Goal: Task Accomplishment & Management: Complete application form

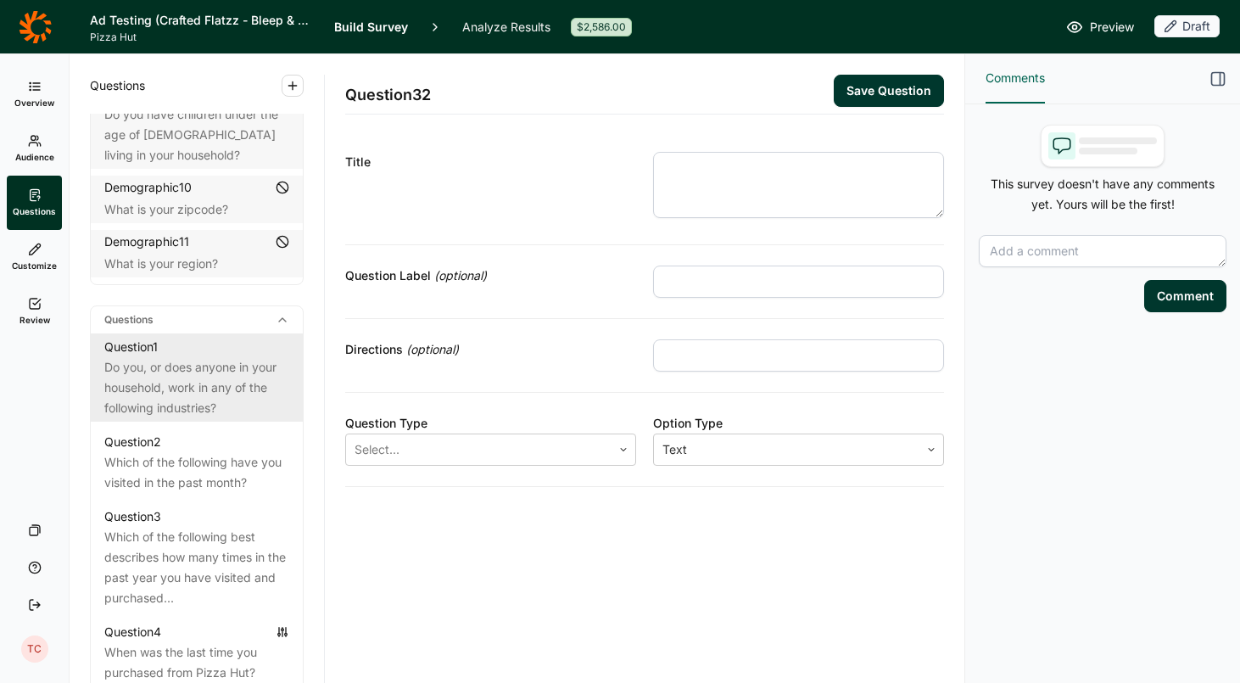
scroll to position [622, 0]
click at [205, 353] on div "Do you, or does anyone in your household, work in any of the following industri…" at bounding box center [196, 383] width 185 height 61
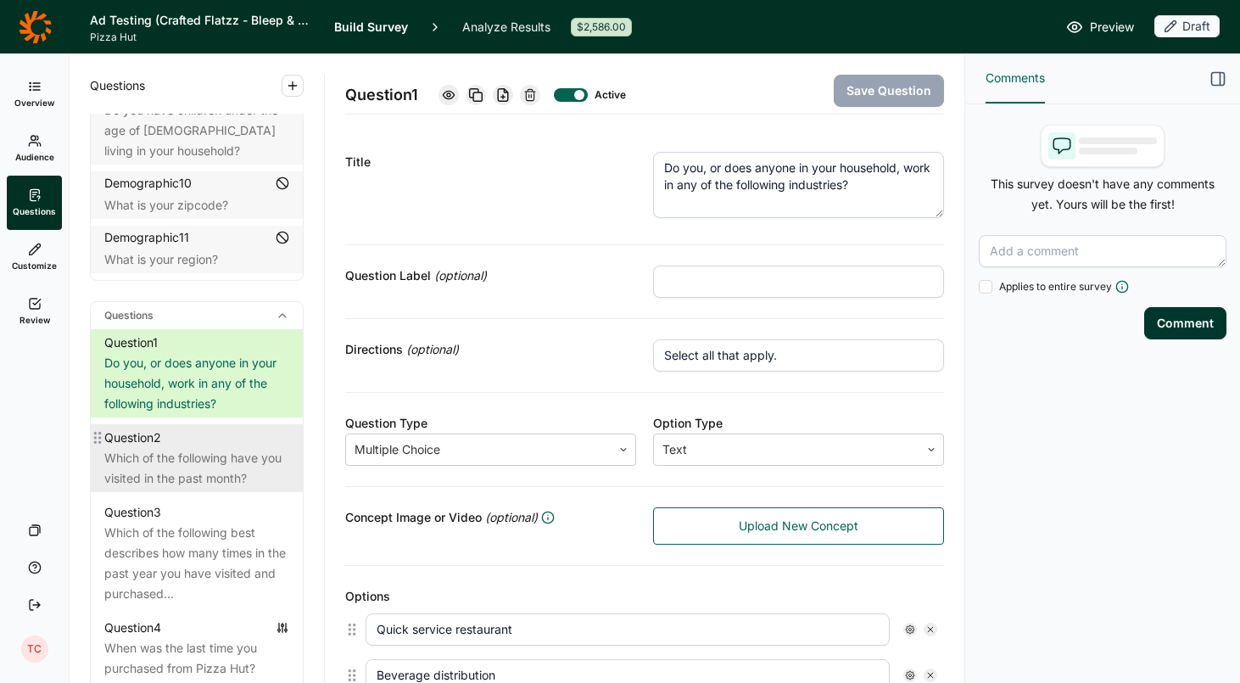
click at [193, 448] on div "Which of the following have you visited in the past month?" at bounding box center [196, 468] width 185 height 41
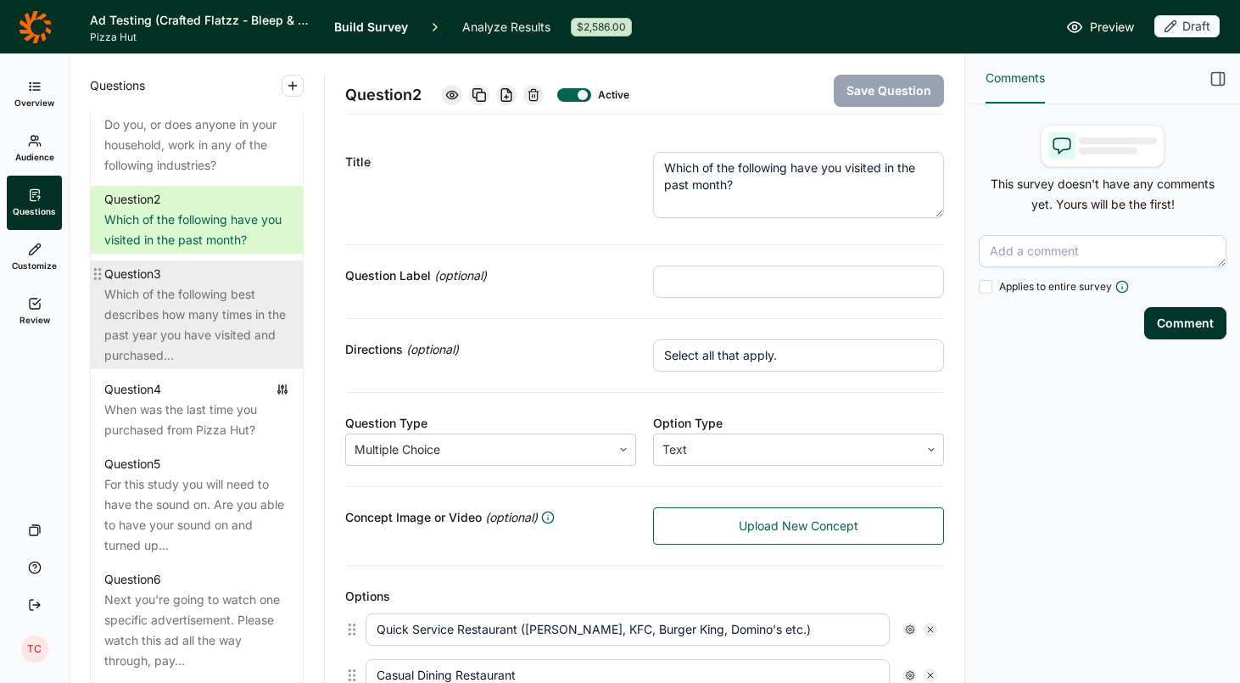
scroll to position [862, 0]
click at [223, 318] on div "Which of the following best describes how many times in the past year you have …" at bounding box center [196, 322] width 185 height 81
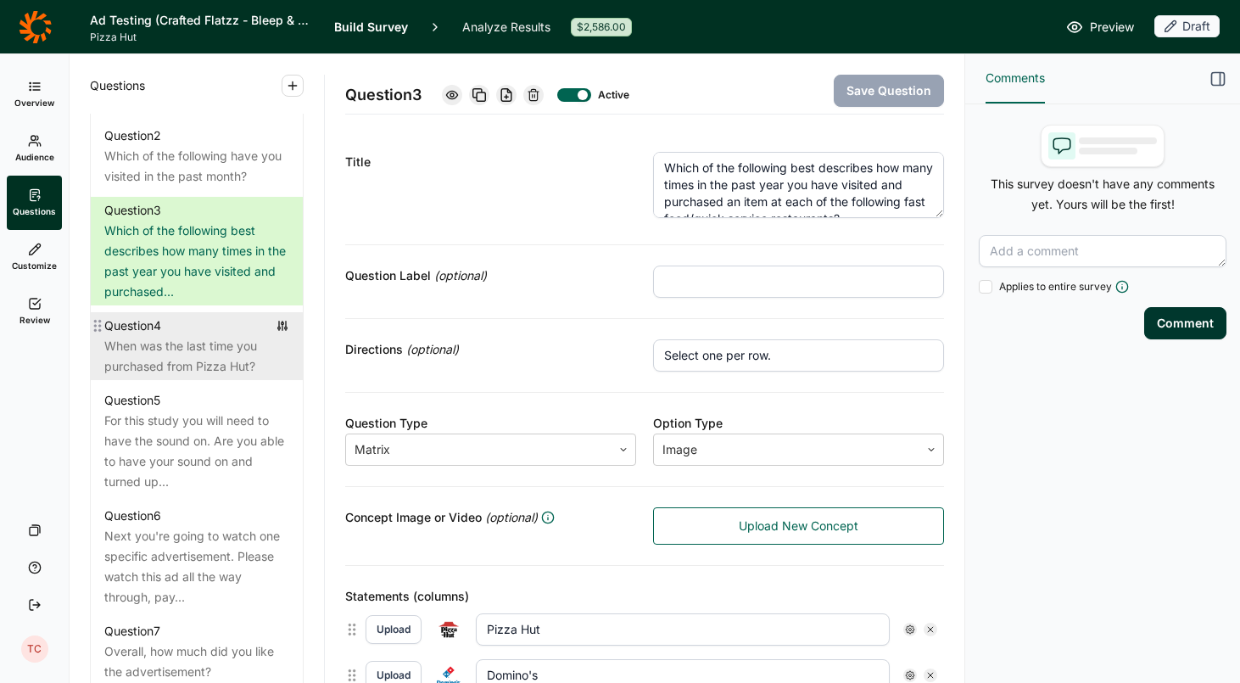
scroll to position [936, 0]
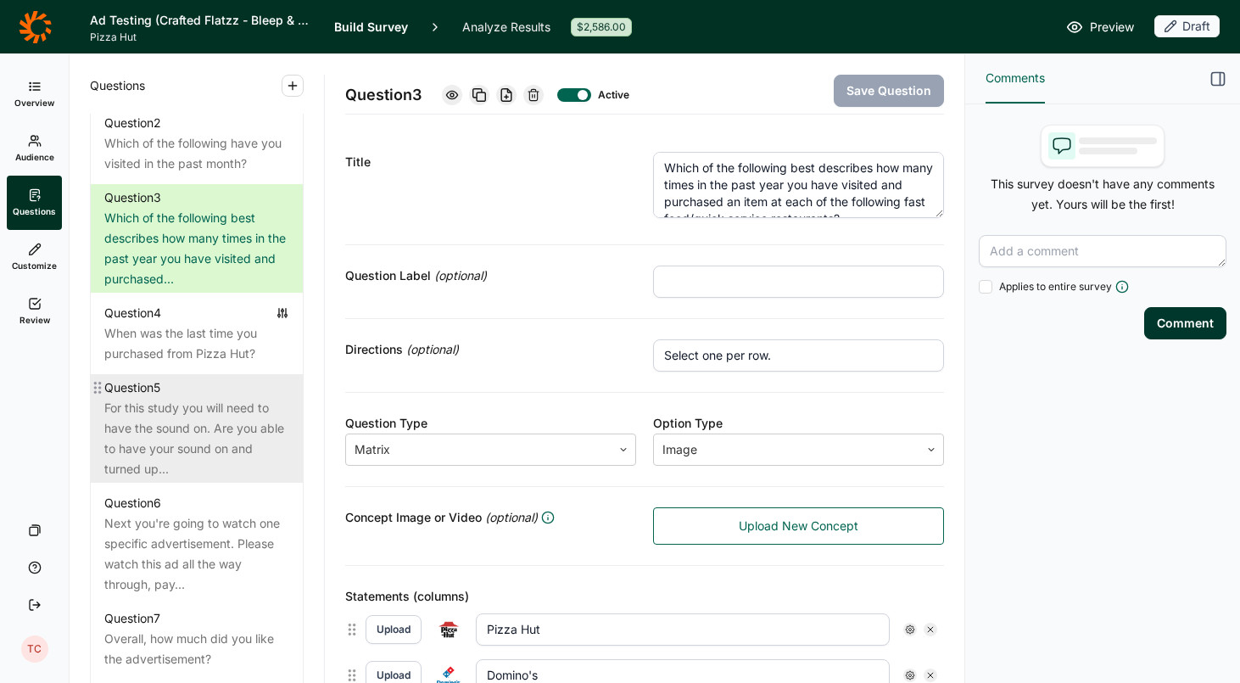
click at [210, 420] on div "For this study you will need to have the sound on. Are you able to have your so…" at bounding box center [196, 438] width 185 height 81
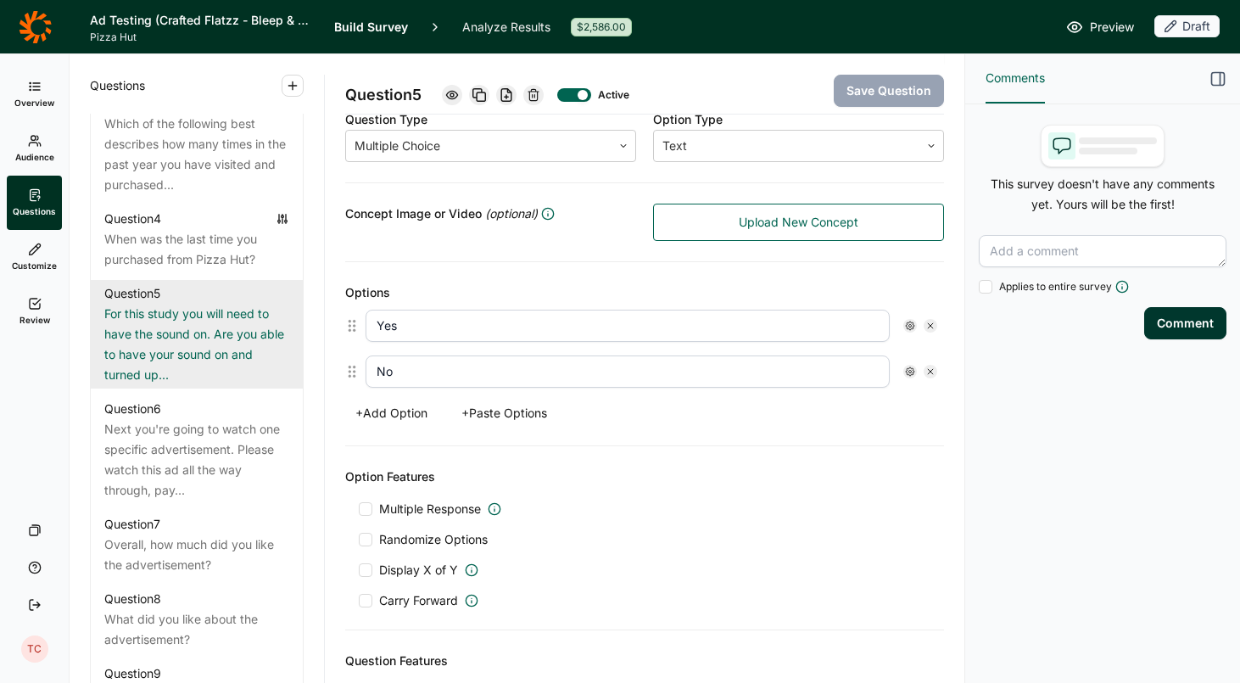
scroll to position [286, 0]
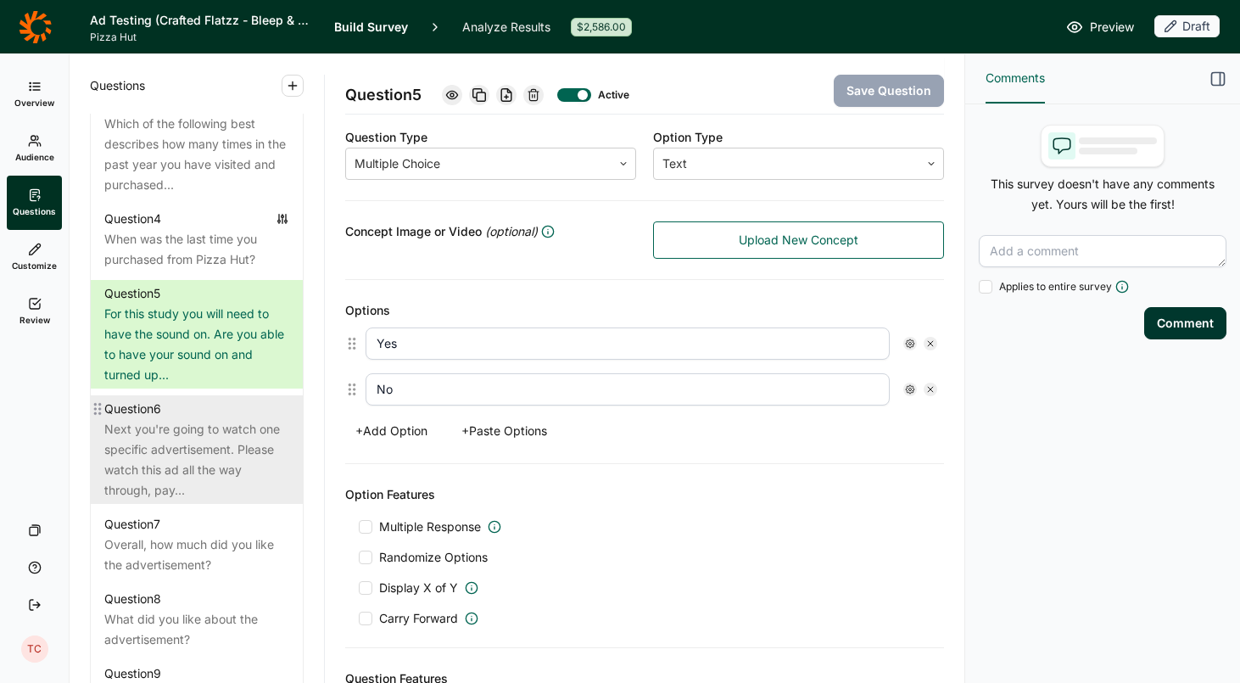
click at [196, 427] on div "Next you're going to watch one specific advertisement. Please watch this ad all…" at bounding box center [196, 459] width 185 height 81
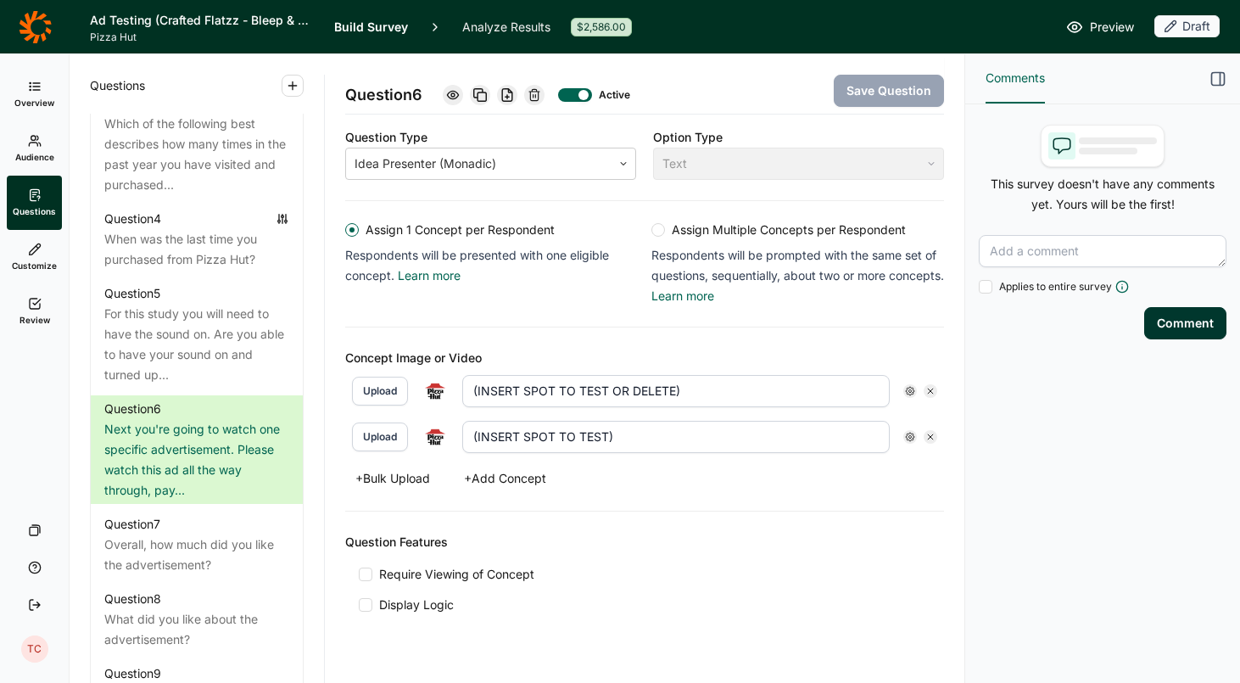
click at [388, 388] on button "Upload" at bounding box center [380, 391] width 56 height 29
click at [701, 394] on input "(INSERT SPOT TO TEST OR DELETE)" at bounding box center [675, 391] width 427 height 32
drag, startPoint x: 477, startPoint y: 391, endPoint x: 746, endPoint y: 405, distance: 270.1
click at [746, 405] on input "(INSERT SPOT TO TEST OR DELETE)" at bounding box center [675, 391] width 427 height 32
type input "("
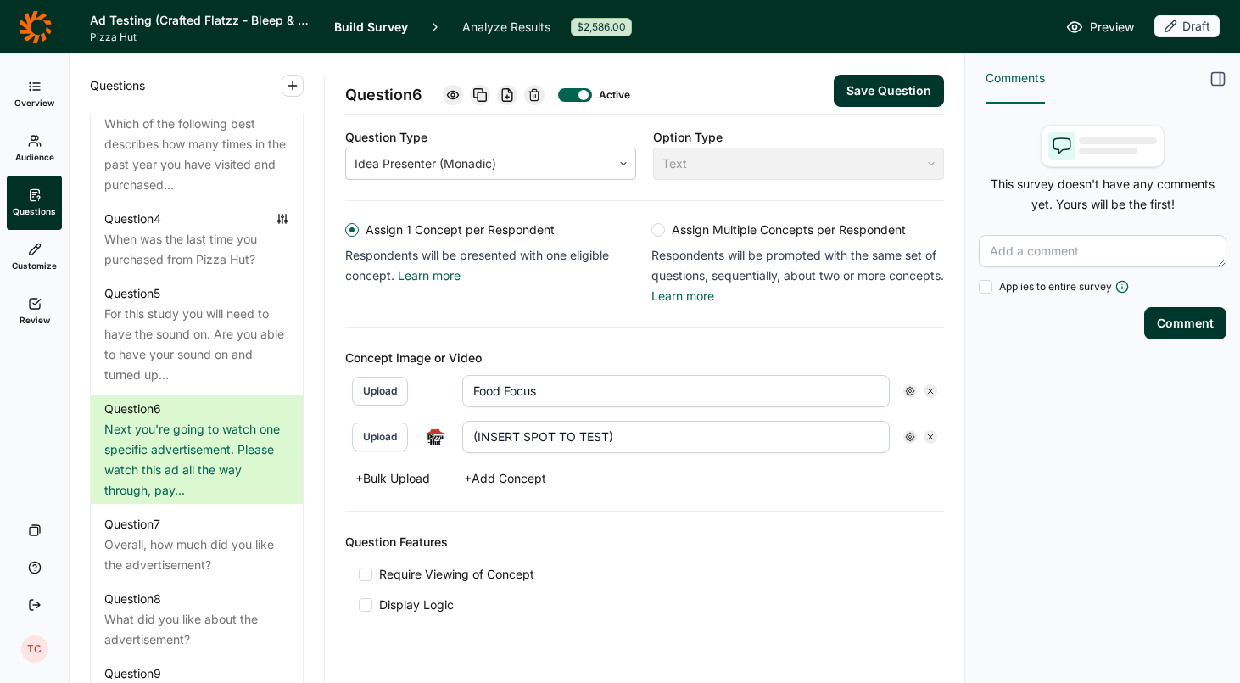
type input "Food Focus"
click at [377, 433] on button "Upload" at bounding box center [380, 436] width 56 height 29
drag, startPoint x: 472, startPoint y: 439, endPoint x: 714, endPoint y: 438, distance: 241.7
click at [714, 438] on input "(INSERT SPOT TO TEST)" at bounding box center [675, 437] width 427 height 32
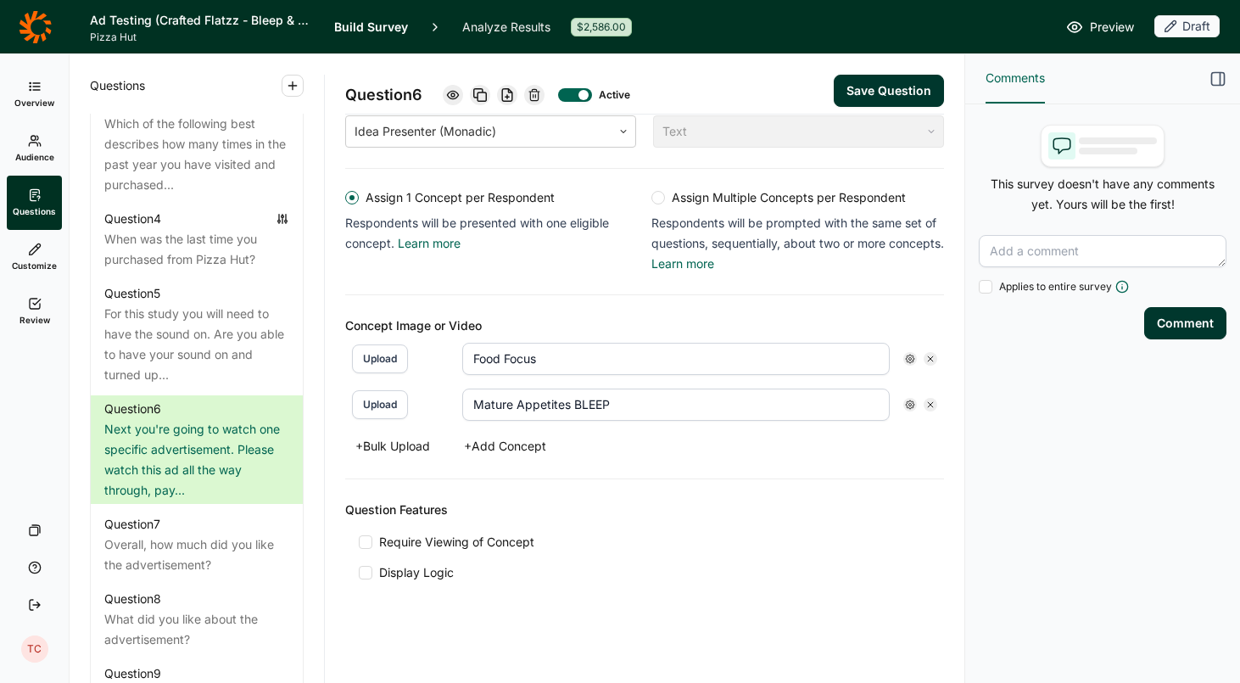
scroll to position [317, 0]
type input "Mature Appetites BLEEP"
click at [897, 88] on button "Save Question" at bounding box center [889, 91] width 110 height 32
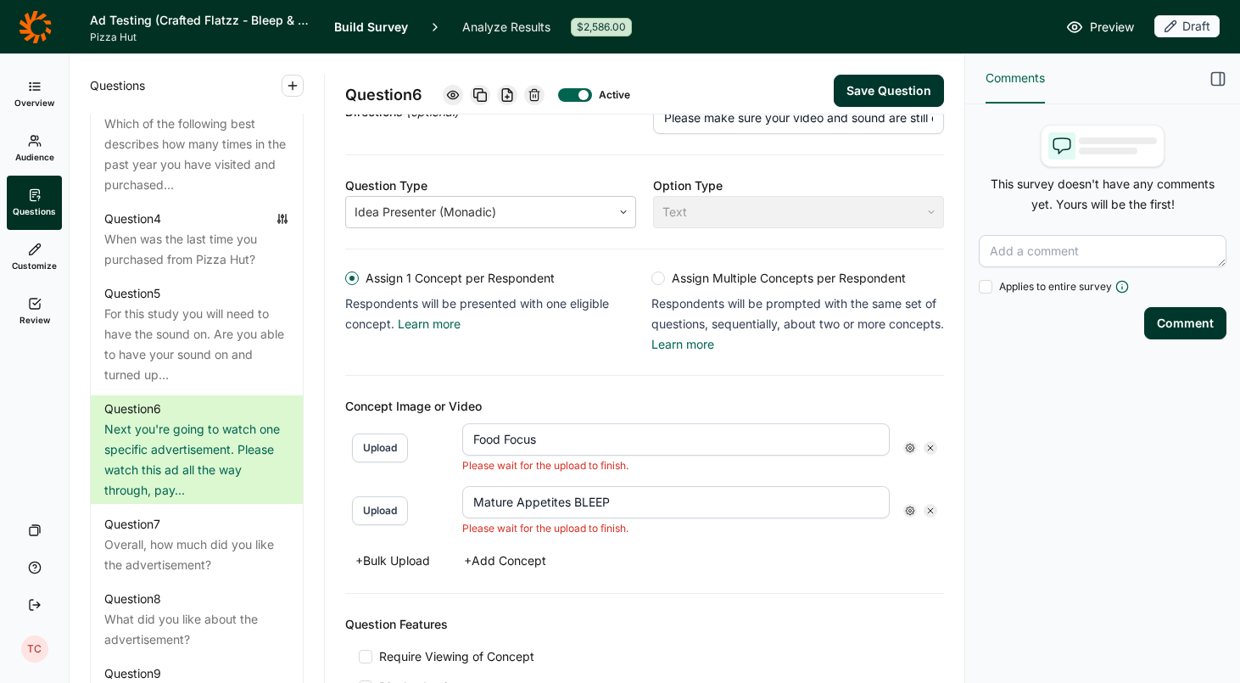
click at [517, 444] on input "Food Focus" at bounding box center [675, 439] width 427 height 32
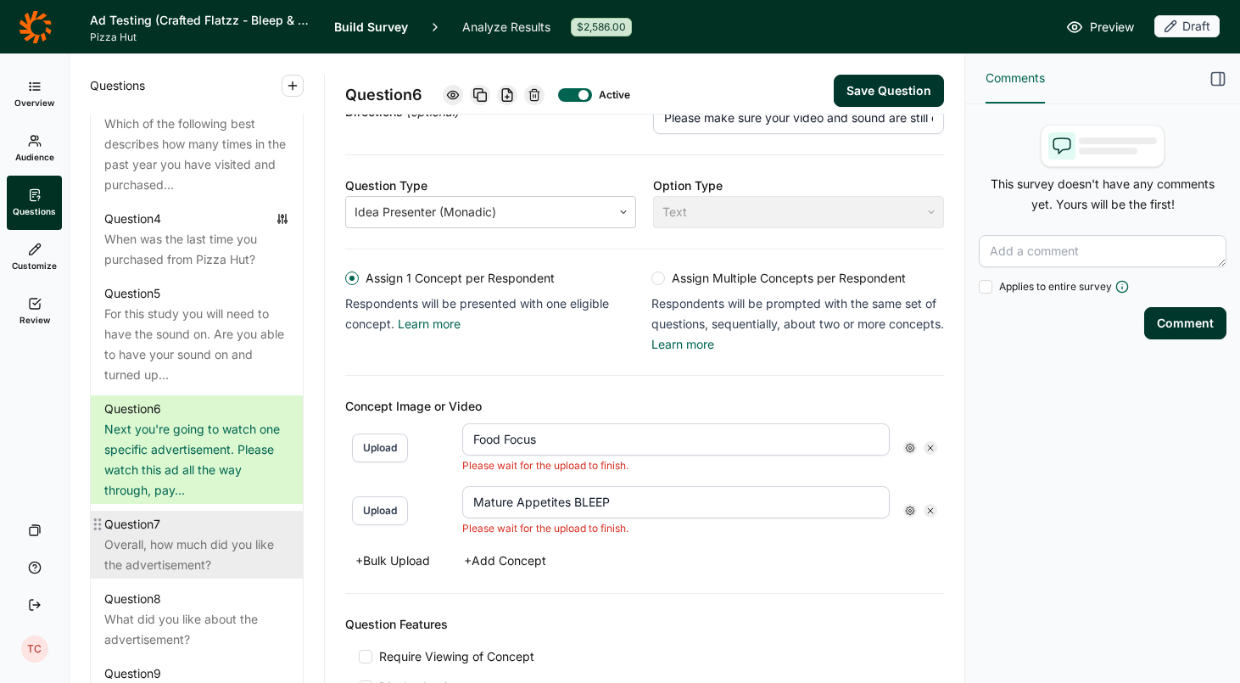
click at [208, 534] on div "Overall, how much did you like the advertisement?" at bounding box center [196, 554] width 185 height 41
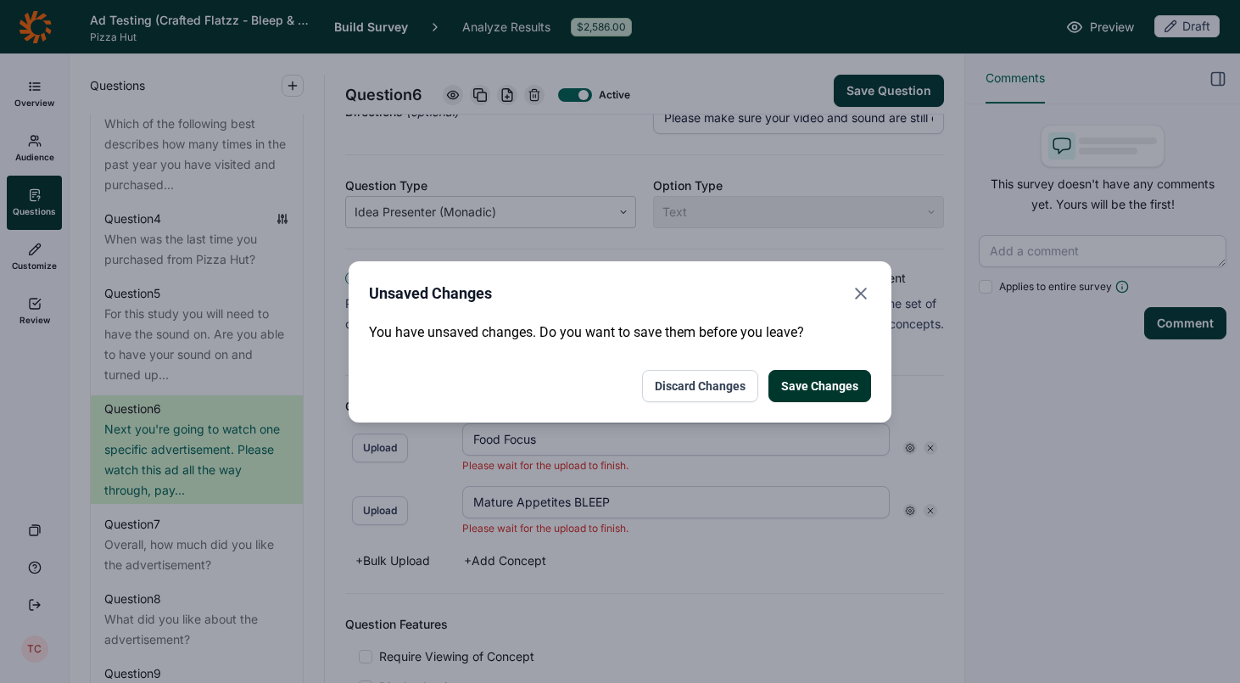
click at [679, 386] on button "Discard Changes" at bounding box center [700, 386] width 116 height 32
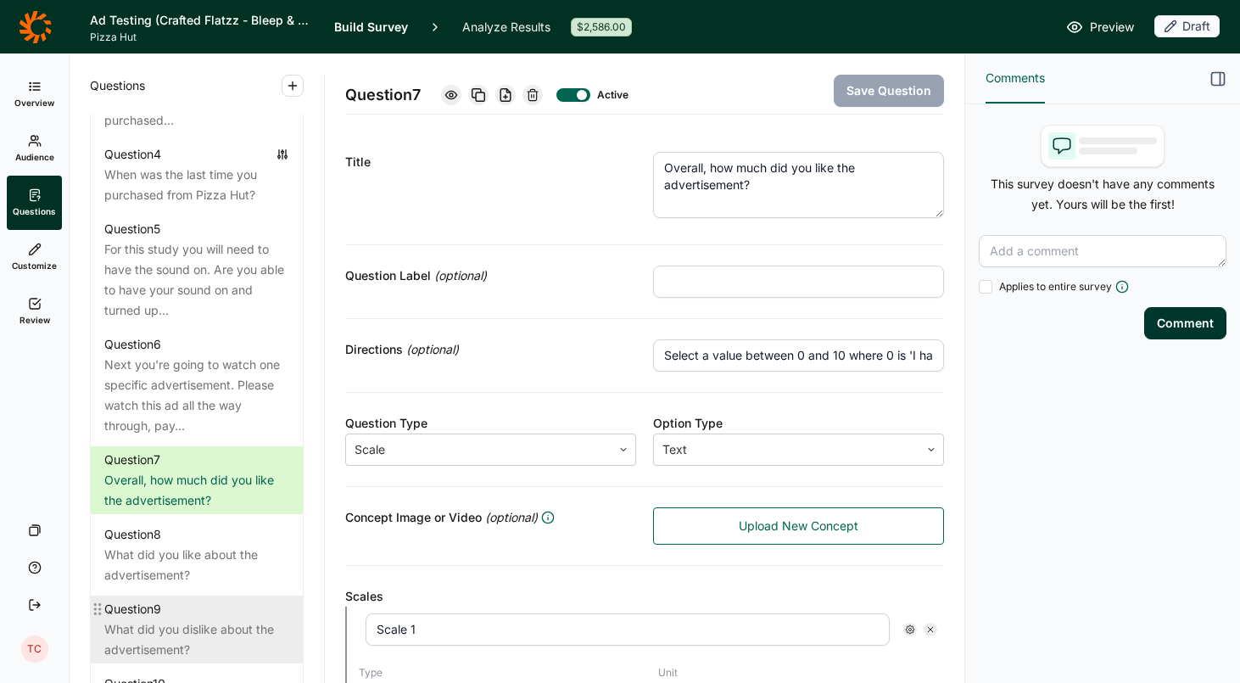
click at [211, 599] on div "Question 9" at bounding box center [196, 609] width 185 height 20
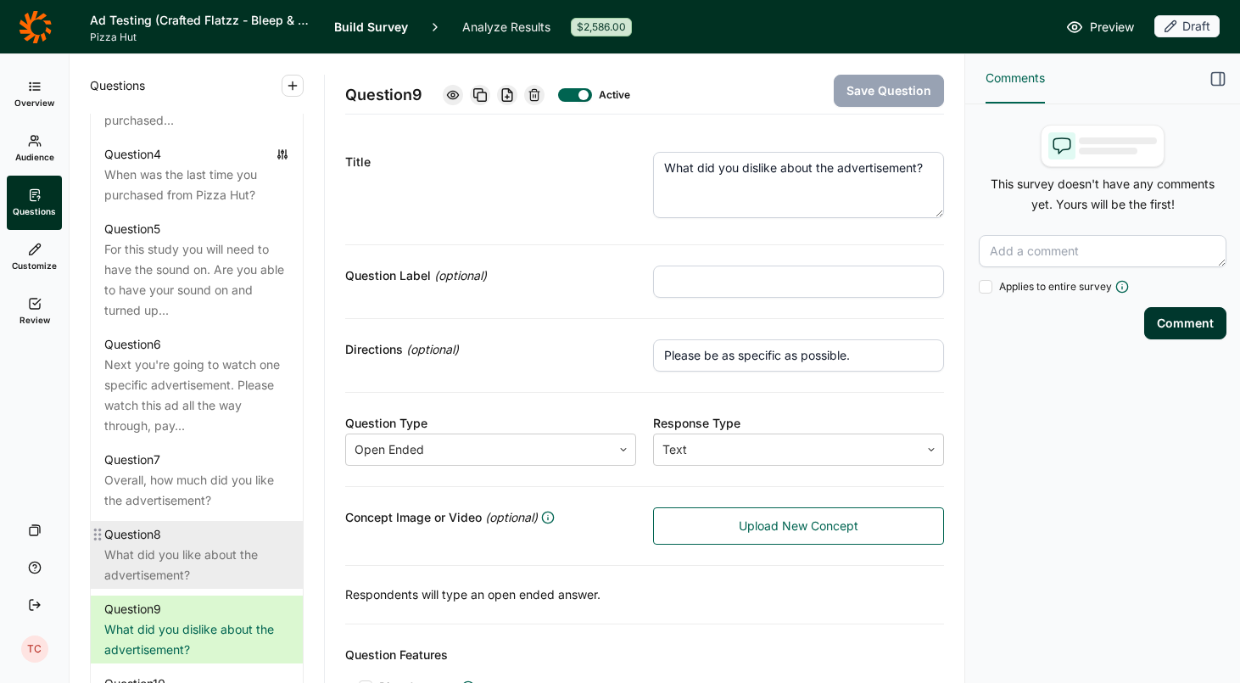
click at [205, 545] on div "What did you like about the advertisement?" at bounding box center [196, 565] width 185 height 41
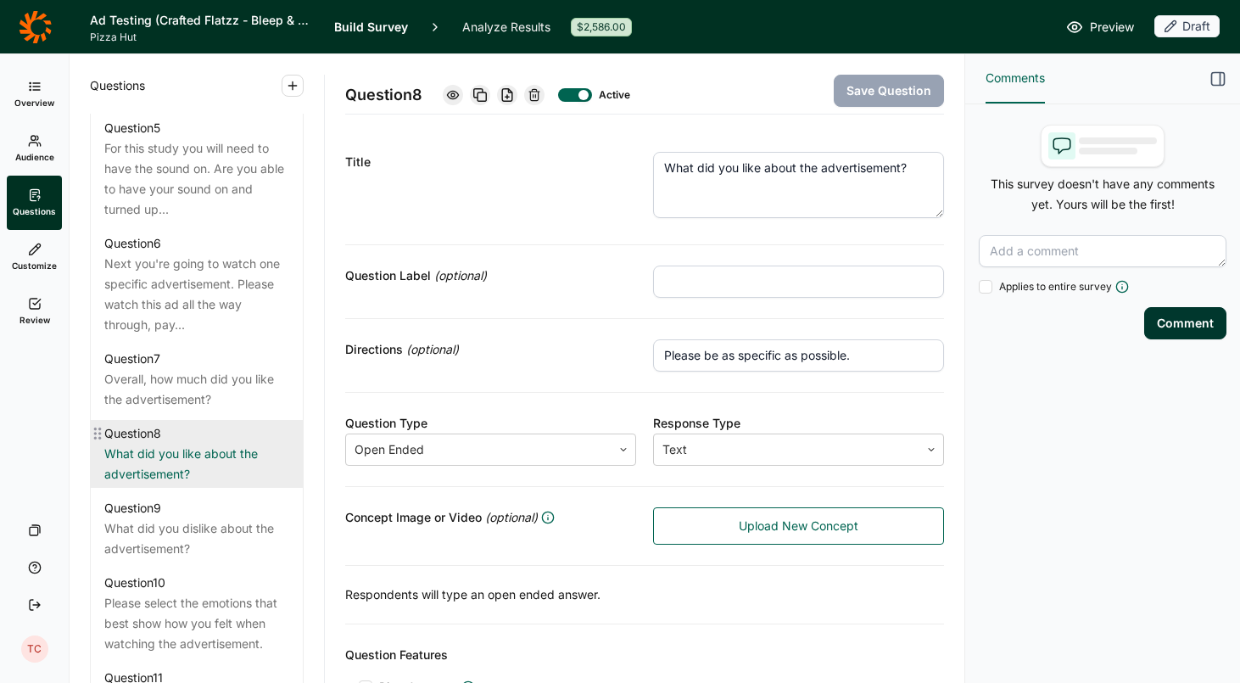
scroll to position [1201, 0]
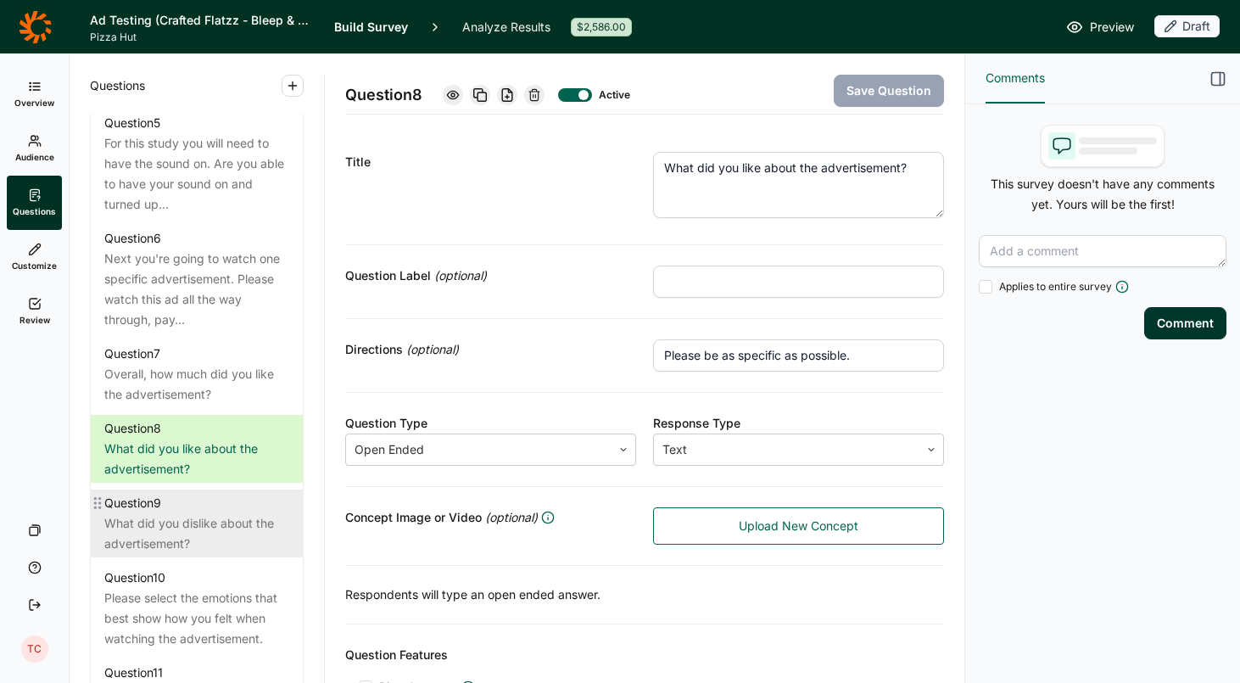
click at [202, 493] on div "Question 9" at bounding box center [196, 503] width 185 height 20
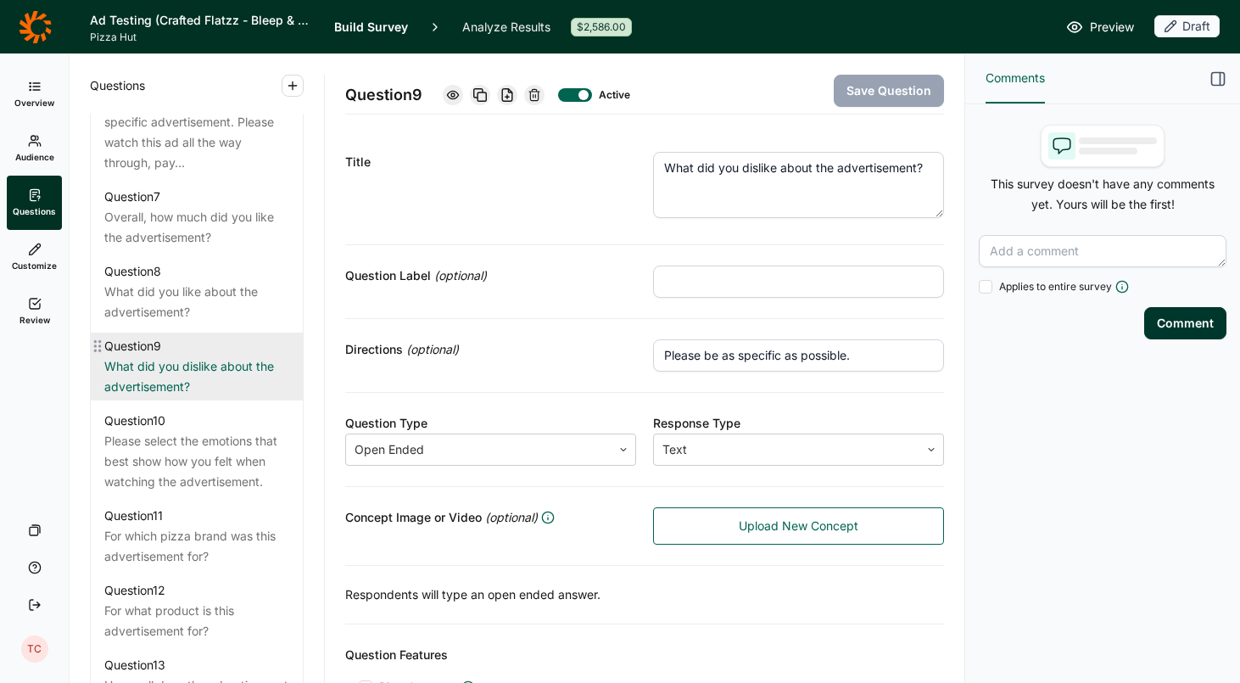
scroll to position [1380, 0]
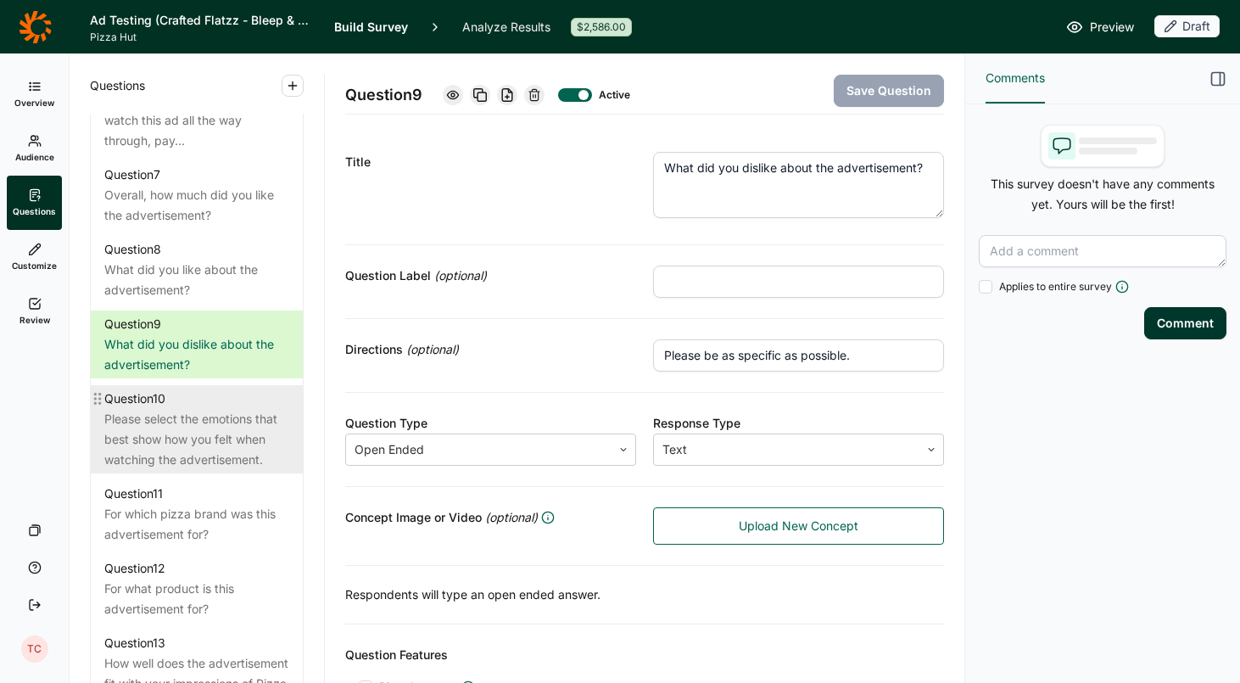
click at [210, 423] on div "Please select the emotions that best show how you felt when watching the advert…" at bounding box center [196, 439] width 185 height 61
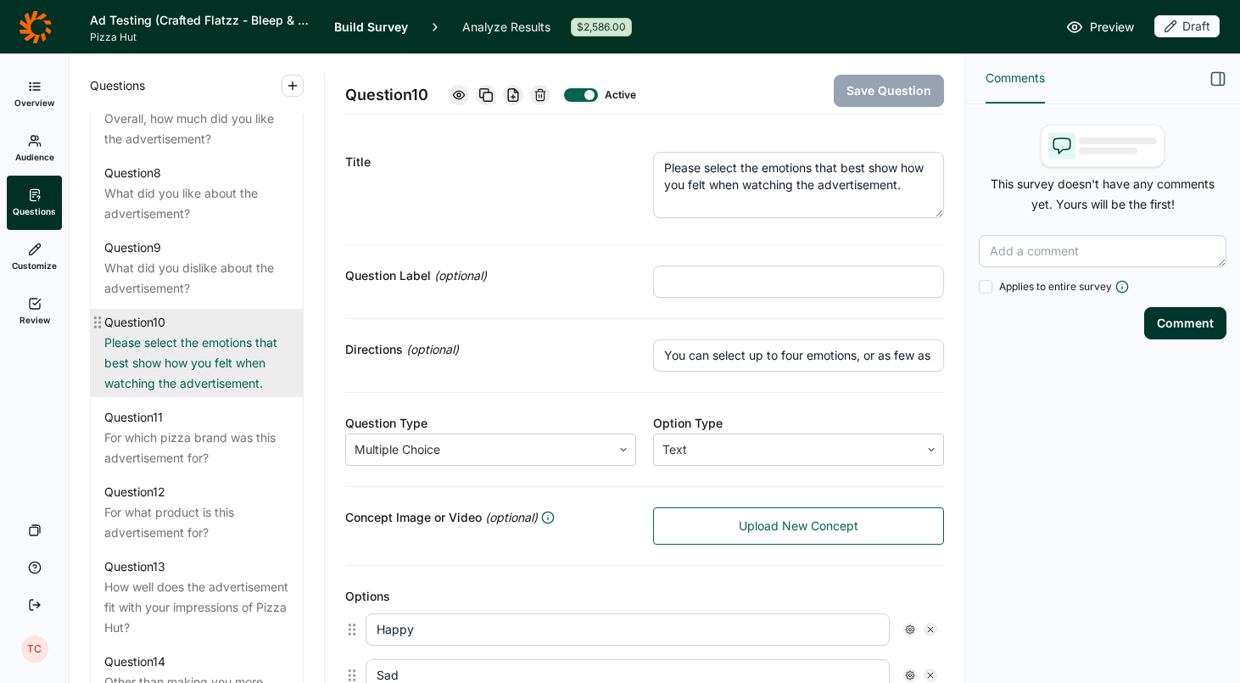
scroll to position [1470, 0]
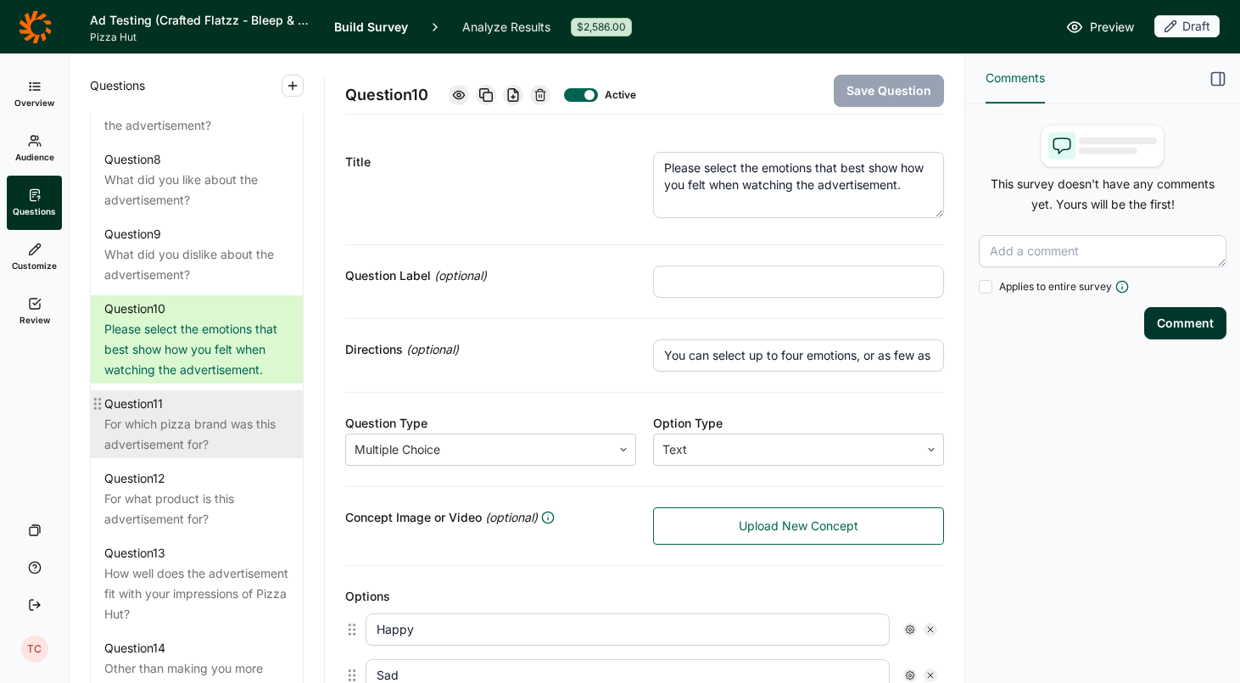
click at [204, 414] on div "For which pizza brand was this advertisement for?" at bounding box center [196, 434] width 185 height 41
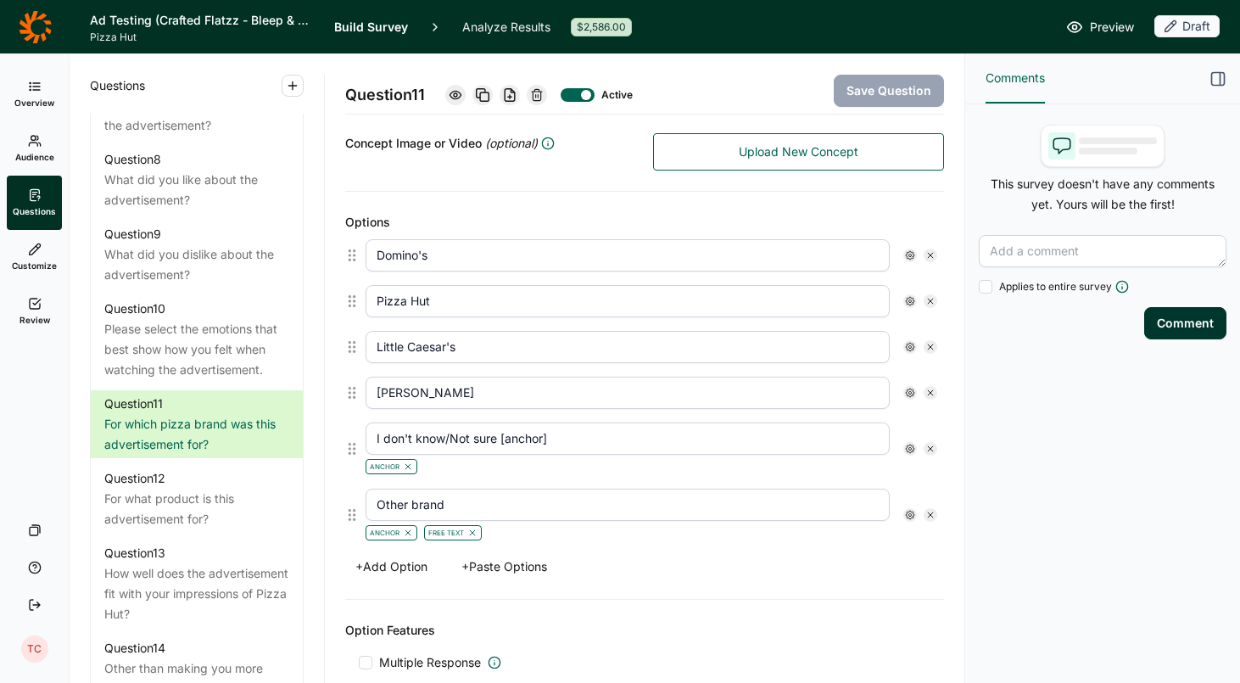
scroll to position [377, 0]
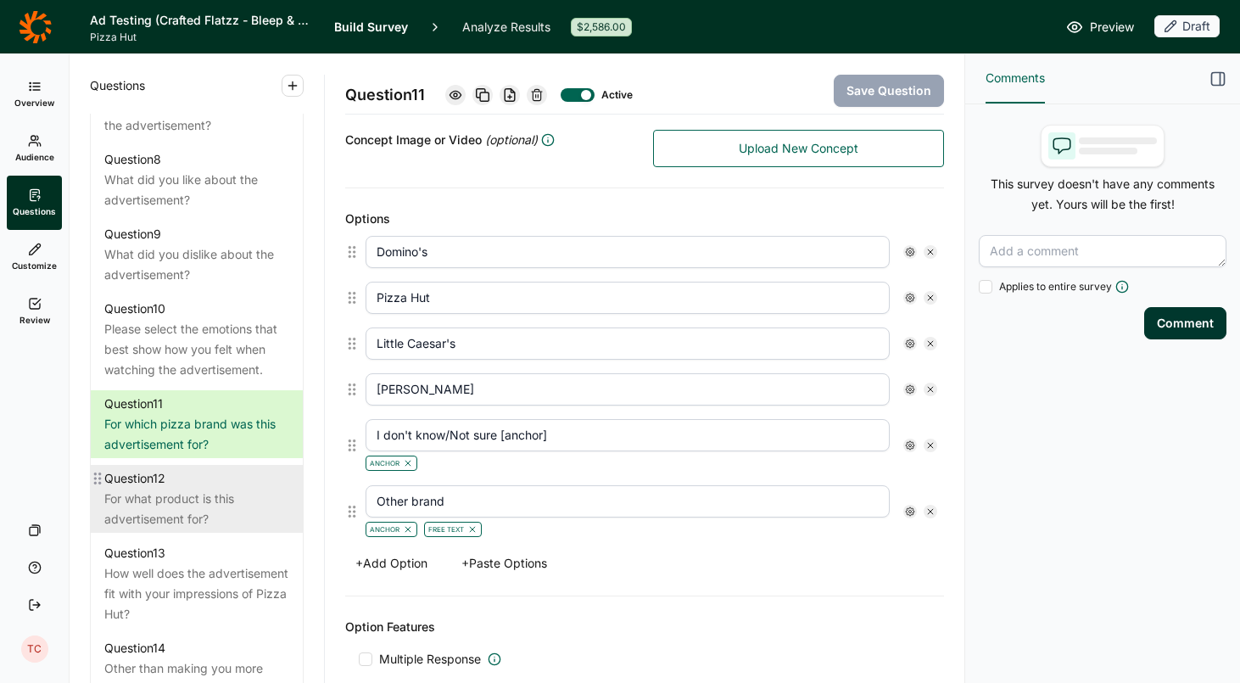
click at [154, 497] on div "For what product is this advertisement for?" at bounding box center [196, 509] width 185 height 41
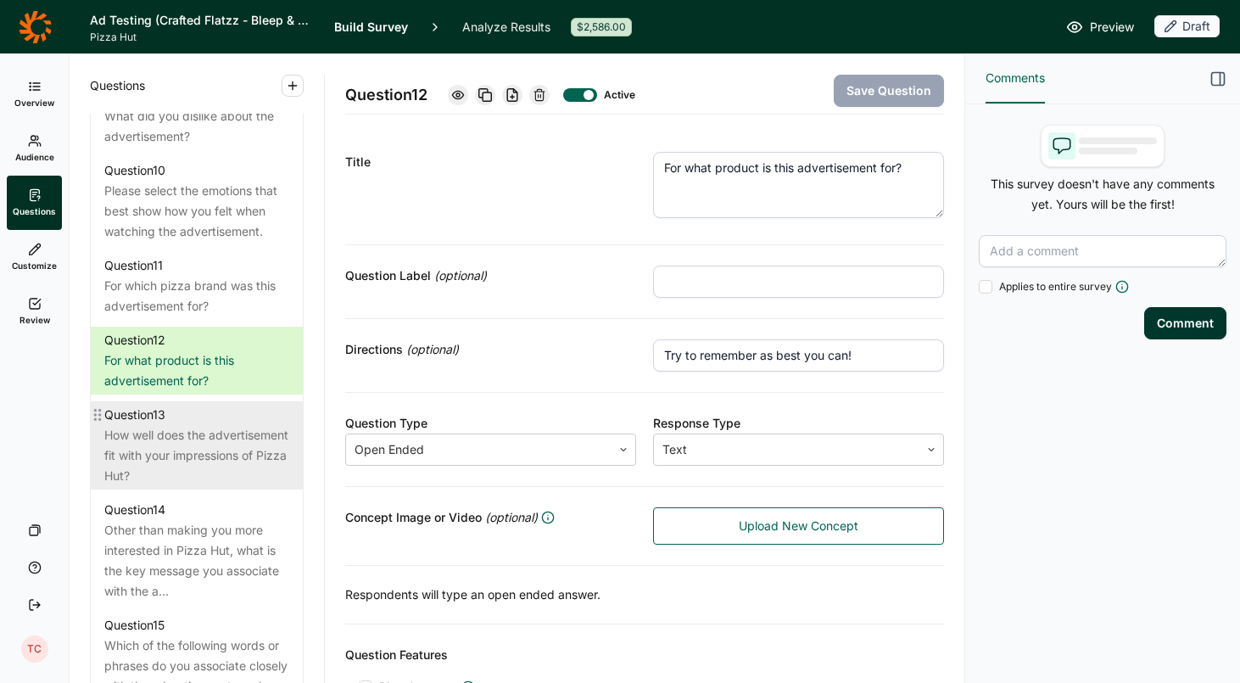
scroll to position [1610, 0]
click at [171, 426] on div "How well does the advertisement fit with your impressions of Pizza Hut?" at bounding box center [196, 453] width 185 height 61
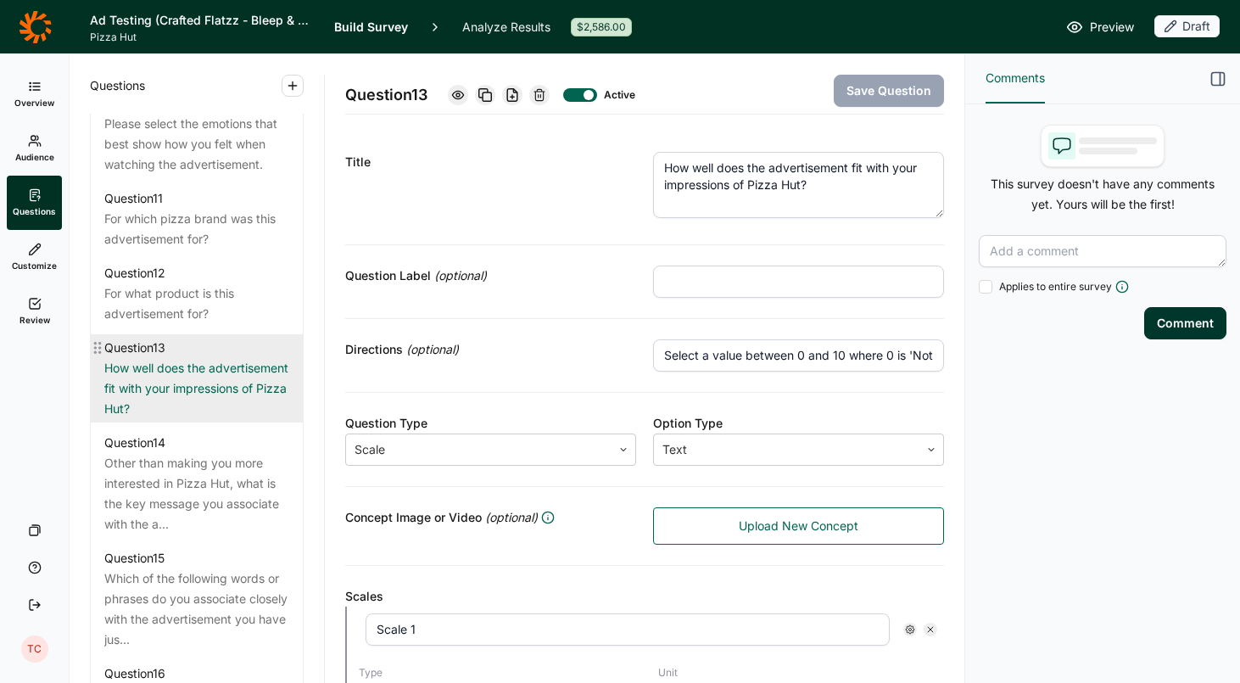
scroll to position [1680, 0]
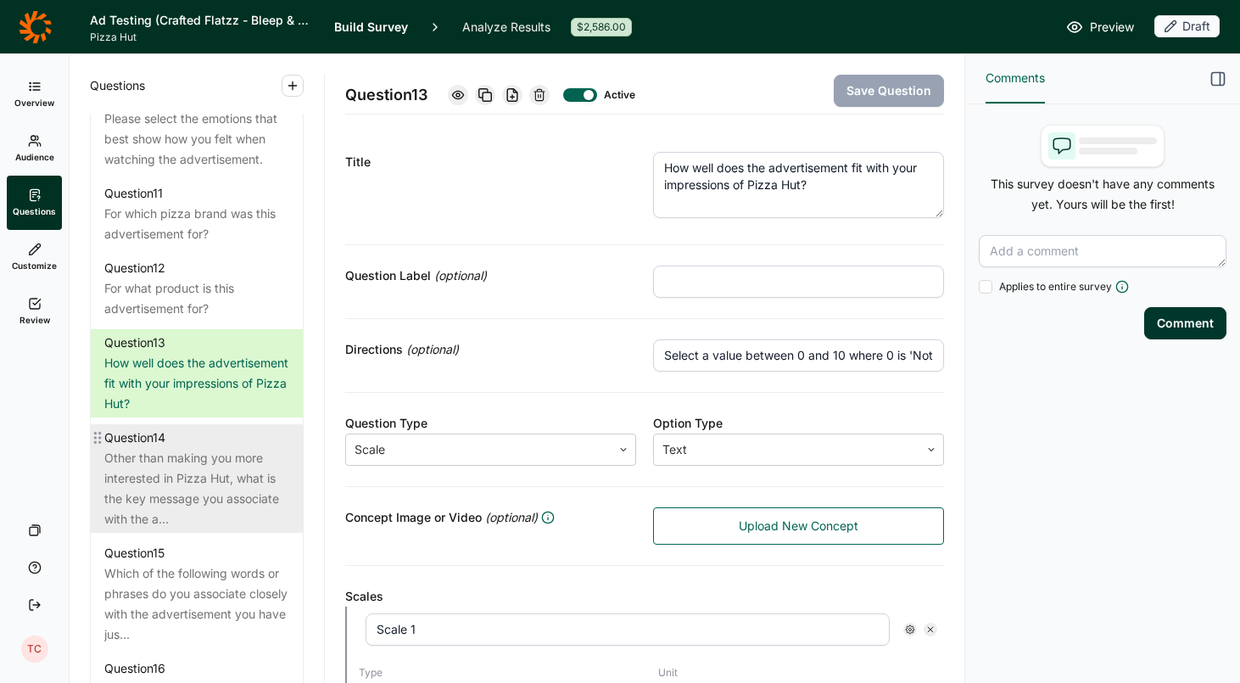
click at [178, 459] on div "Other than making you more interested in Pizza Hut, what is the key message you…" at bounding box center [196, 488] width 185 height 81
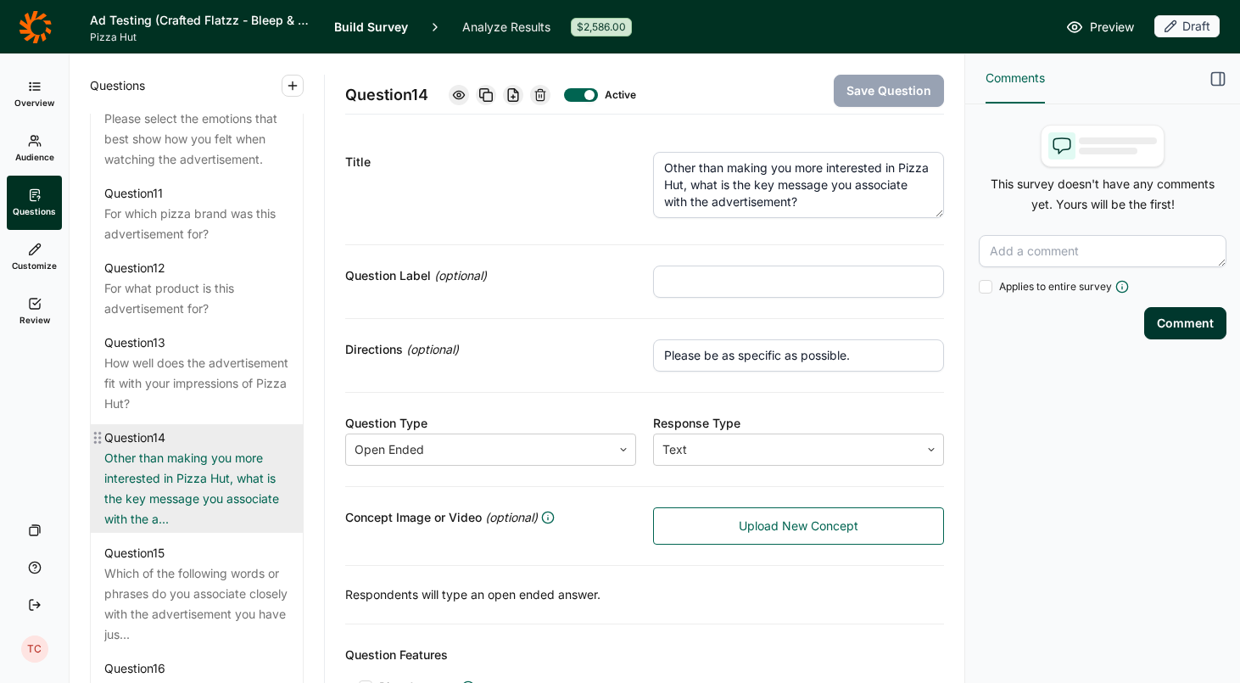
click at [177, 448] on div "Other than making you more interested in Pizza Hut, what is the key message you…" at bounding box center [196, 488] width 185 height 81
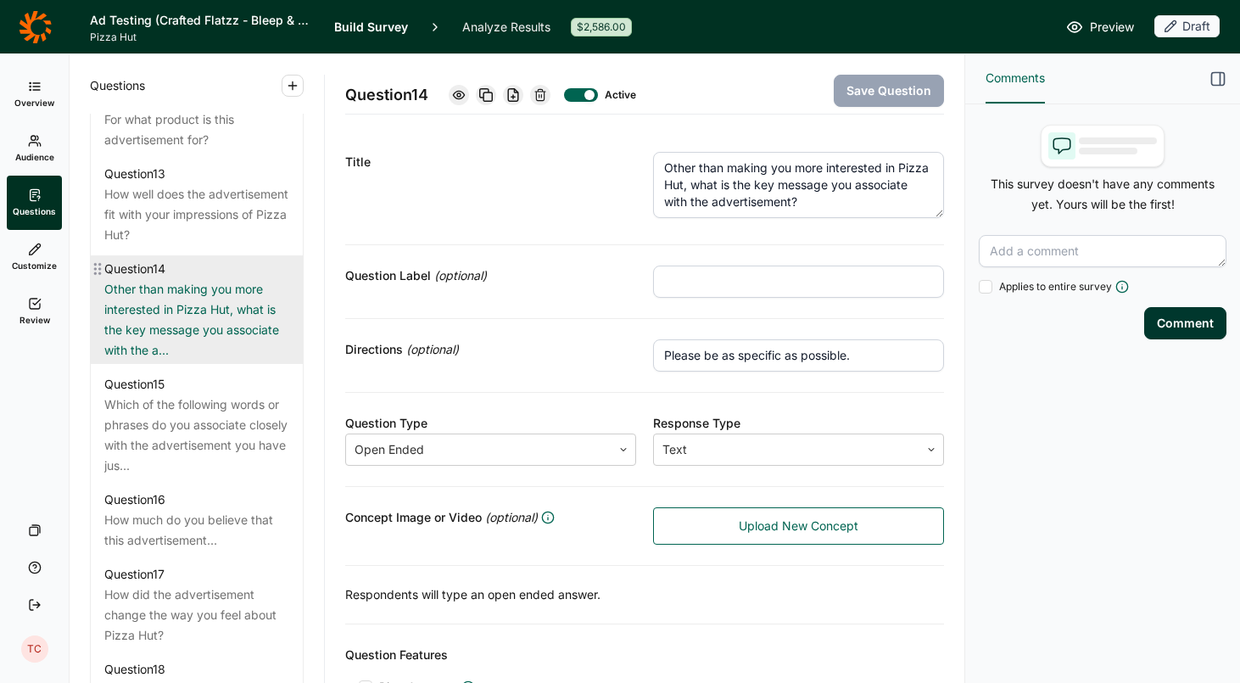
scroll to position [1852, 0]
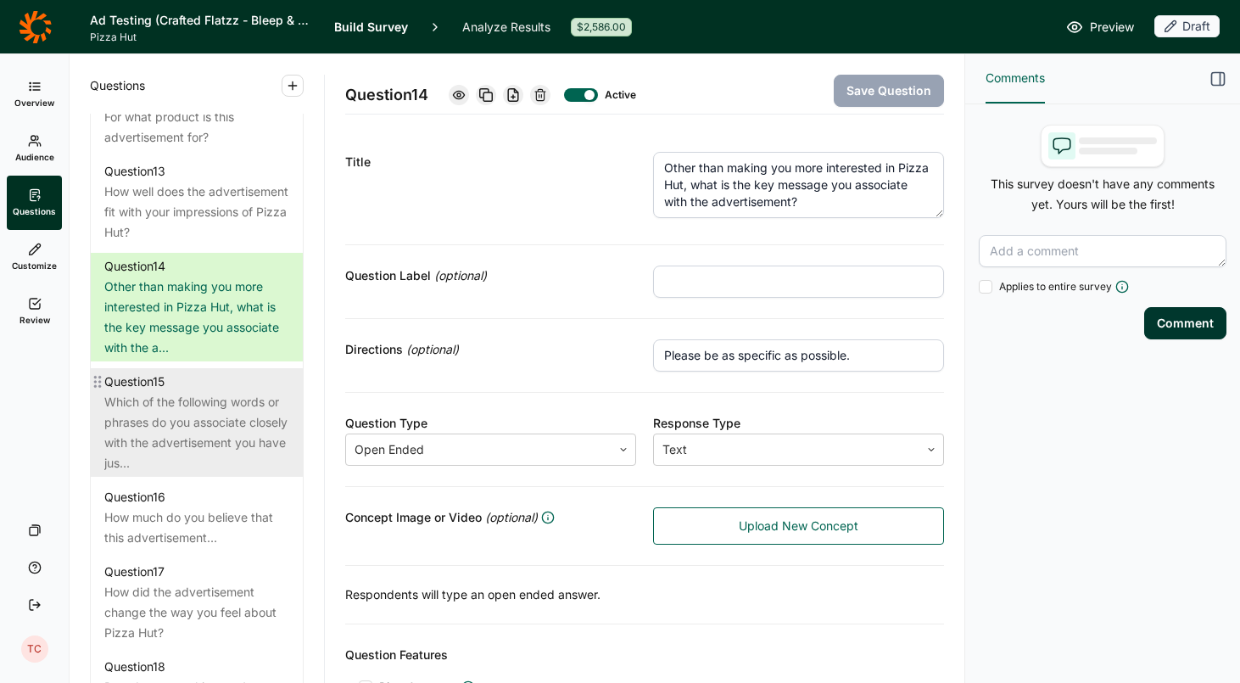
click at [165, 400] on div "Which of the following words or phrases do you associate closely with the adver…" at bounding box center [196, 432] width 185 height 81
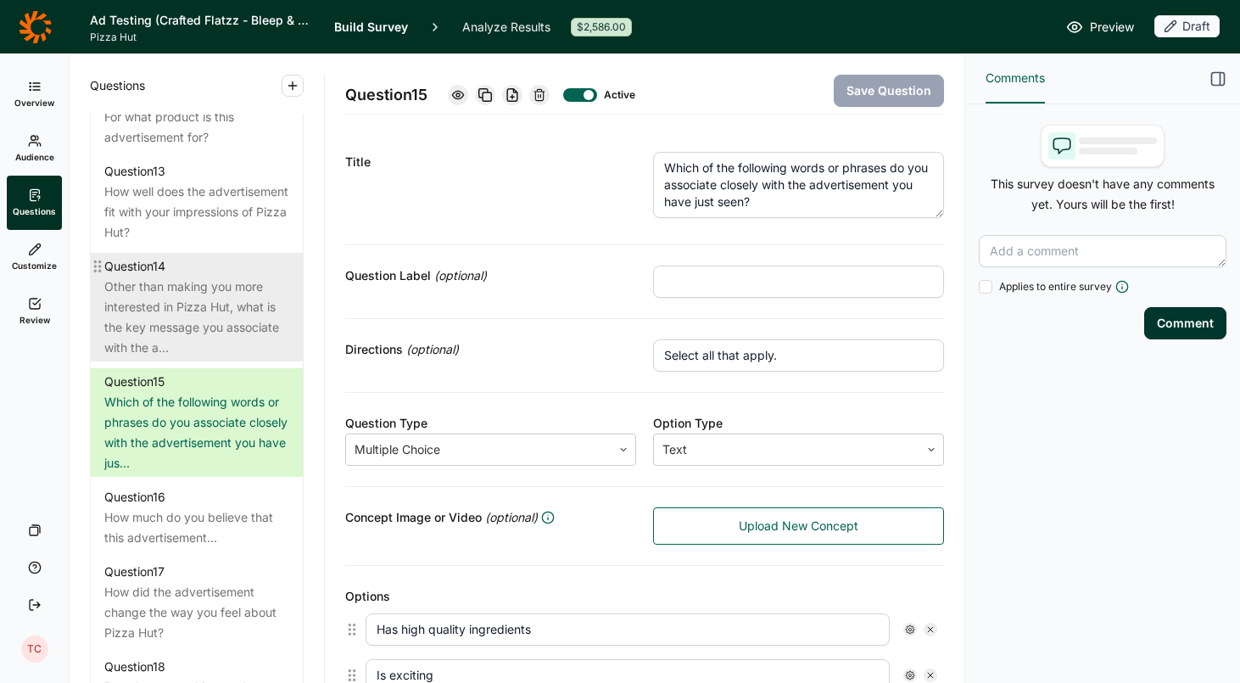
click at [178, 312] on div "Other than making you more interested in Pizza Hut, what is the key message you…" at bounding box center [196, 317] width 185 height 81
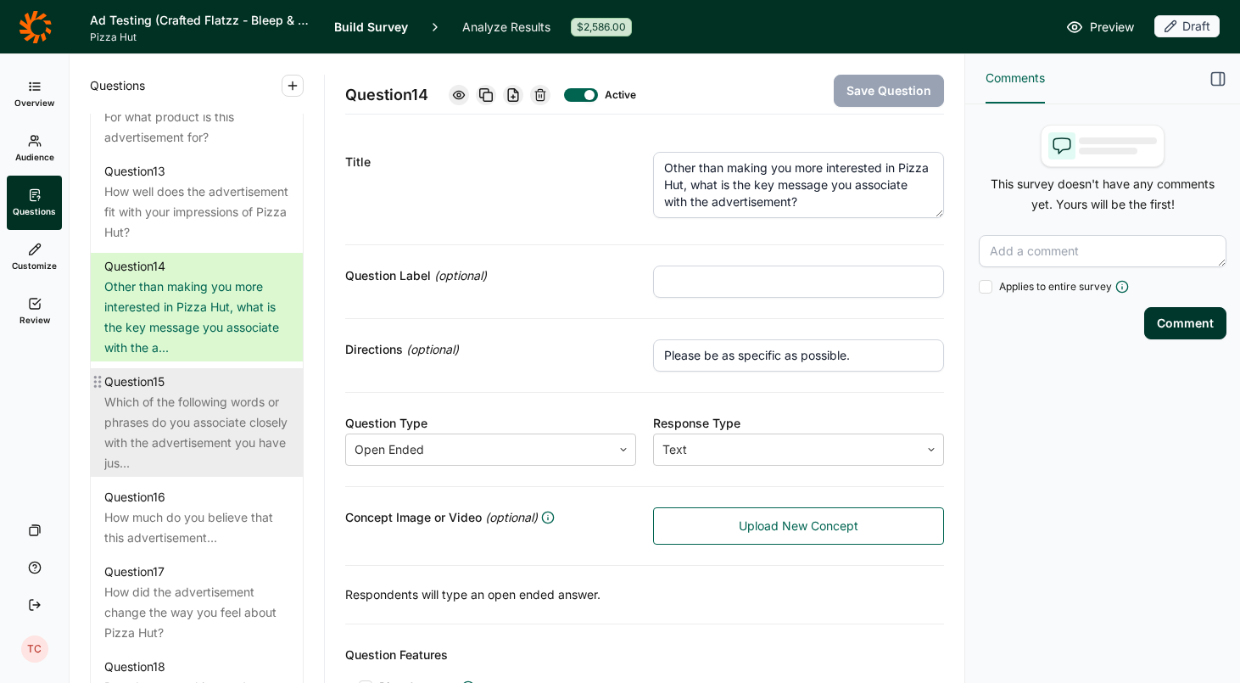
click at [154, 400] on div "Which of the following words or phrases do you associate closely with the adver…" at bounding box center [196, 432] width 185 height 81
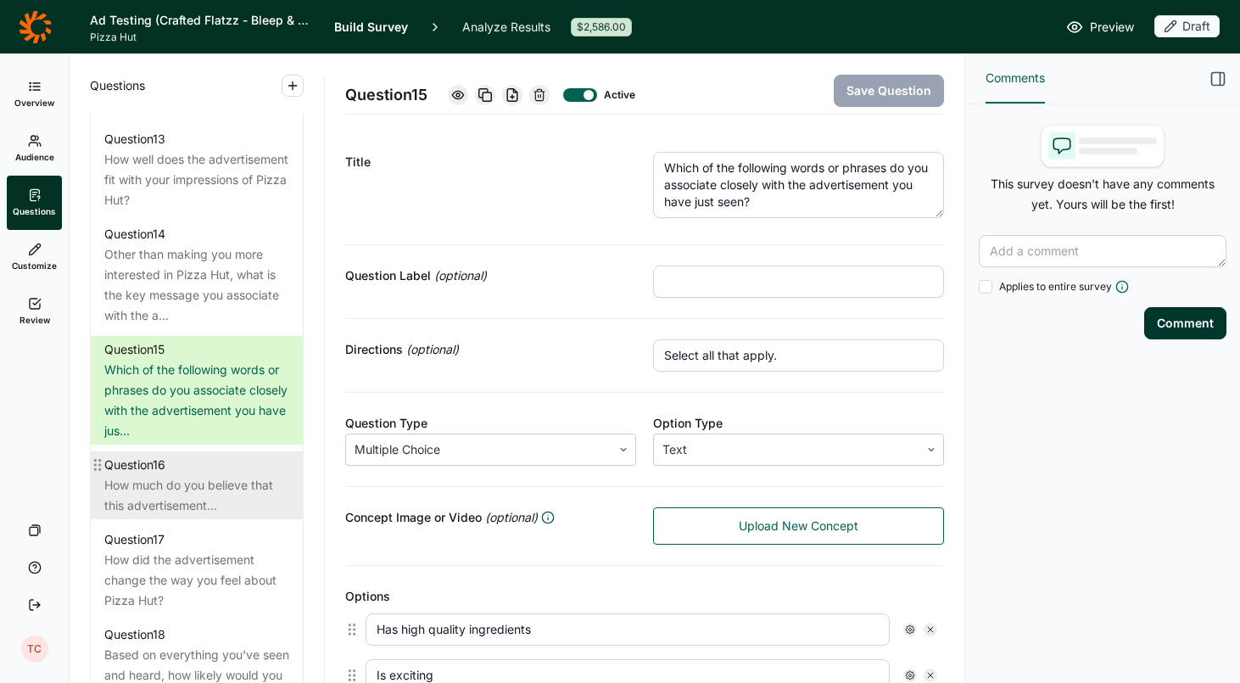
scroll to position [1903, 0]
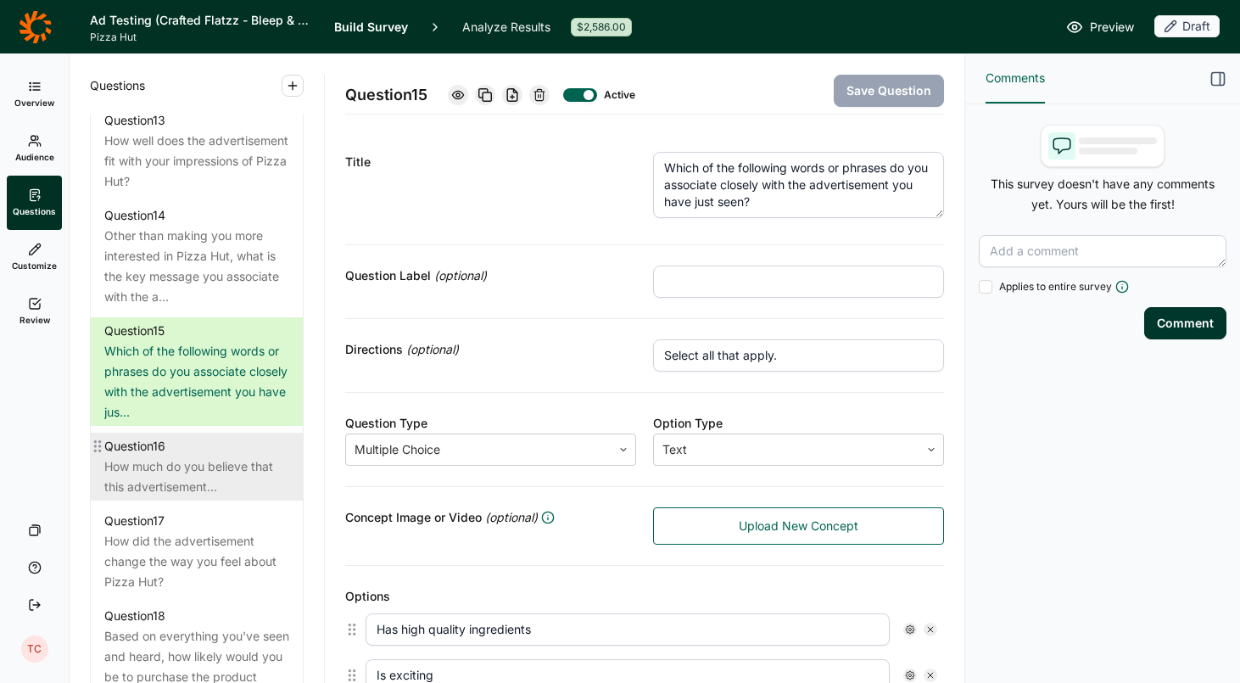
click at [197, 456] on div "How much do you believe that this advertisement…" at bounding box center [196, 476] width 185 height 41
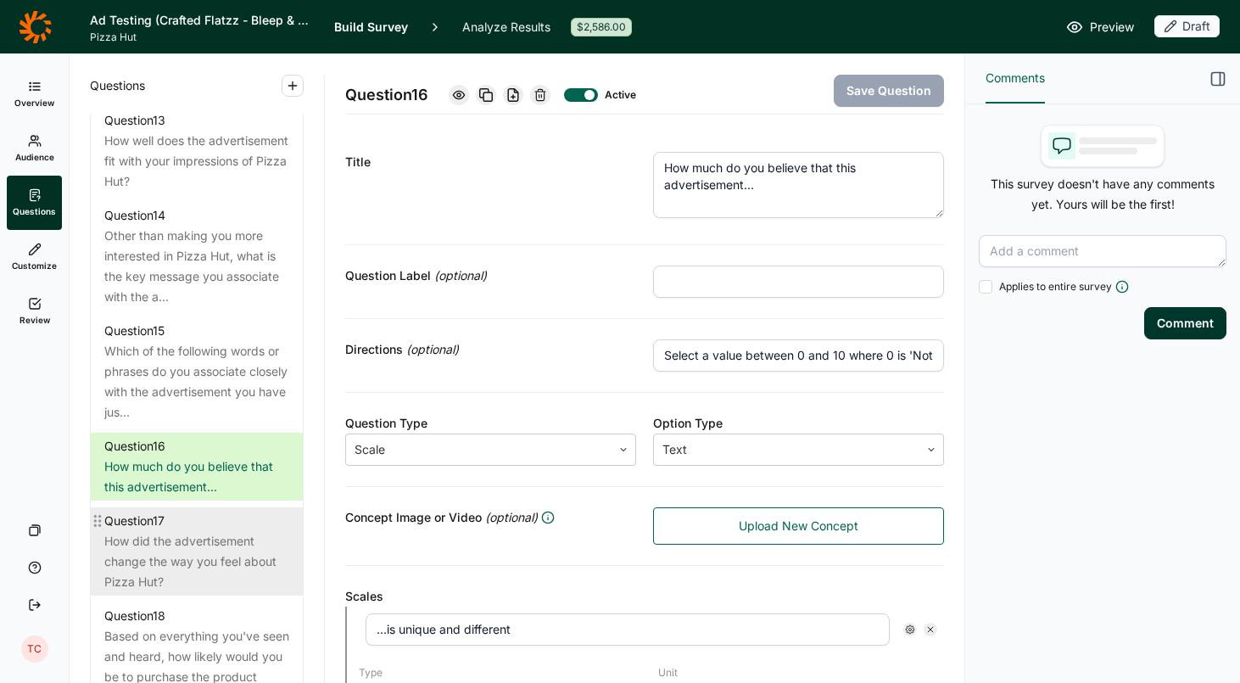
click at [187, 511] on div "Question 17" at bounding box center [196, 521] width 185 height 20
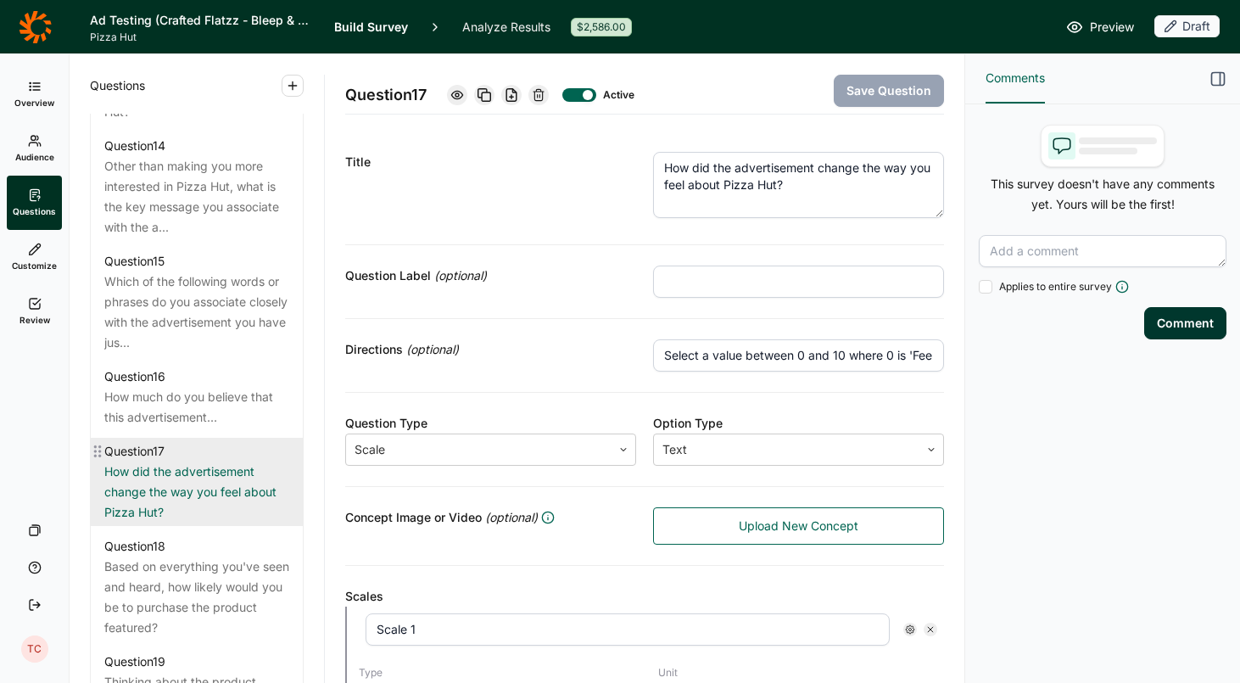
scroll to position [1987, 0]
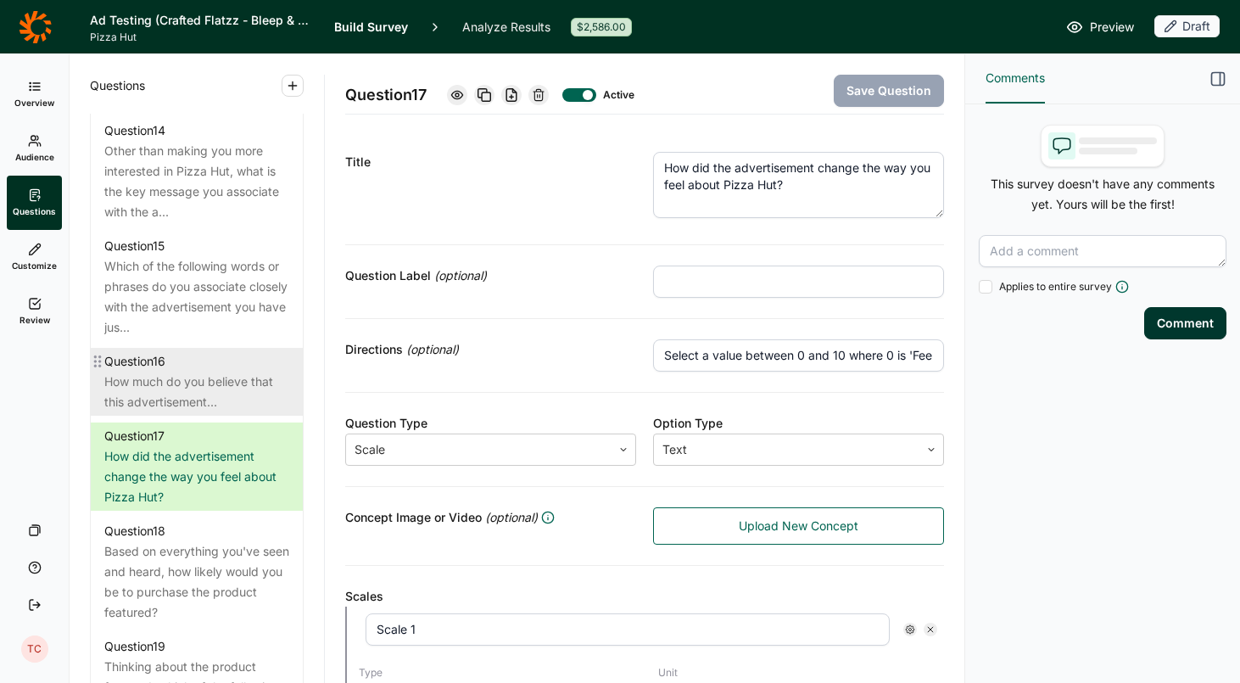
click at [179, 351] on div "Question 16" at bounding box center [196, 361] width 185 height 20
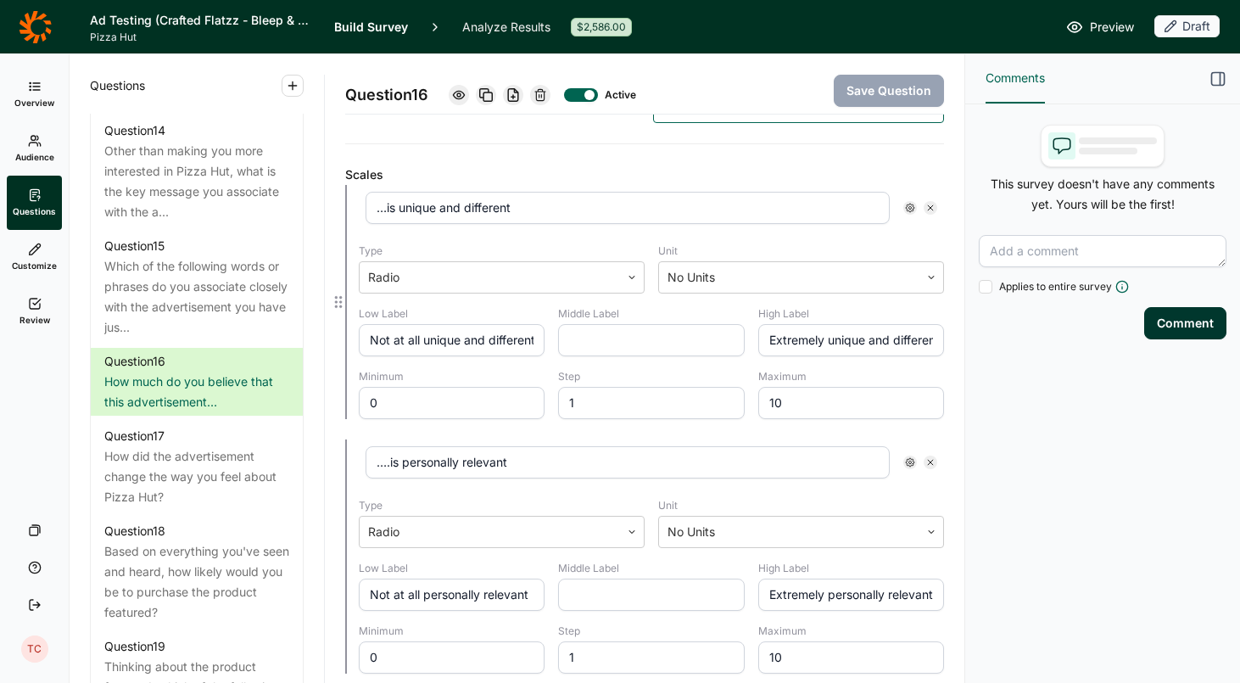
scroll to position [430, 0]
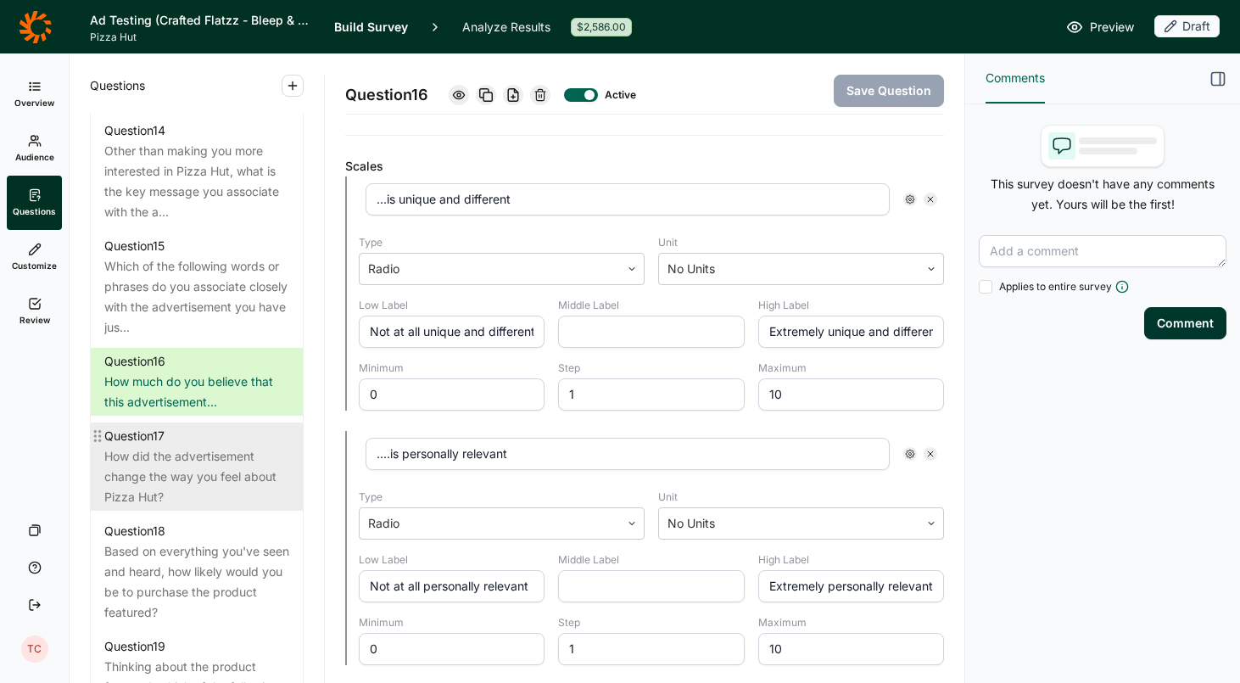
click at [194, 446] on div "How did the advertisement change the way you feel about Pizza Hut?" at bounding box center [196, 476] width 185 height 61
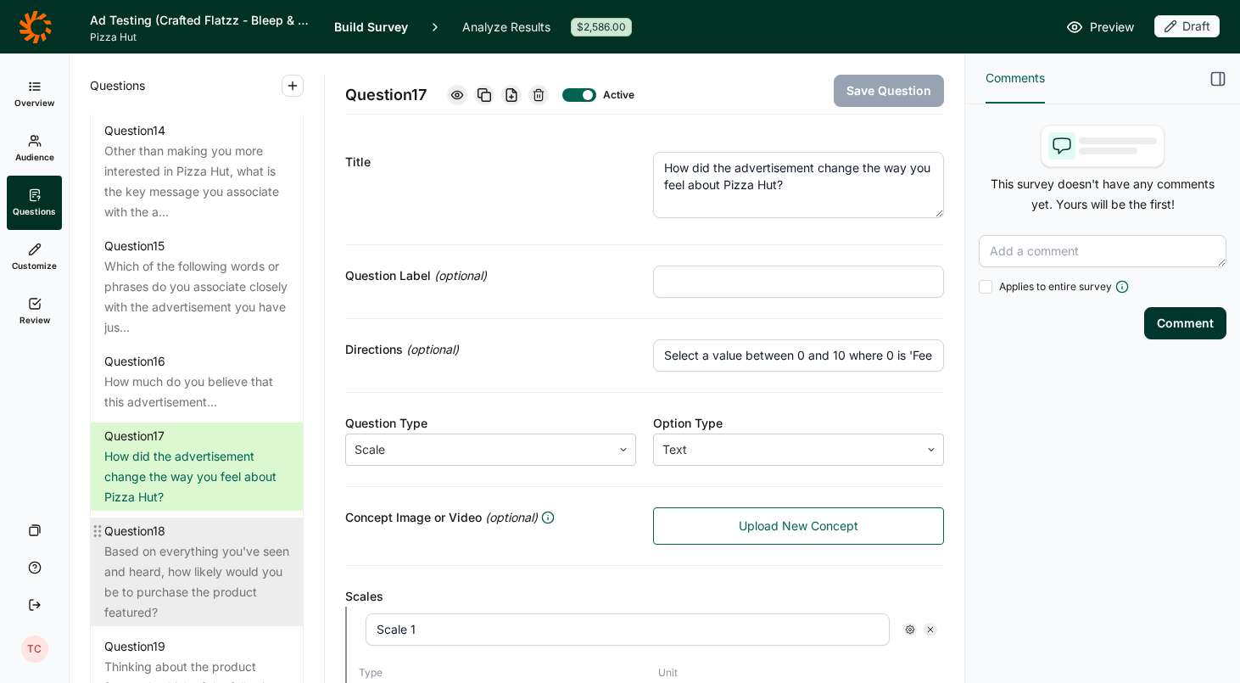
click at [173, 543] on div "Based on everything you've seen and heard, how likely would you be to purchase …" at bounding box center [196, 581] width 185 height 81
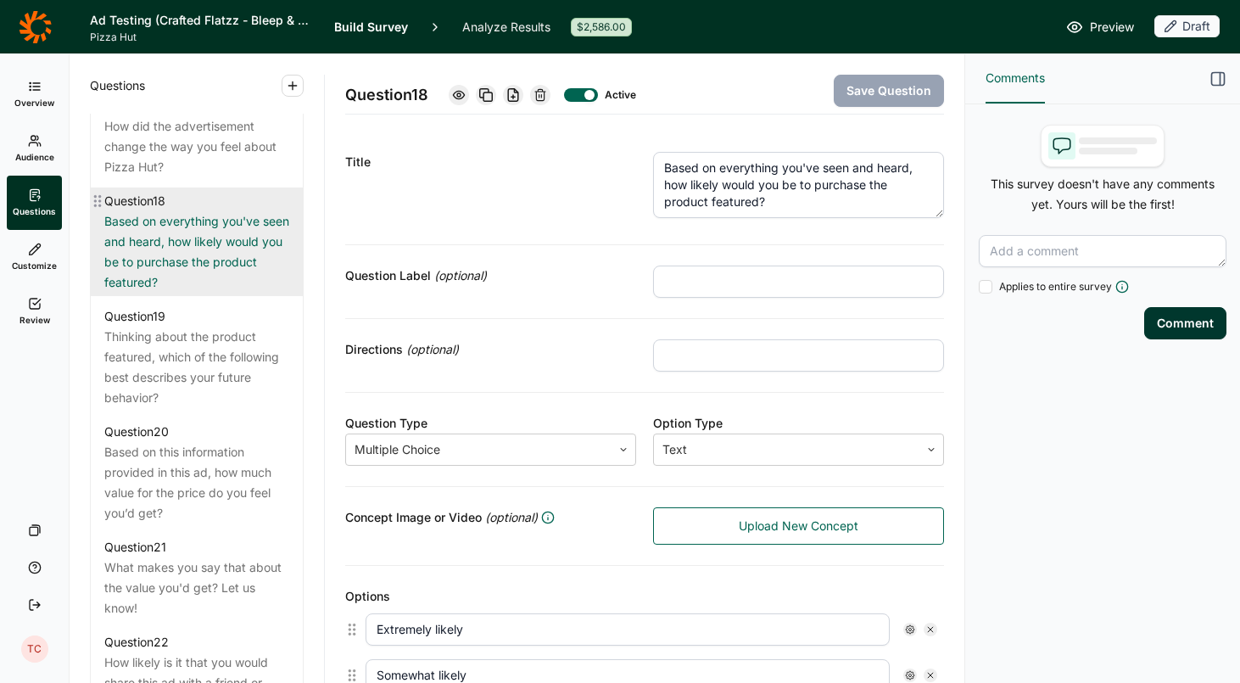
scroll to position [2329, 0]
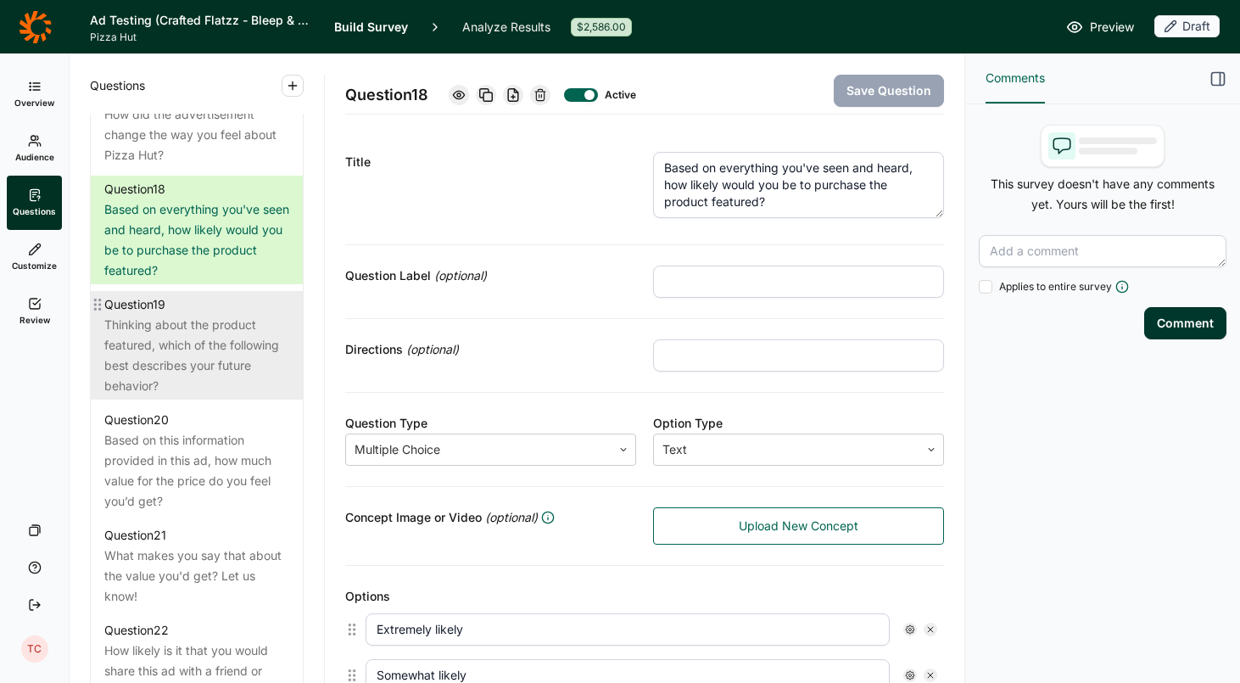
click at [175, 315] on div "Thinking about the product featured, which of the following best describes your…" at bounding box center [196, 355] width 185 height 81
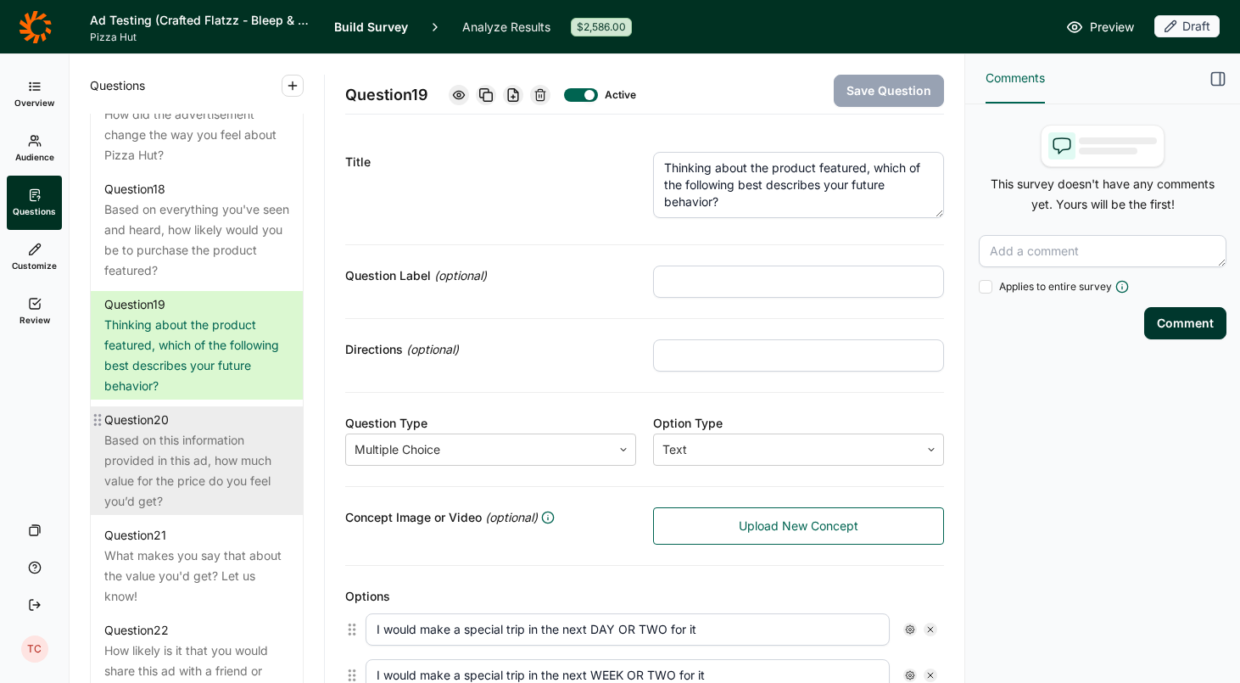
click at [170, 458] on div "Based on this information provided in this ad, how much value for the price do …" at bounding box center [196, 470] width 185 height 81
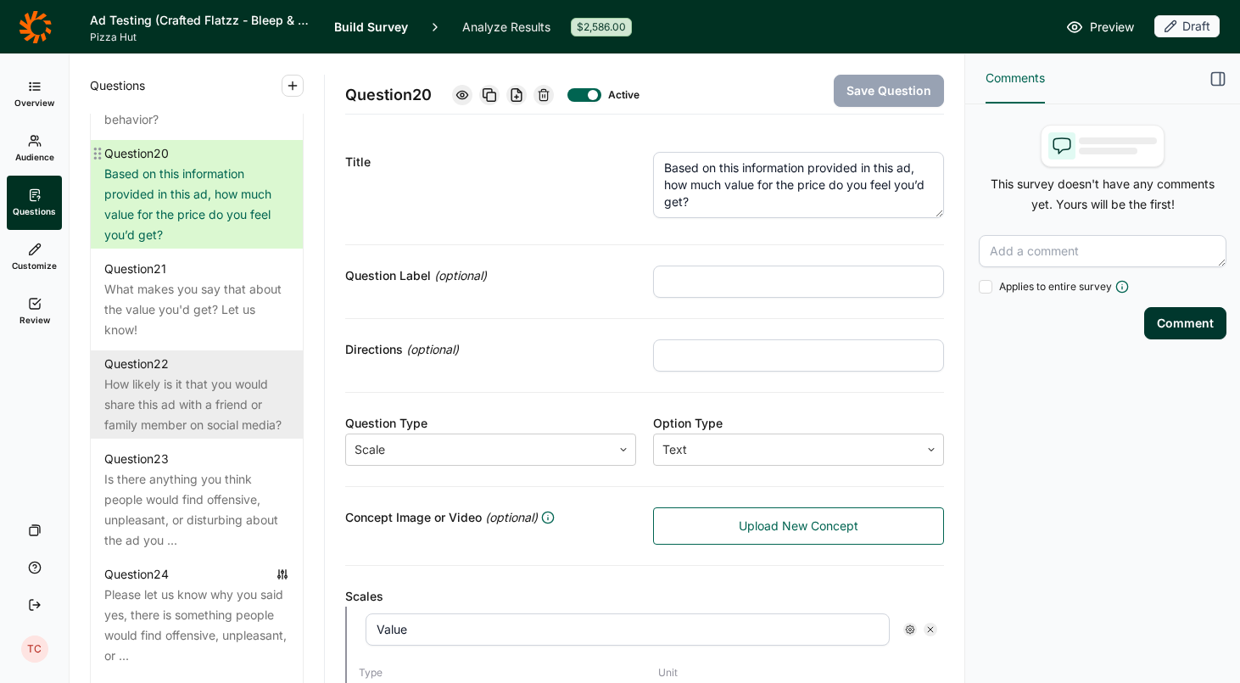
scroll to position [2601, 0]
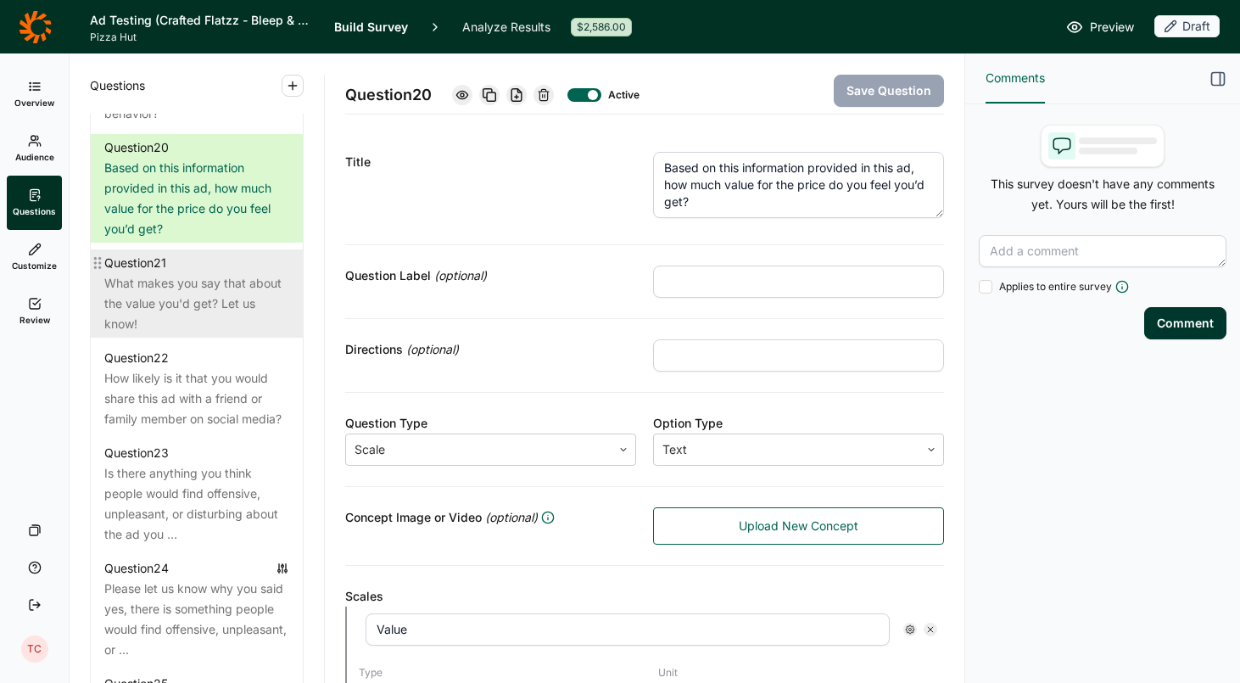
click at [190, 285] on div "What makes you say that about the value you'd get? Let us know!" at bounding box center [196, 303] width 185 height 61
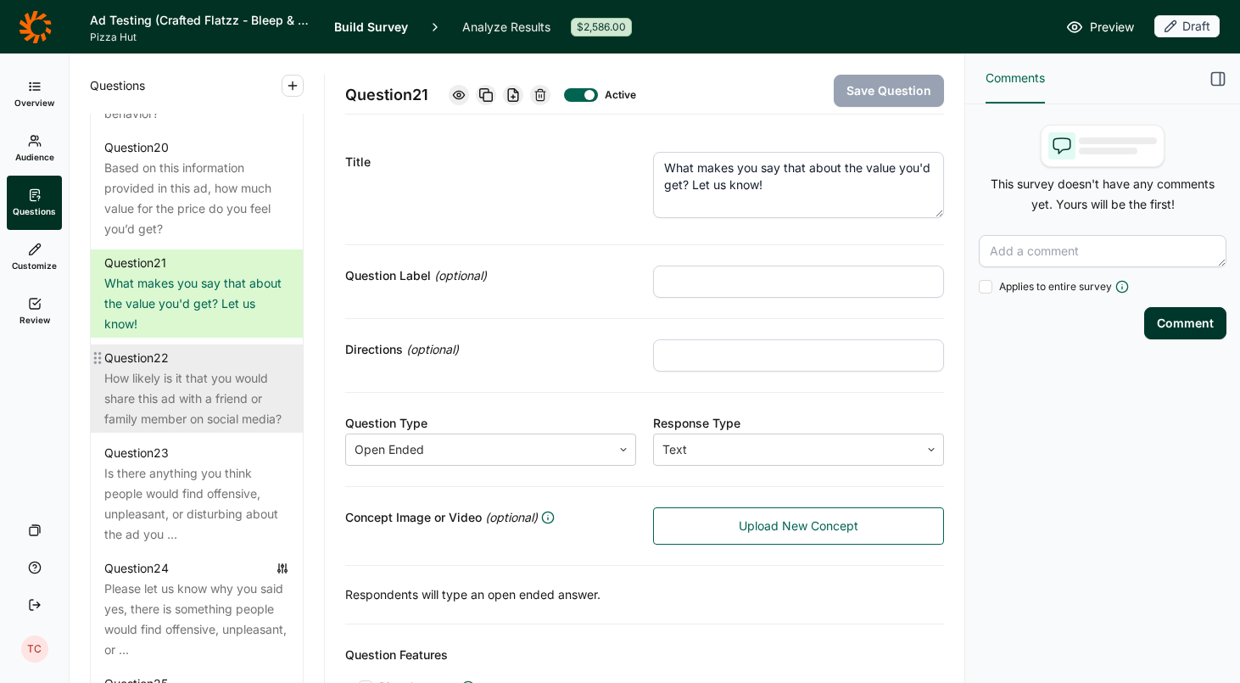
click at [176, 395] on div "How likely is it that you would share this ad with a friend or family member on…" at bounding box center [196, 398] width 185 height 61
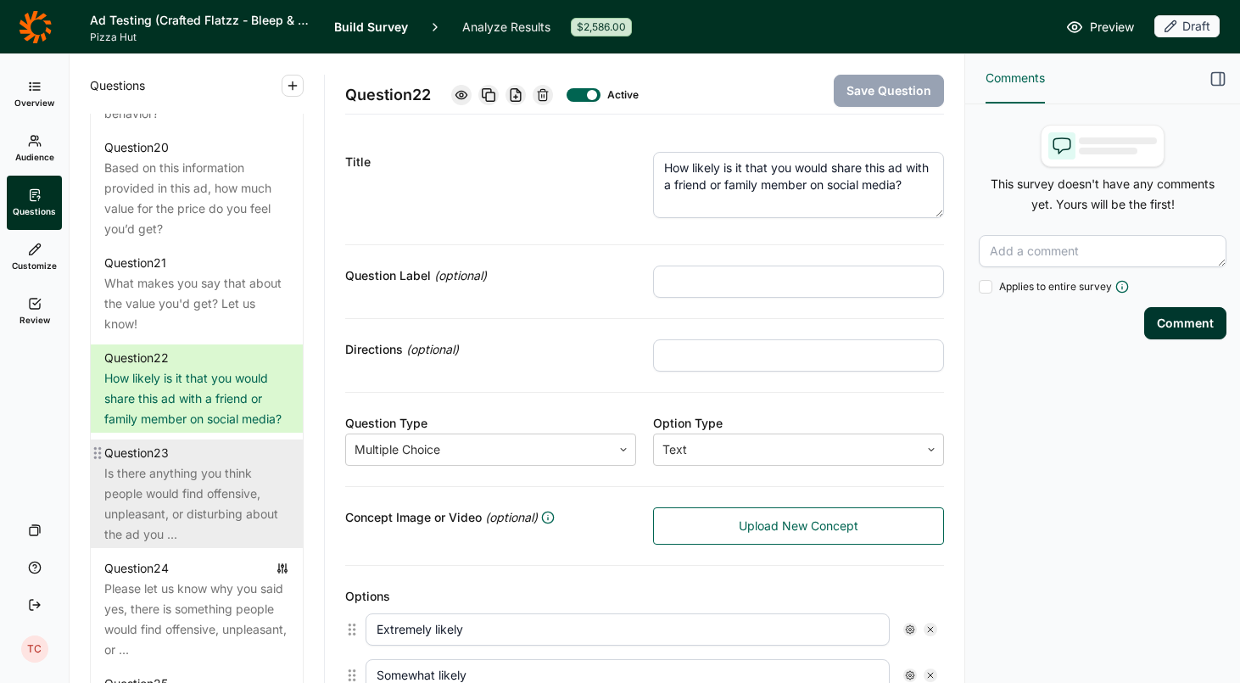
click at [168, 484] on div "Is there anything you think people would find offensive, unpleasant, or disturb…" at bounding box center [196, 503] width 185 height 81
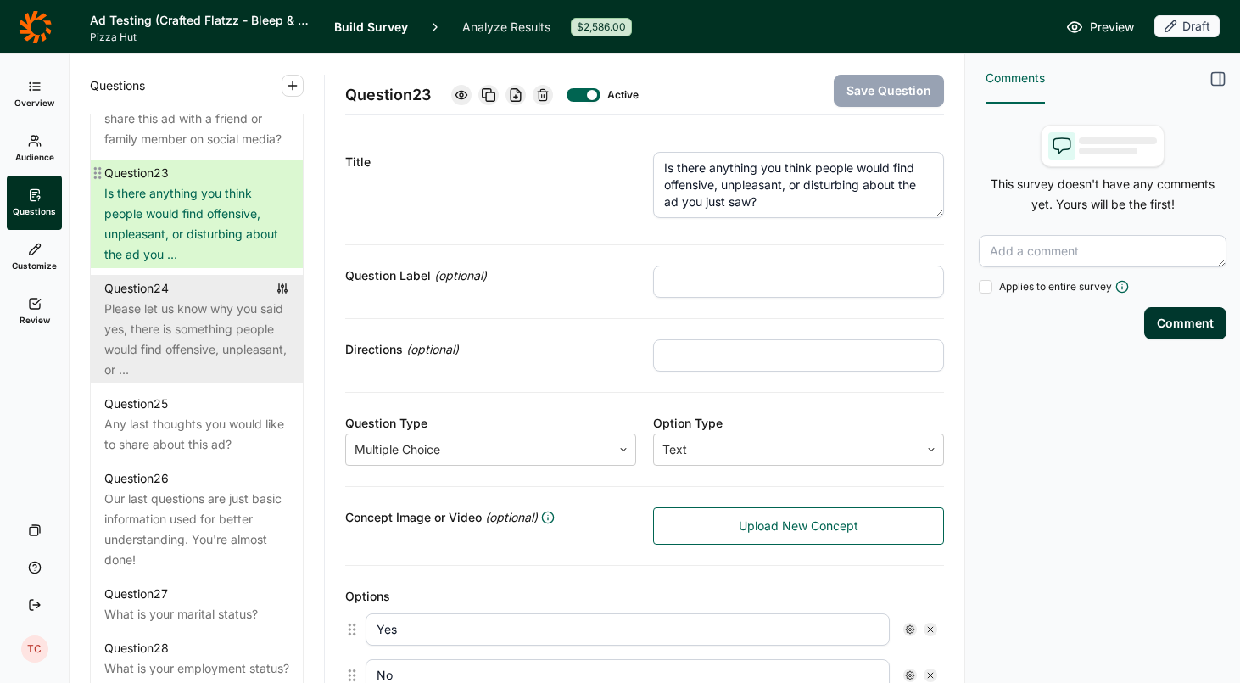
scroll to position [2886, 0]
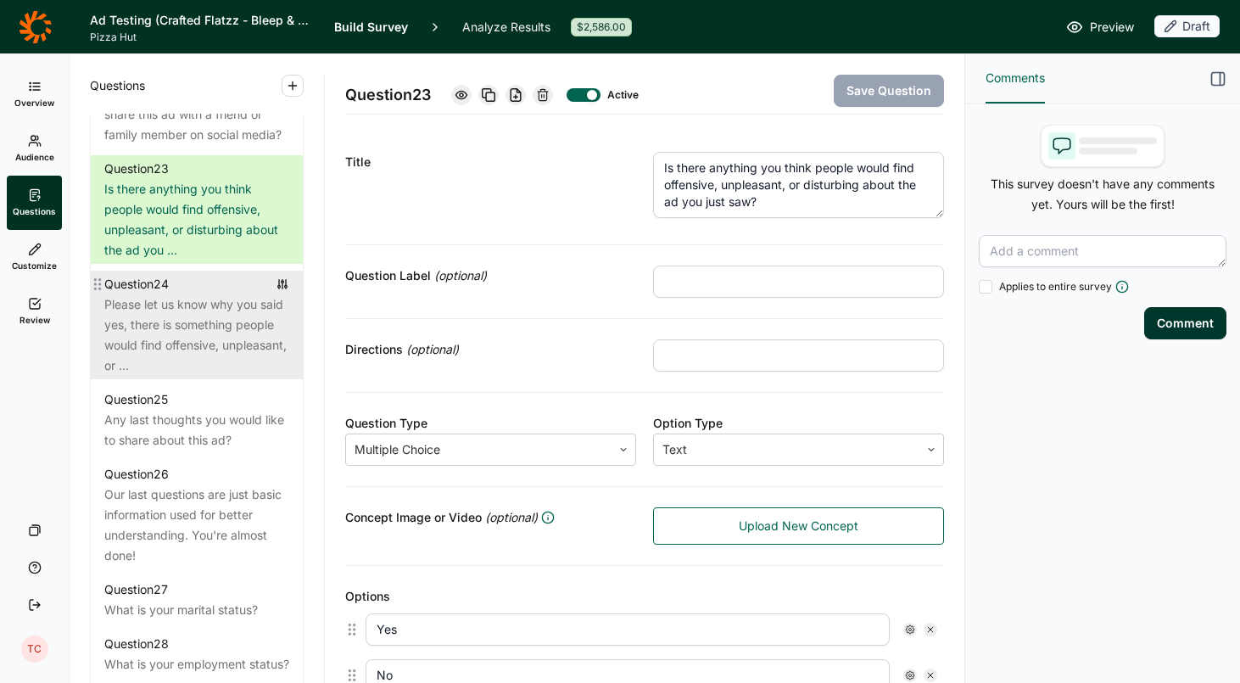
click at [193, 309] on div "Please let us know why you said yes, there is something people would find offen…" at bounding box center [196, 334] width 185 height 81
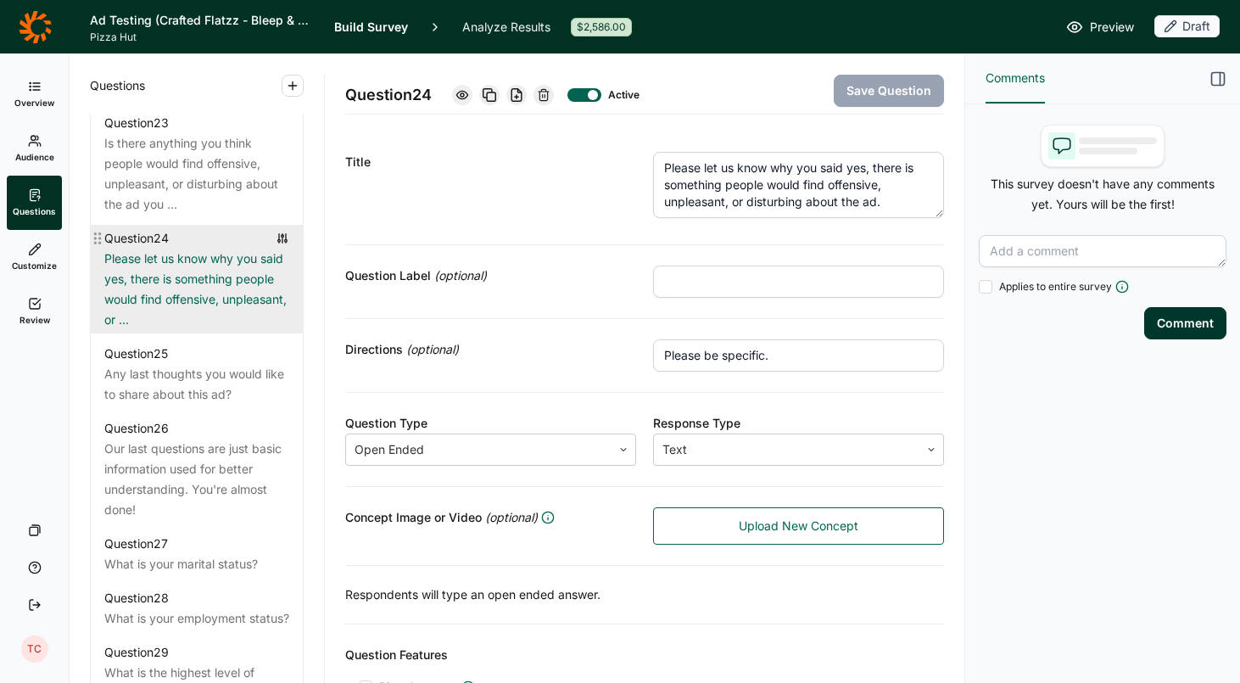
scroll to position [2936, 0]
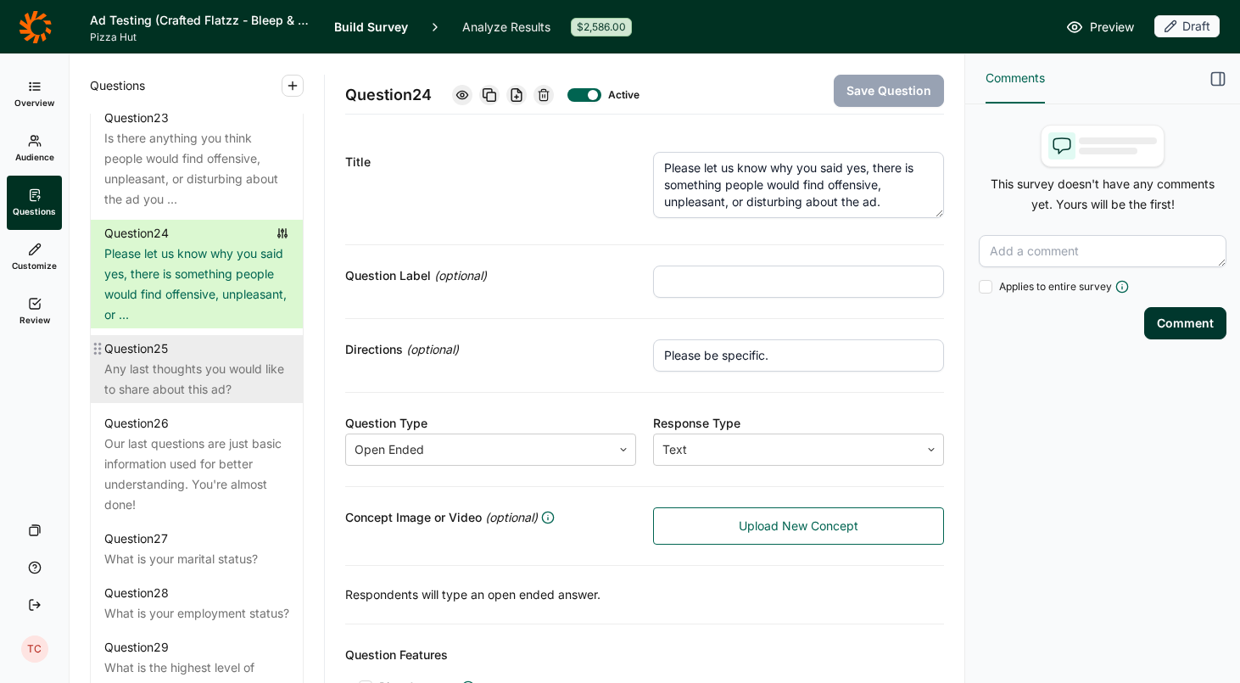
click at [177, 368] on div "Any last thoughts you would like to share about this ad?" at bounding box center [196, 379] width 185 height 41
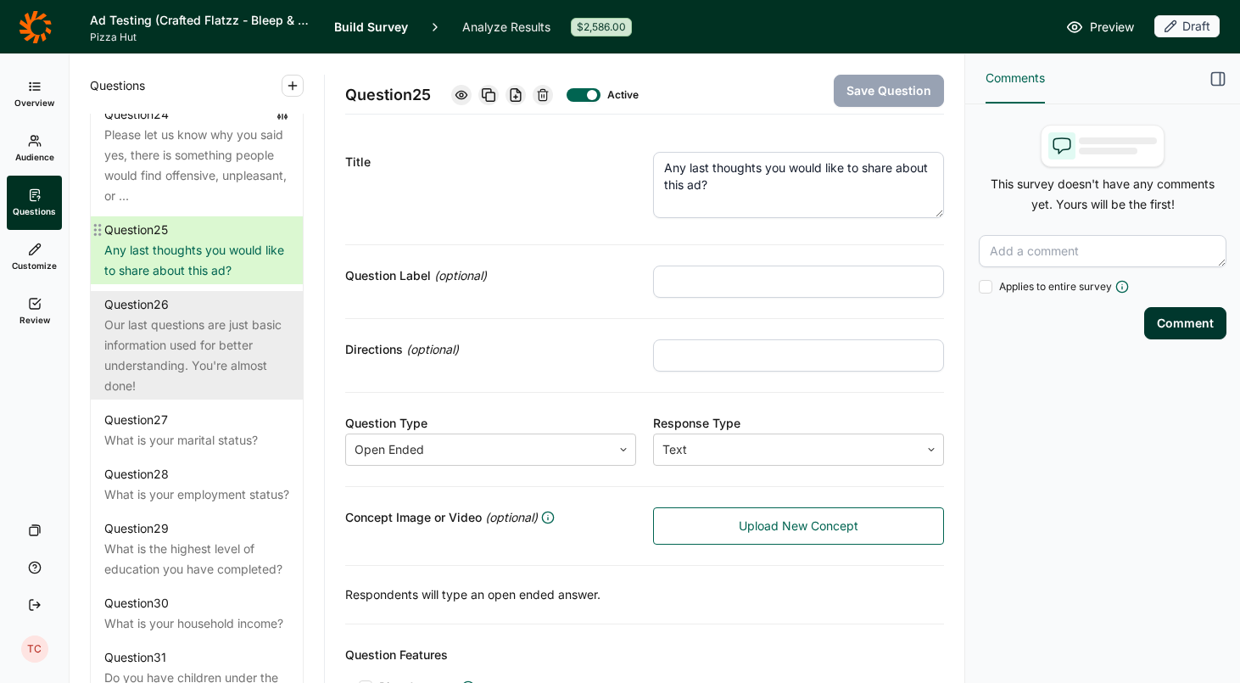
scroll to position [3056, 0]
click at [183, 332] on div "Our last questions are just basic information used for better understanding. Yo…" at bounding box center [196, 354] width 185 height 81
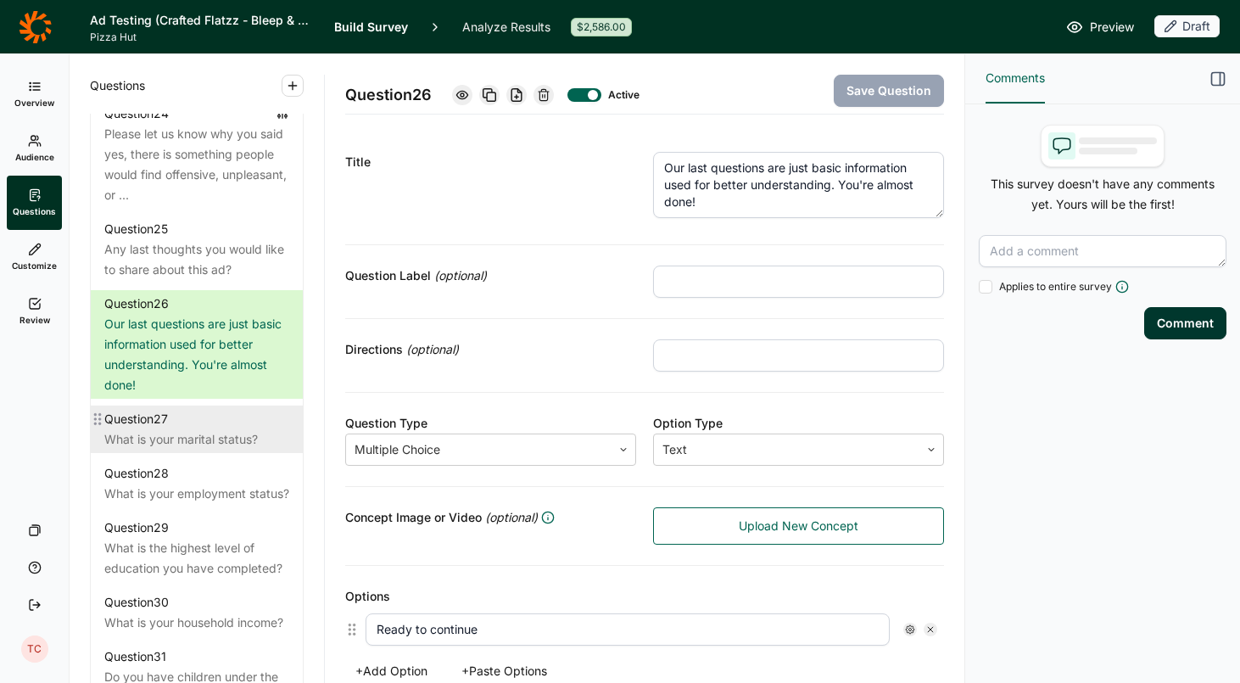
click at [184, 429] on div "What is your marital status?" at bounding box center [196, 439] width 185 height 20
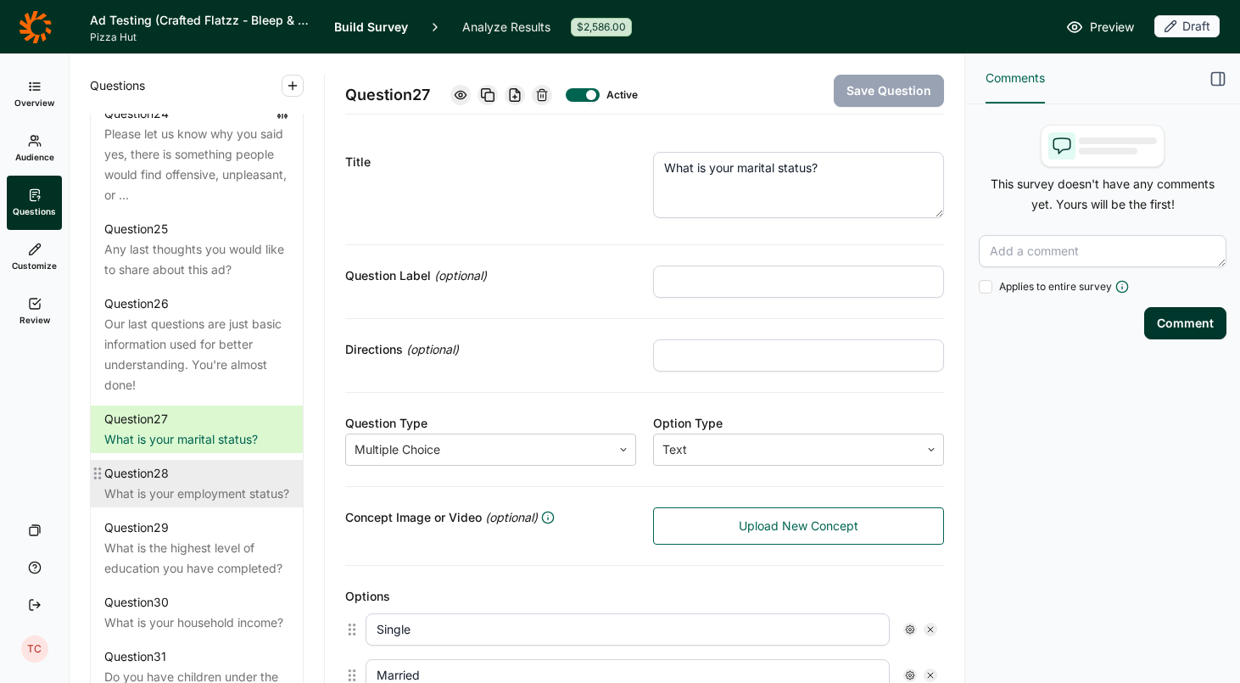
click at [167, 499] on div "What is your employment status?" at bounding box center [196, 493] width 185 height 20
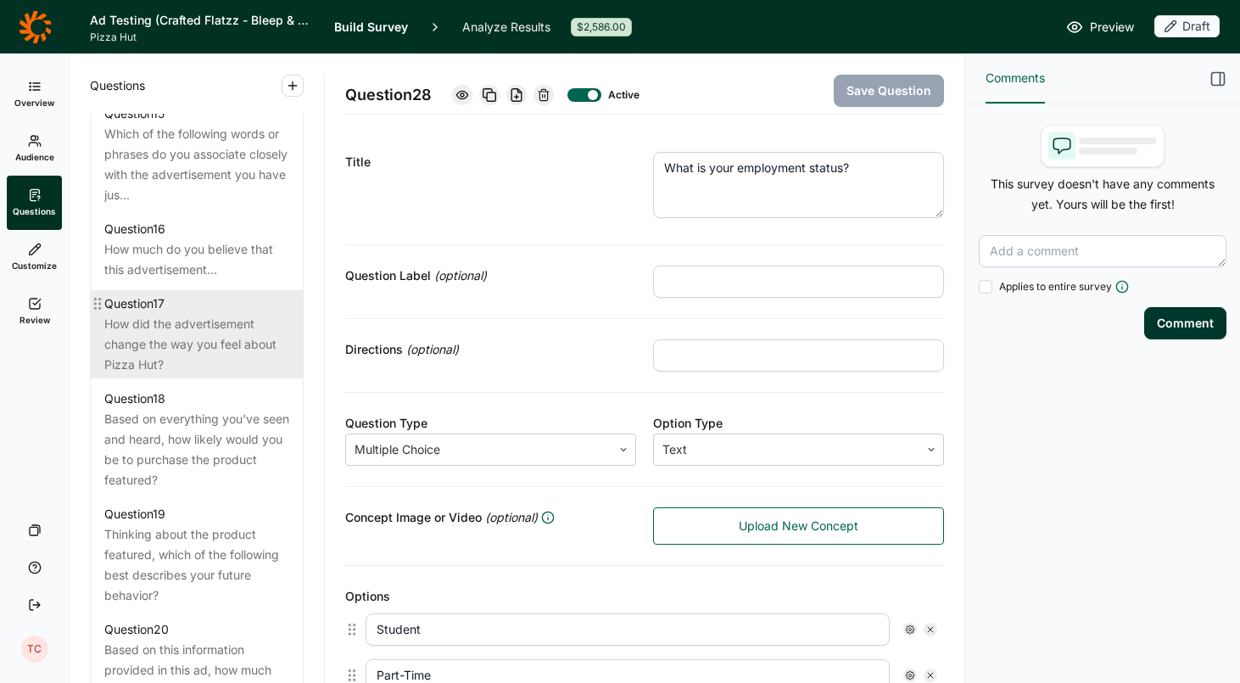
scroll to position [2121, 0]
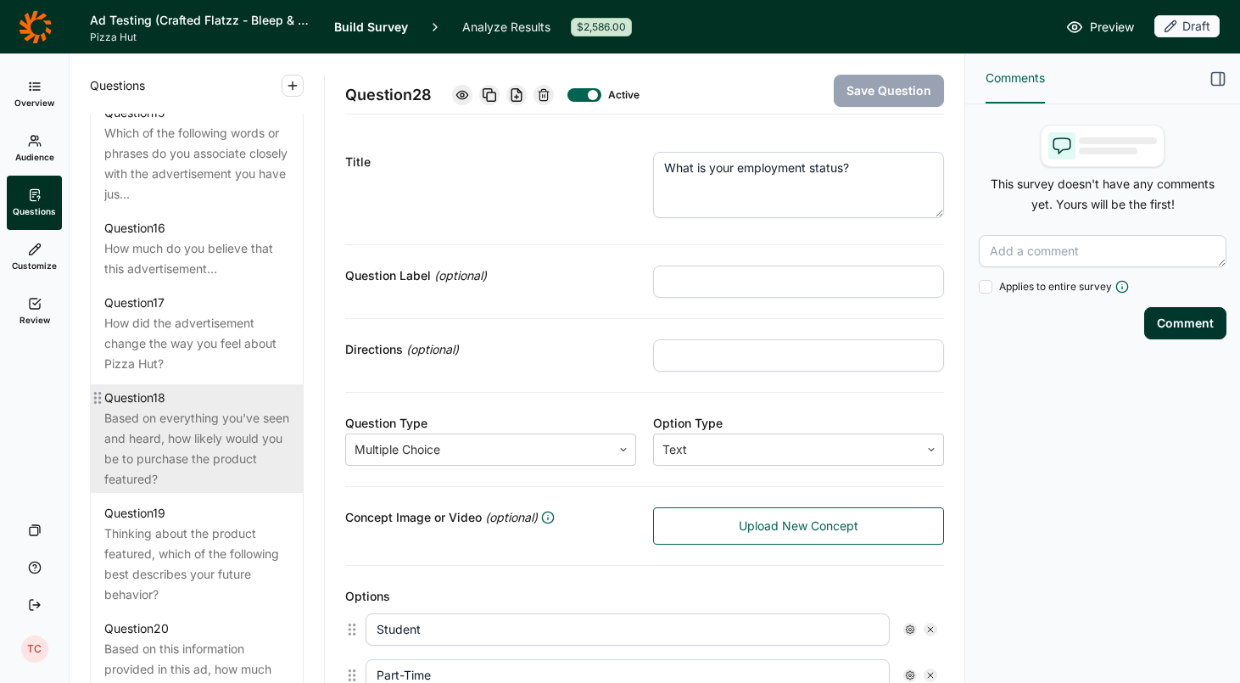
click at [198, 458] on div "Based on everything you've seen and heard, how likely would you be to purchase …" at bounding box center [196, 448] width 185 height 81
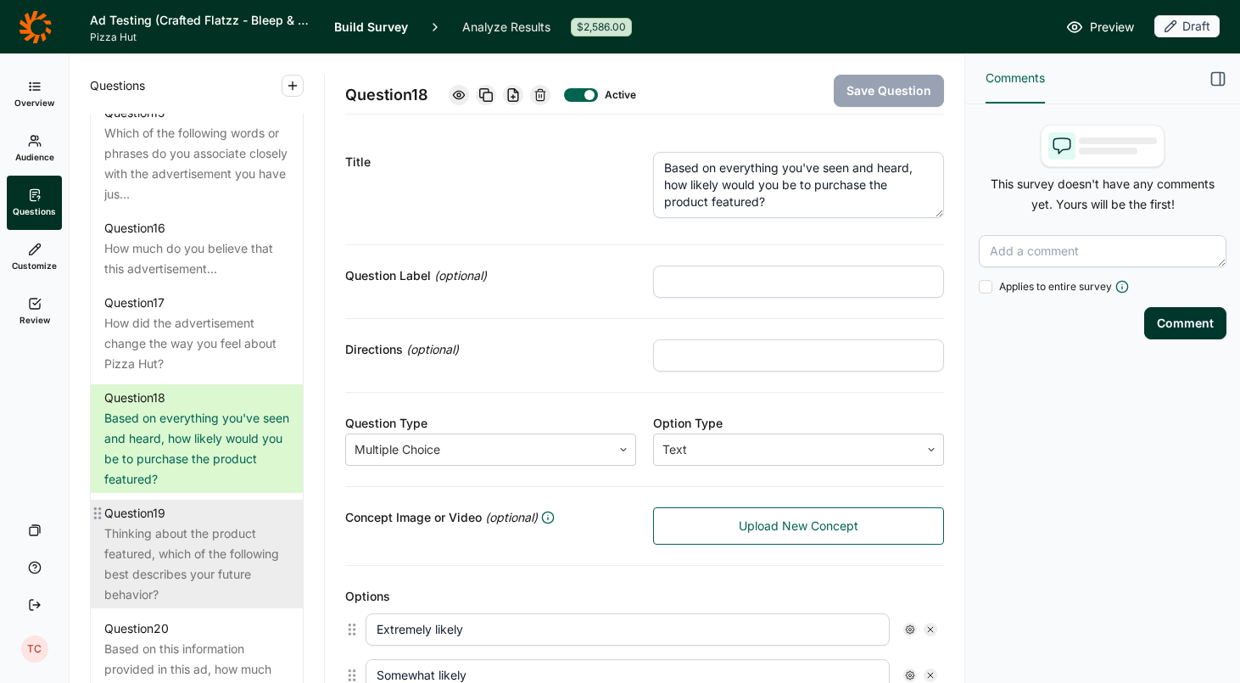
click at [190, 539] on div "Thinking about the product featured, which of the following best describes your…" at bounding box center [196, 563] width 185 height 81
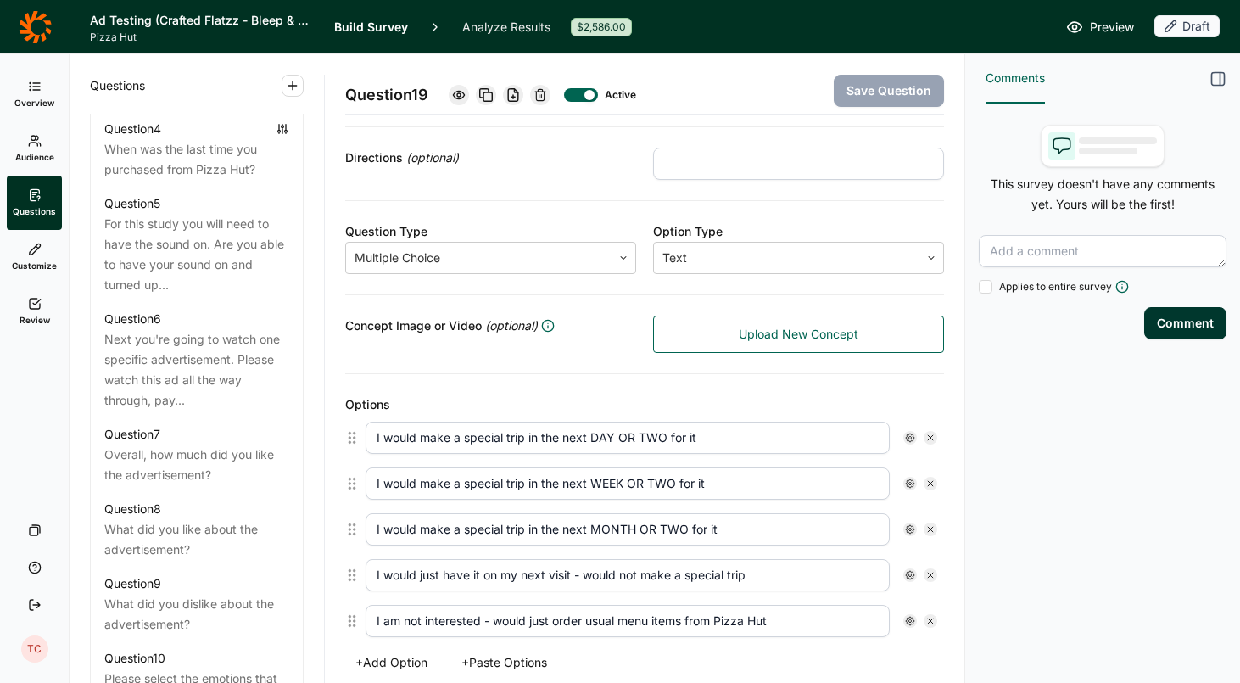
scroll to position [1151, 0]
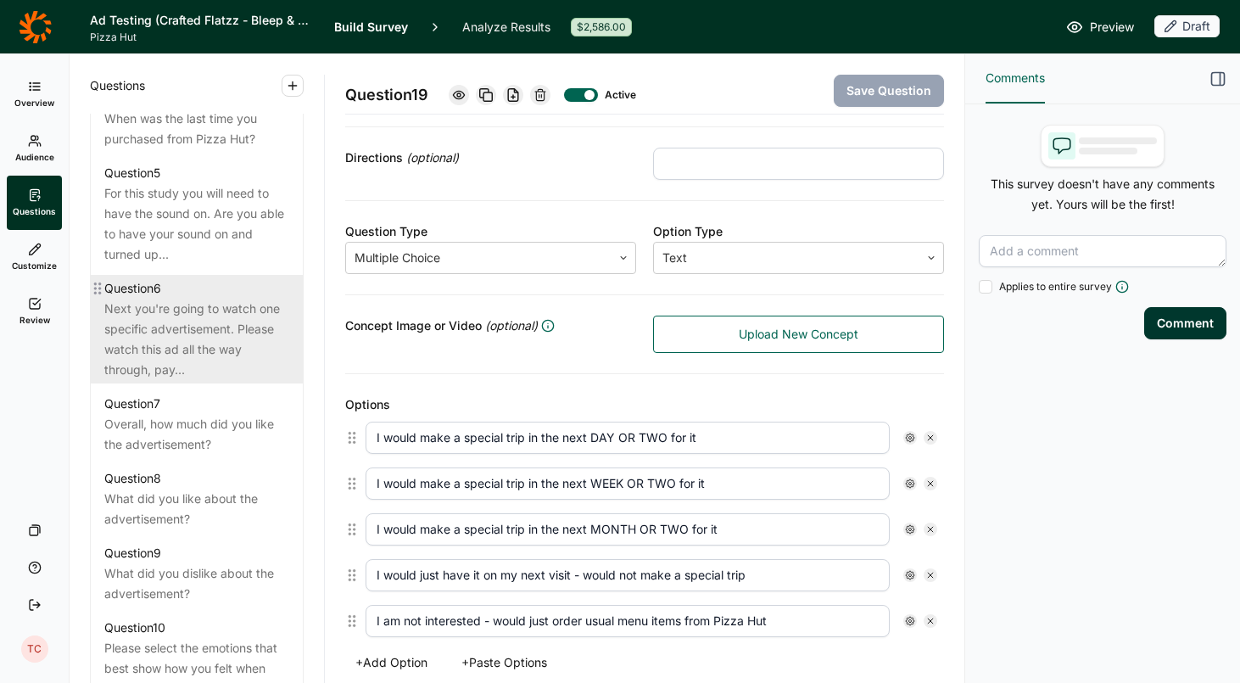
click at [227, 341] on div "Next you're going to watch one specific advertisement. Please watch this ad all…" at bounding box center [196, 339] width 185 height 81
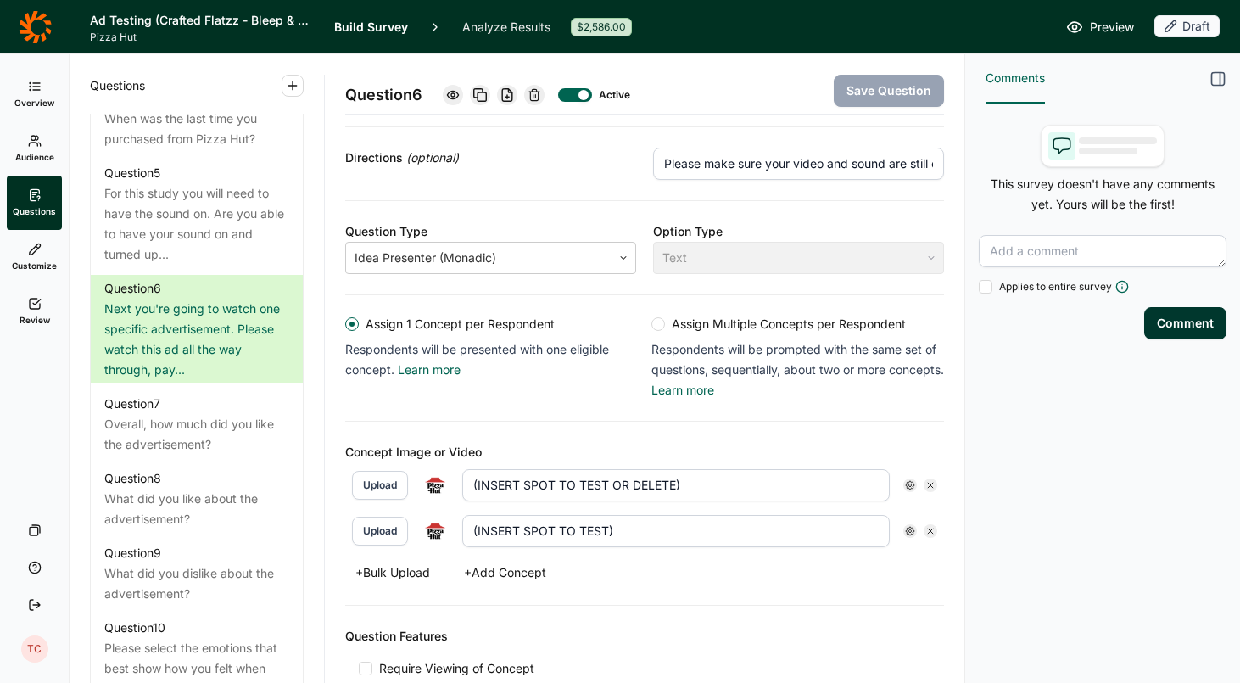
click at [393, 488] on button "Upload" at bounding box center [380, 485] width 56 height 29
click at [908, 484] on icon at bounding box center [910, 485] width 10 height 10
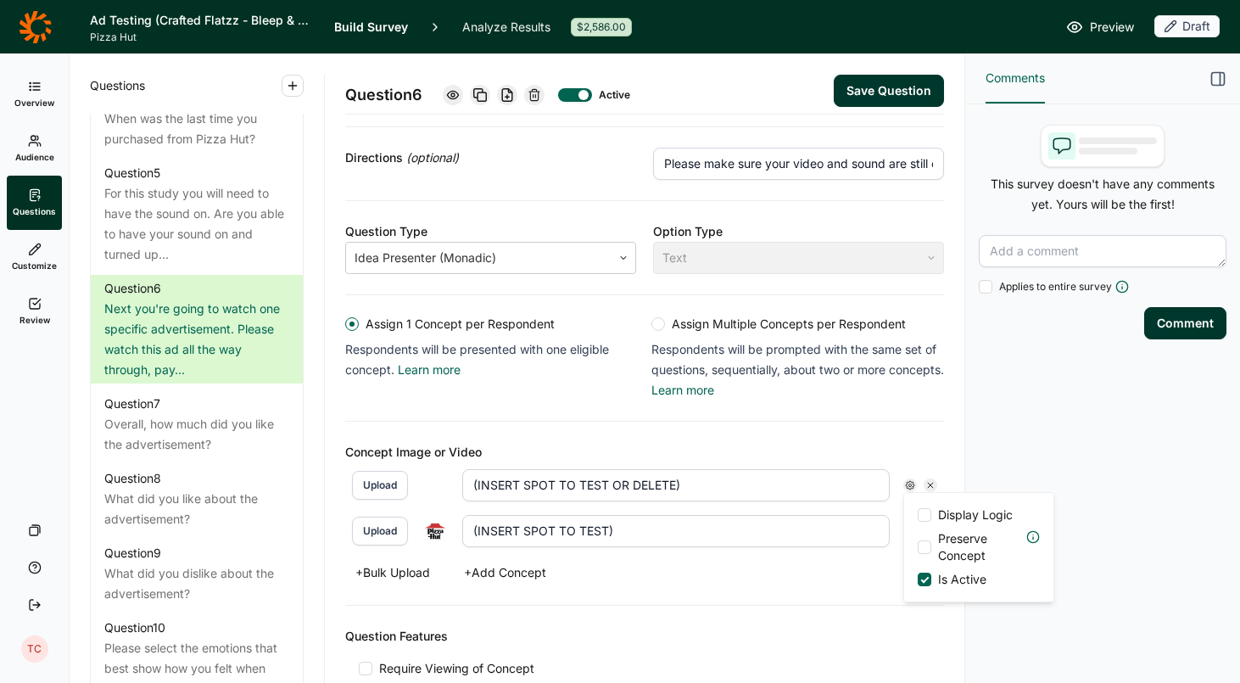
click at [802, 478] on input "(INSERT SPOT TO TEST OR DELETE)" at bounding box center [675, 485] width 427 height 32
drag, startPoint x: 736, startPoint y: 492, endPoint x: 384, endPoint y: 448, distance: 354.8
click at [384, 448] on div "Concept Image or Video Upload (INSERT SPOT TO TEST OR DELETE) Upload (INSERT SP…" at bounding box center [644, 514] width 599 height 184
type input "B"
type input "Mature Appetites Bleep"
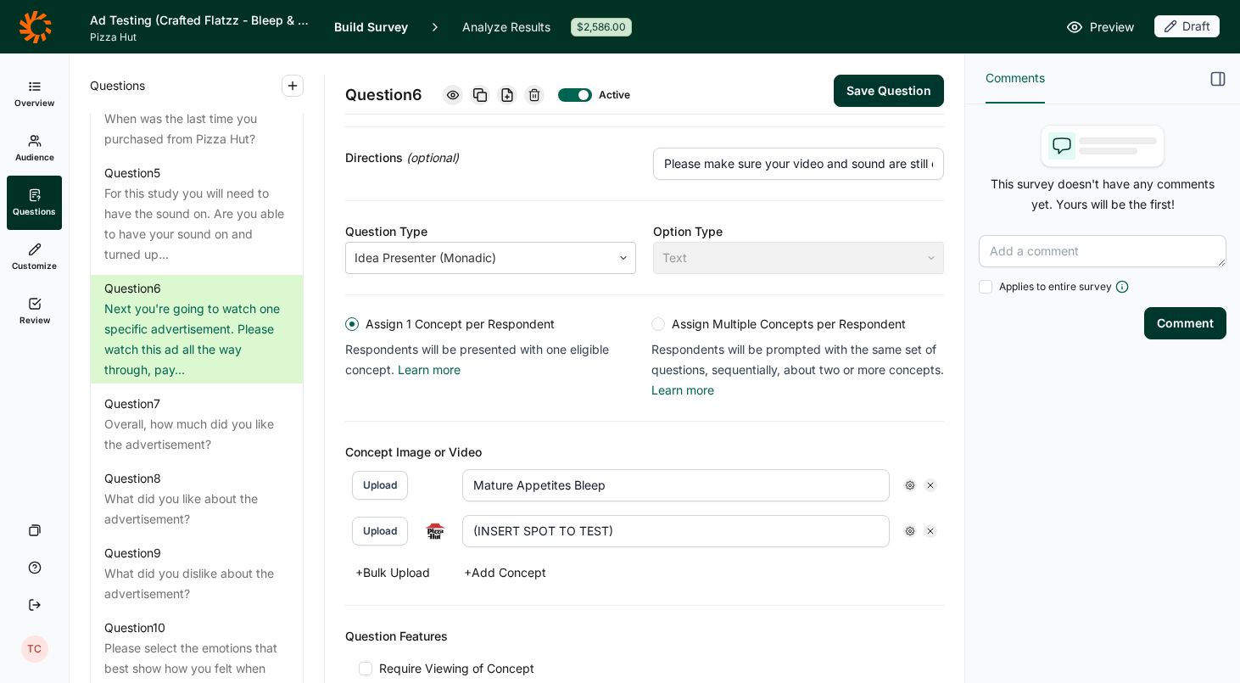
click at [361, 525] on button "Upload" at bounding box center [380, 531] width 56 height 29
click at [640, 535] on input "(INSERT SPOT TO TEST)" at bounding box center [675, 531] width 427 height 32
drag, startPoint x: 645, startPoint y: 532, endPoint x: 444, endPoint y: 519, distance: 201.4
click at [444, 519] on div "Upload (INSERT SPOT TO TEST)" at bounding box center [644, 531] width 585 height 32
type input "Food Focus"
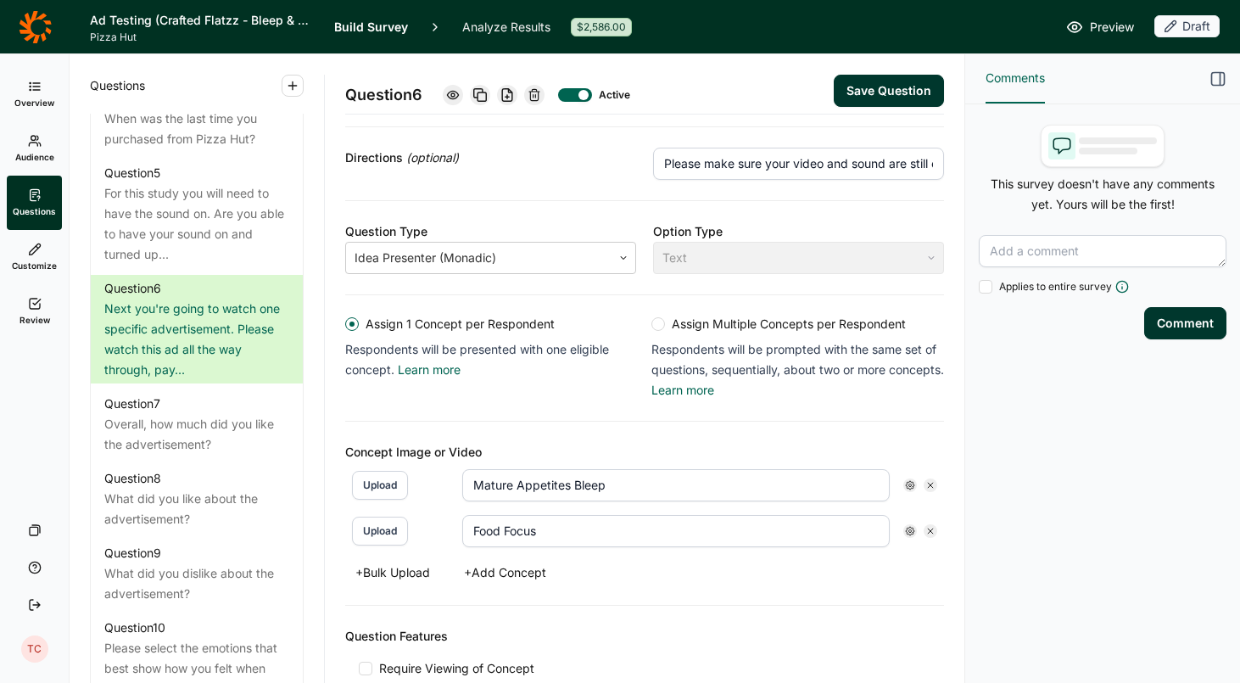
click at [884, 91] on button "Save Question" at bounding box center [889, 91] width 110 height 32
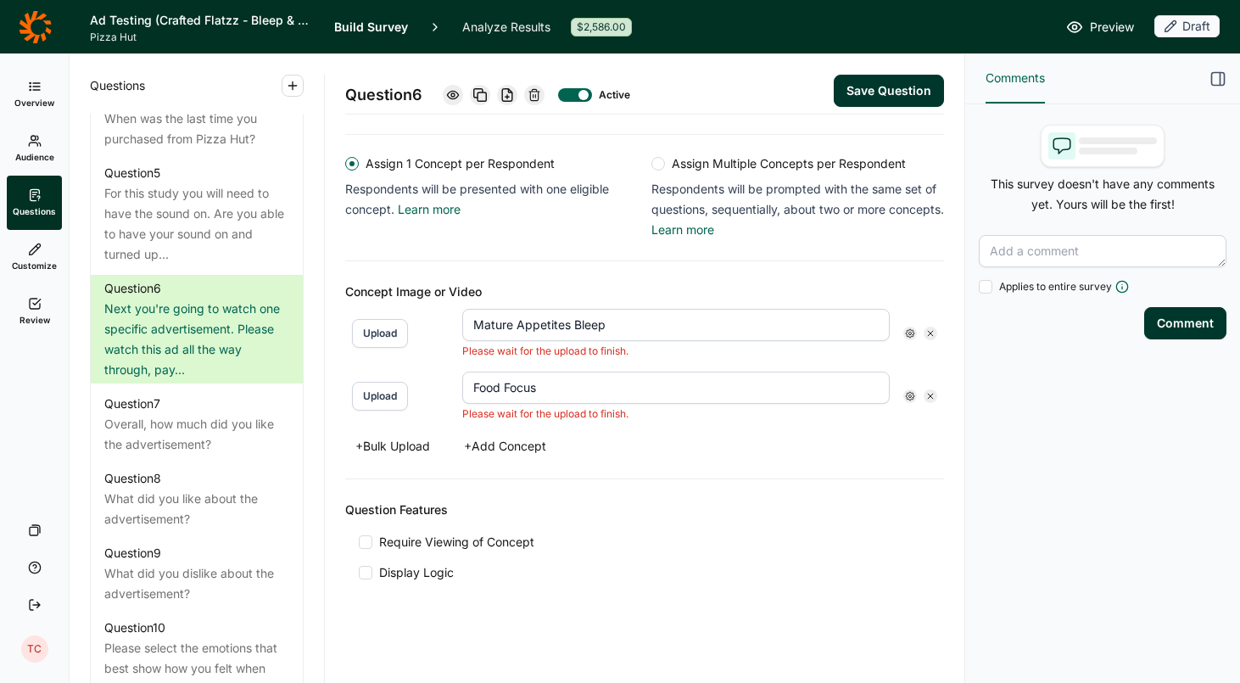
click at [514, 332] on input "Mature Appetites Bleep" at bounding box center [675, 325] width 427 height 32
click at [381, 330] on button "Upload" at bounding box center [380, 333] width 56 height 29
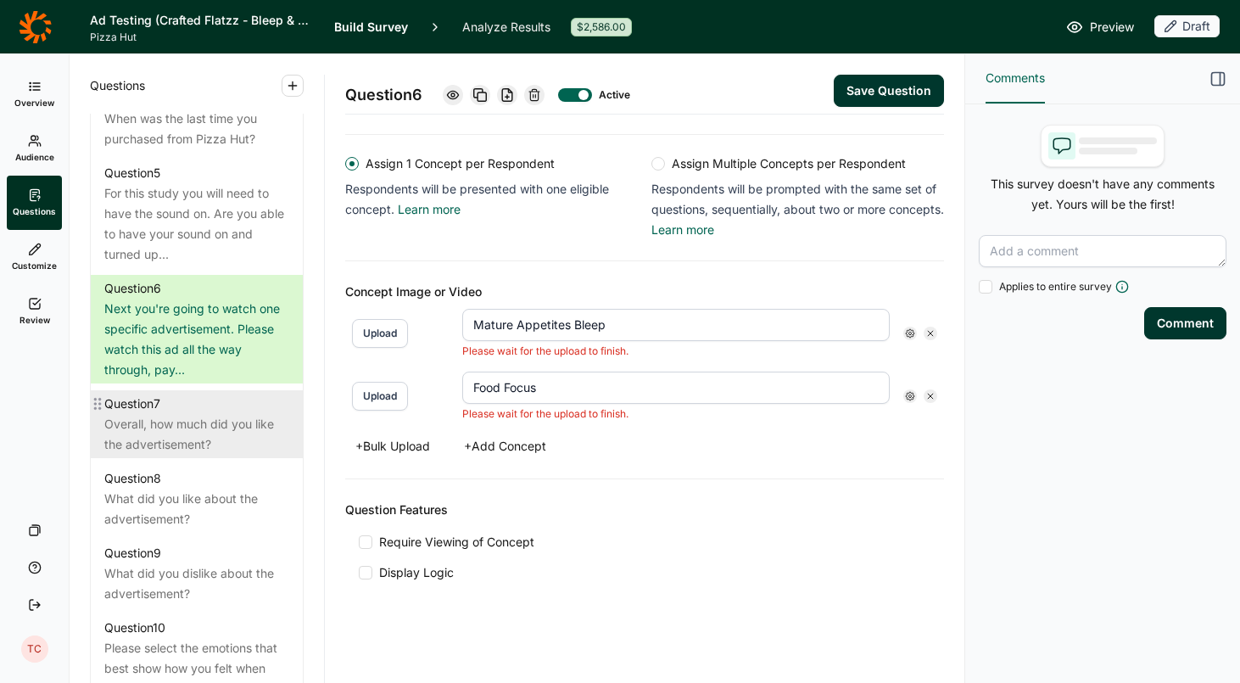
click at [194, 414] on div "Overall, how much did you like the advertisement?" at bounding box center [196, 434] width 185 height 41
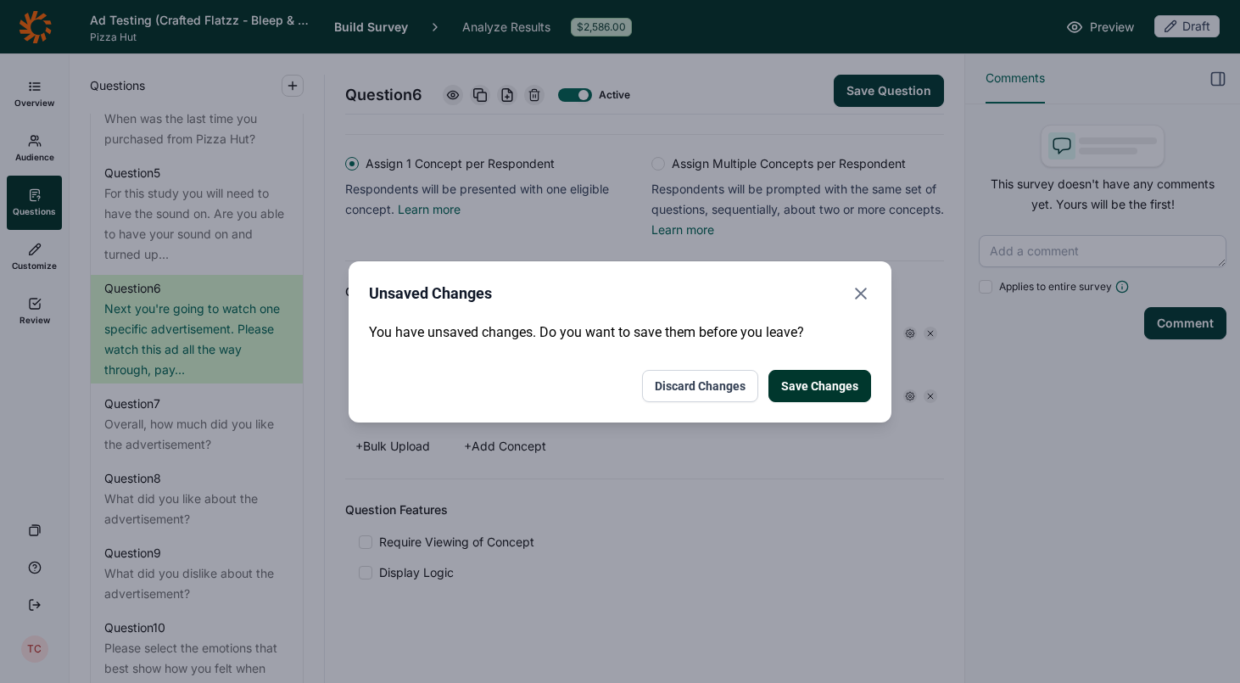
click at [712, 377] on button "Discard Changes" at bounding box center [700, 386] width 116 height 32
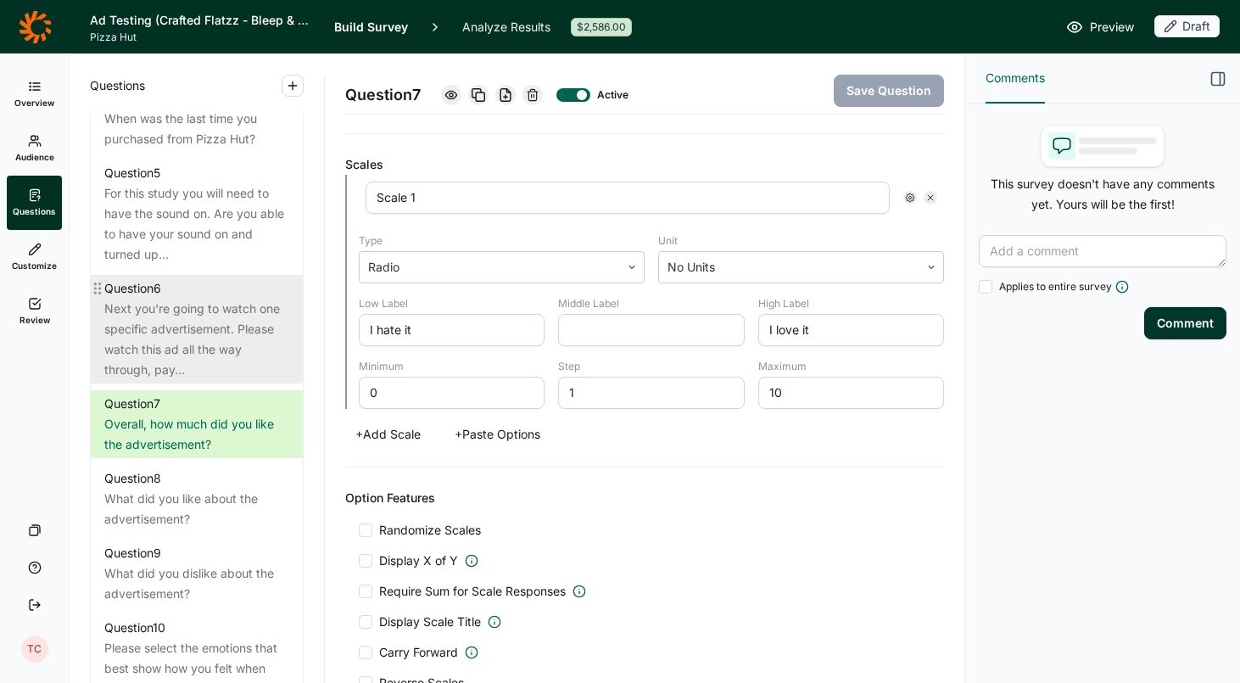
click at [209, 320] on div "Next you're going to watch one specific advertisement. Please watch this ad all…" at bounding box center [196, 339] width 185 height 81
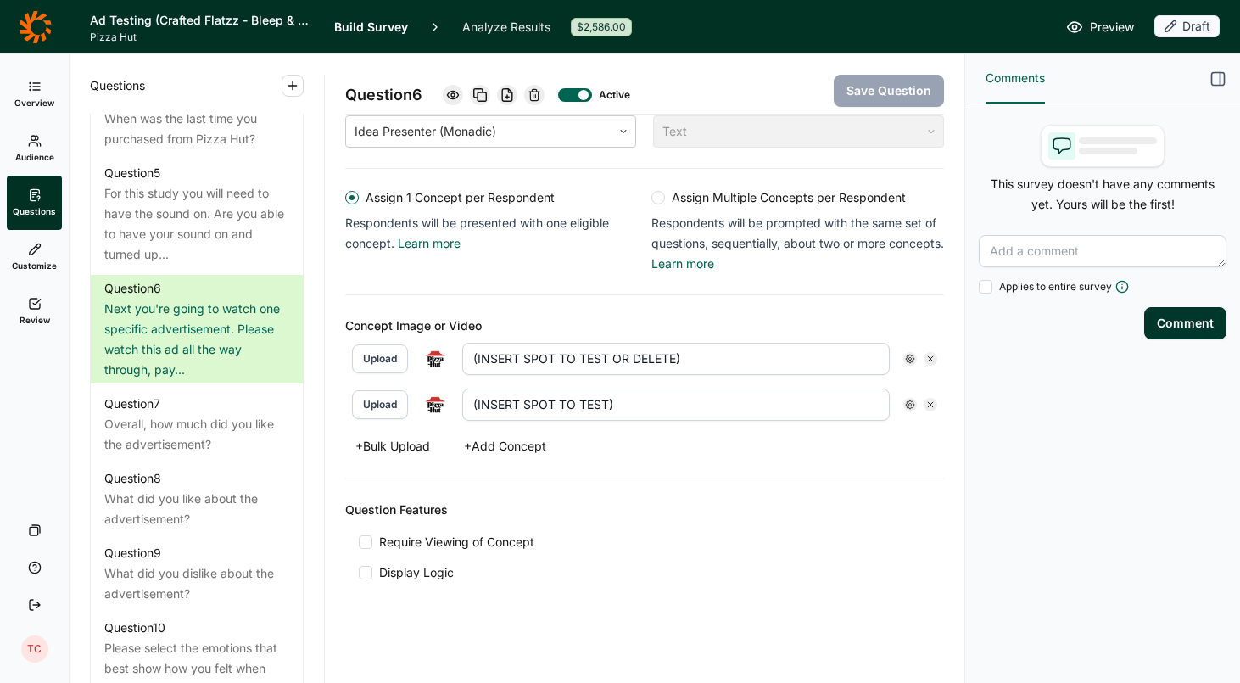
click at [528, 343] on input "(INSERT SPOT TO TEST OR DELETE)" at bounding box center [675, 359] width 427 height 32
click at [389, 344] on button "Upload" at bounding box center [380, 358] width 56 height 29
drag, startPoint x: 729, startPoint y: 250, endPoint x: 469, endPoint y: 249, distance: 260.4
click at [469, 249] on div "Question 6 Active Save Question Title Next you're going to watch one specific a…" at bounding box center [644, 168] width 599 height 865
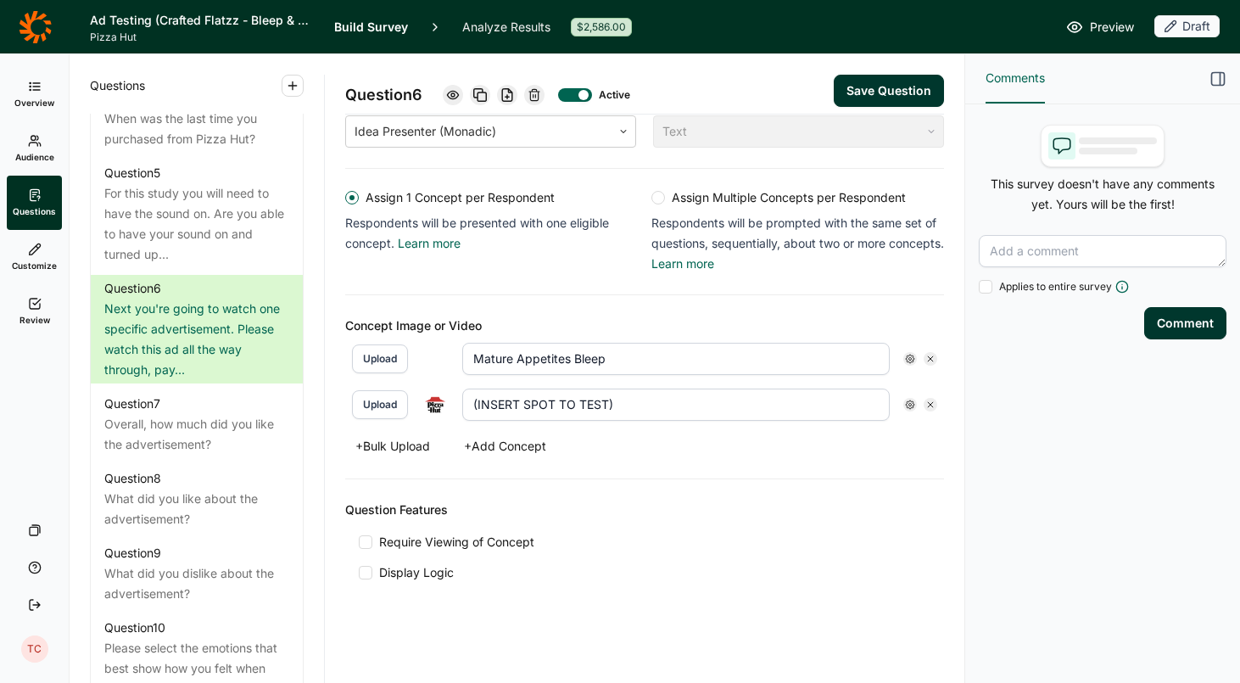
type input "Mature Appetites Bleep"
click at [394, 407] on button "Upload" at bounding box center [380, 404] width 56 height 29
drag, startPoint x: 624, startPoint y: 405, endPoint x: 442, endPoint y: 386, distance: 183.4
click at [442, 386] on div "Upload (INSERT SPOT TO TEST)" at bounding box center [644, 405] width 599 height 46
type input "Food Focus"
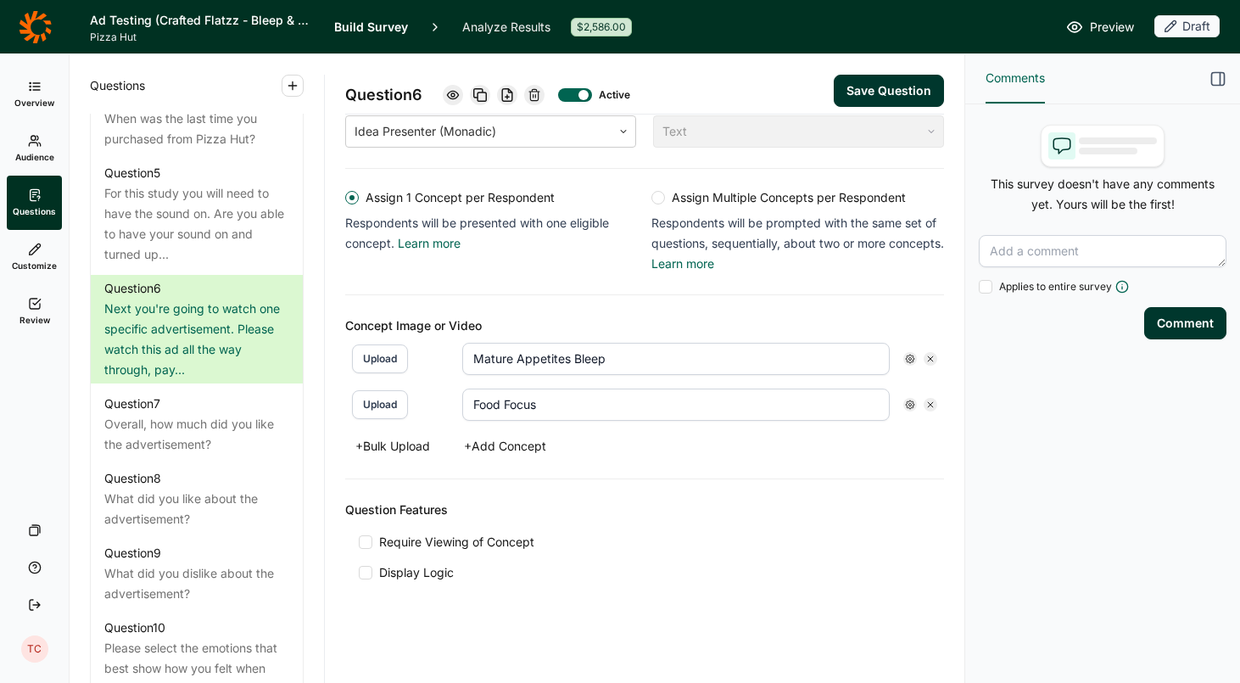
click at [724, 366] on input "Mature Appetites Bleep" at bounding box center [675, 359] width 427 height 32
click at [532, 444] on button "+ Add Concept" at bounding box center [505, 446] width 103 height 24
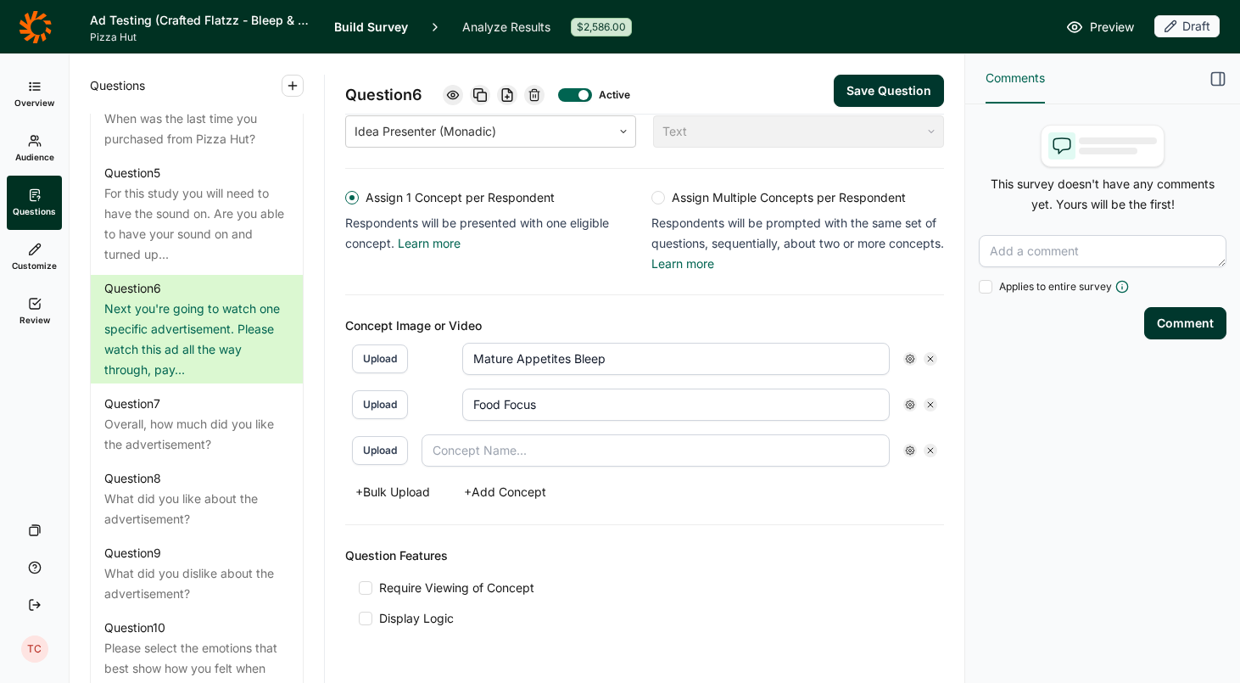
click at [930, 453] on icon at bounding box center [930, 450] width 10 height 10
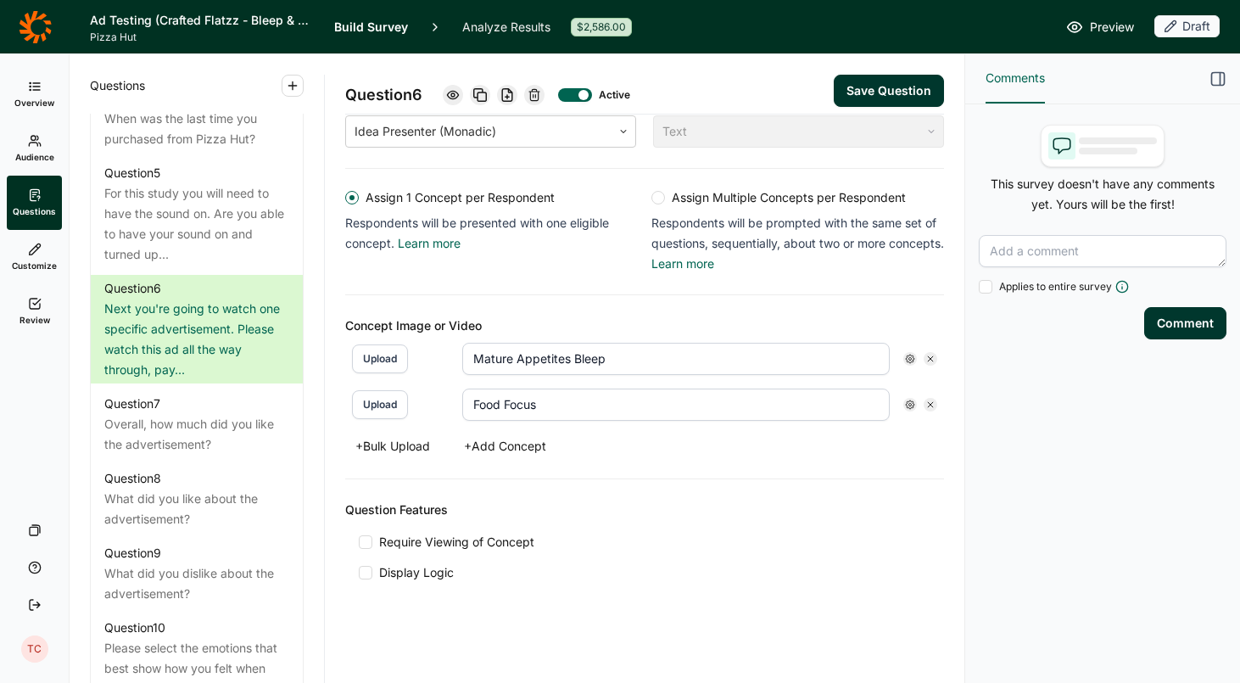
click at [895, 89] on button "Save Question" at bounding box center [889, 91] width 110 height 32
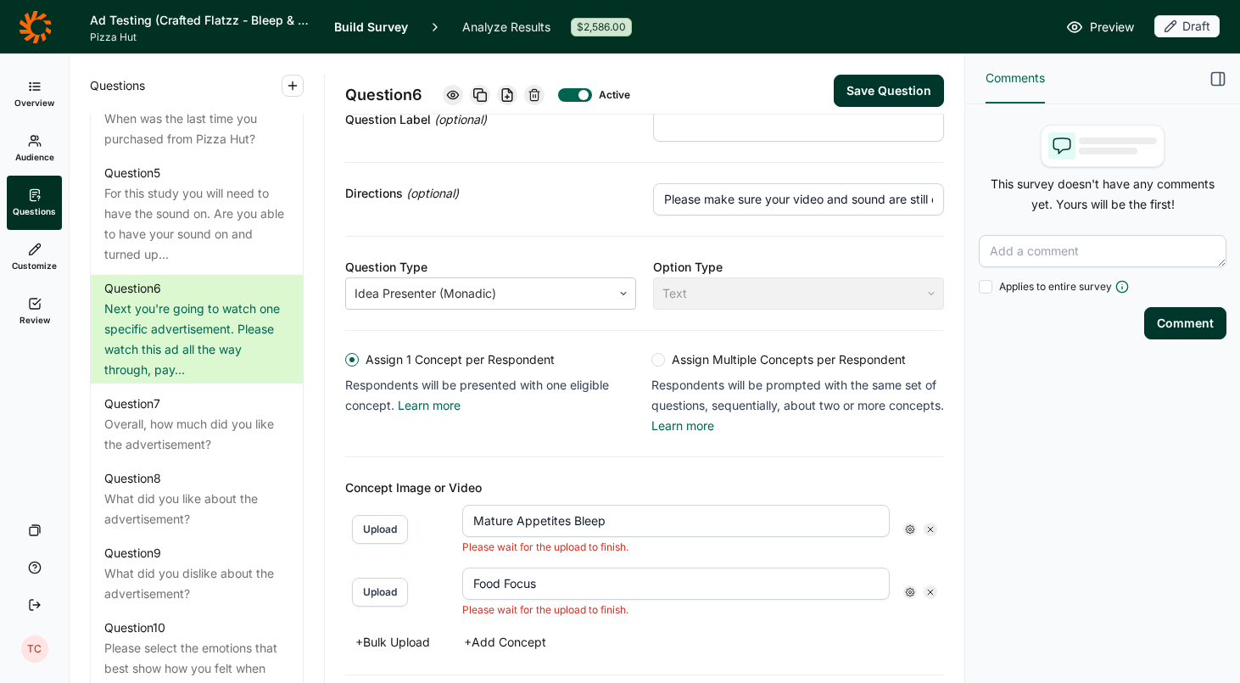
scroll to position [273, 0]
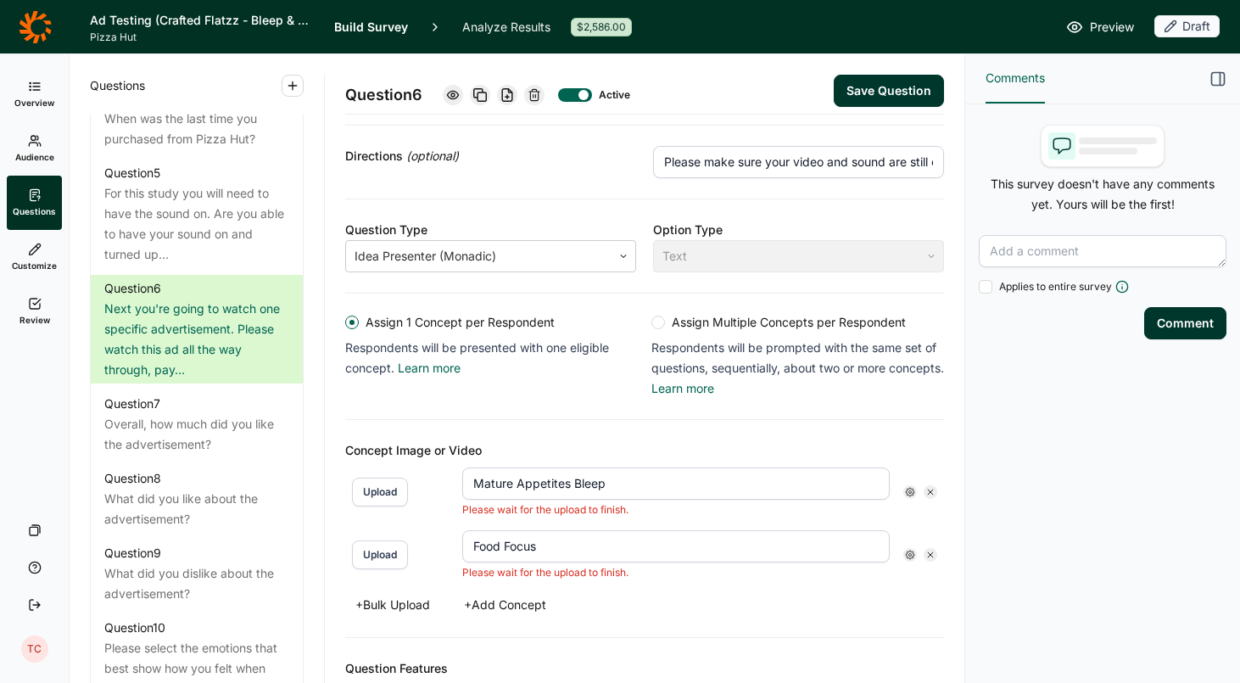
click at [900, 93] on button "Save Question" at bounding box center [889, 91] width 110 height 32
click at [631, 495] on input "Mature Appetites Bleep" at bounding box center [675, 483] width 427 height 32
click at [574, 550] on input "Food Focus" at bounding box center [675, 546] width 427 height 32
click at [893, 90] on button "Save Question" at bounding box center [889, 91] width 110 height 32
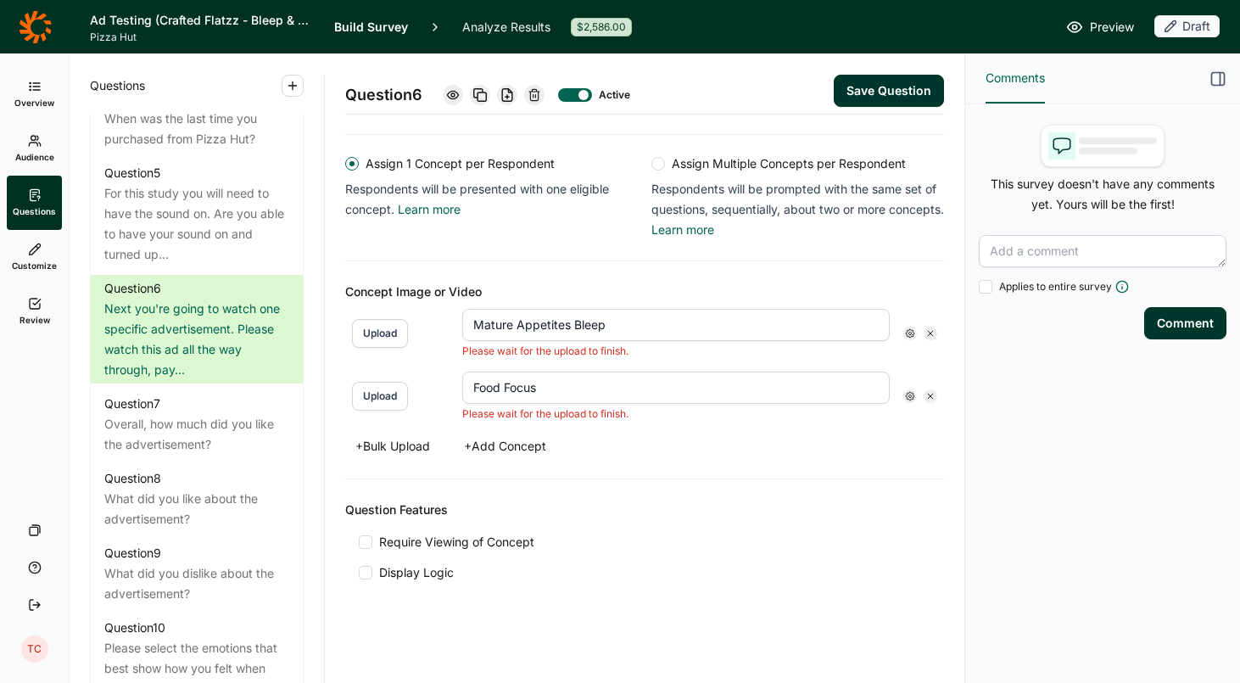
scroll to position [432, 0]
click at [385, 395] on button "Upload" at bounding box center [380, 396] width 56 height 29
click at [910, 398] on use at bounding box center [910, 396] width 8 height 8
click at [910, 394] on icon at bounding box center [910, 396] width 10 height 10
click at [824, 412] on div "Please wait for the upload to finish." at bounding box center [675, 414] width 427 height 14
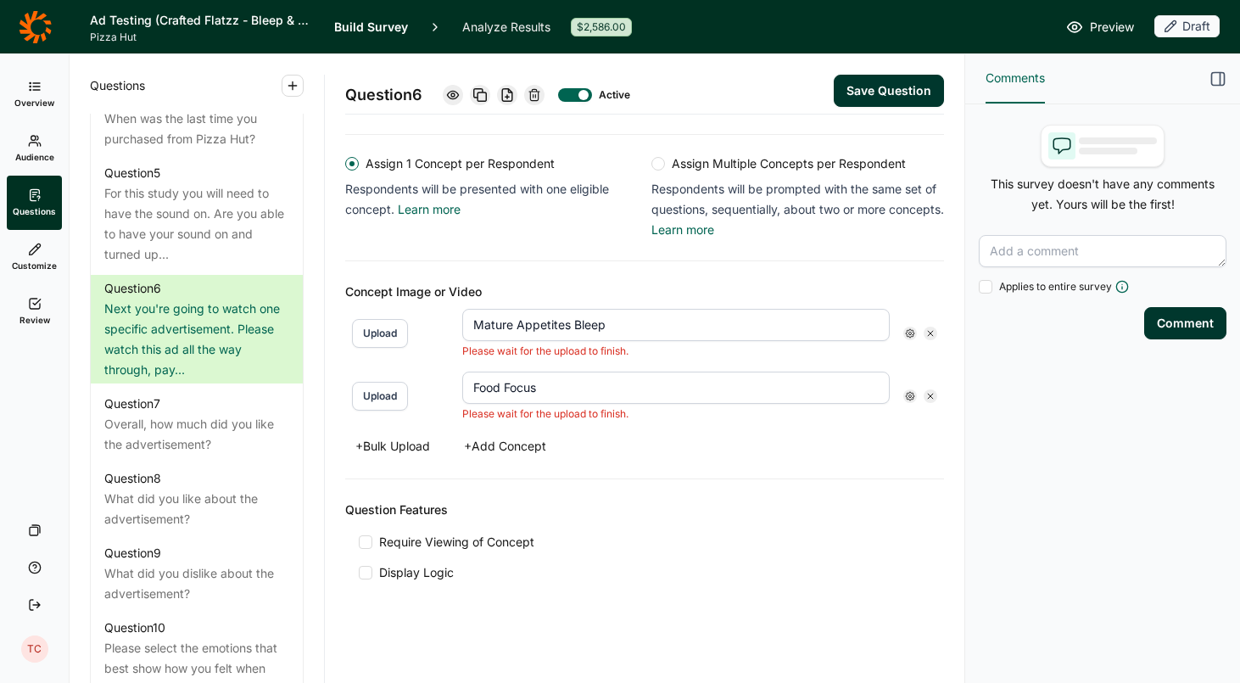
click at [729, 333] on input "Mature Appetites Bleep" at bounding box center [675, 325] width 427 height 32
click at [389, 332] on button "Upload" at bounding box center [380, 333] width 56 height 29
click at [483, 440] on button "+ Add Concept" at bounding box center [505, 446] width 103 height 24
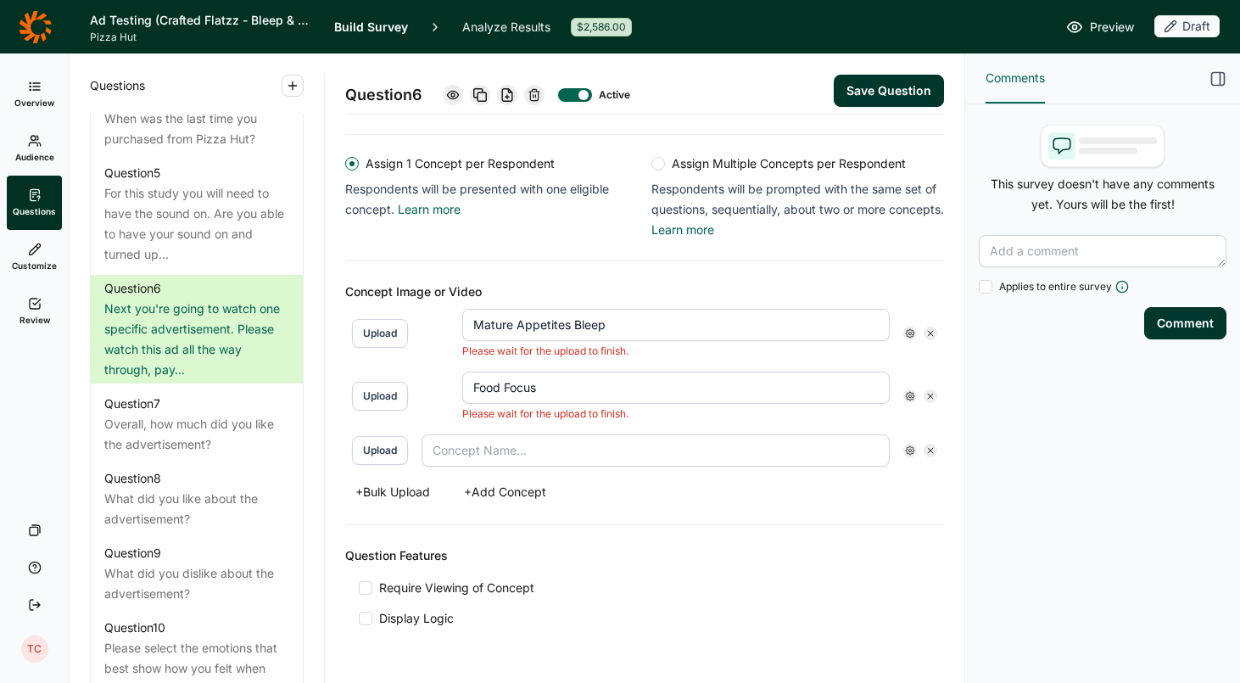
click at [930, 452] on icon at bounding box center [930, 450] width 10 height 10
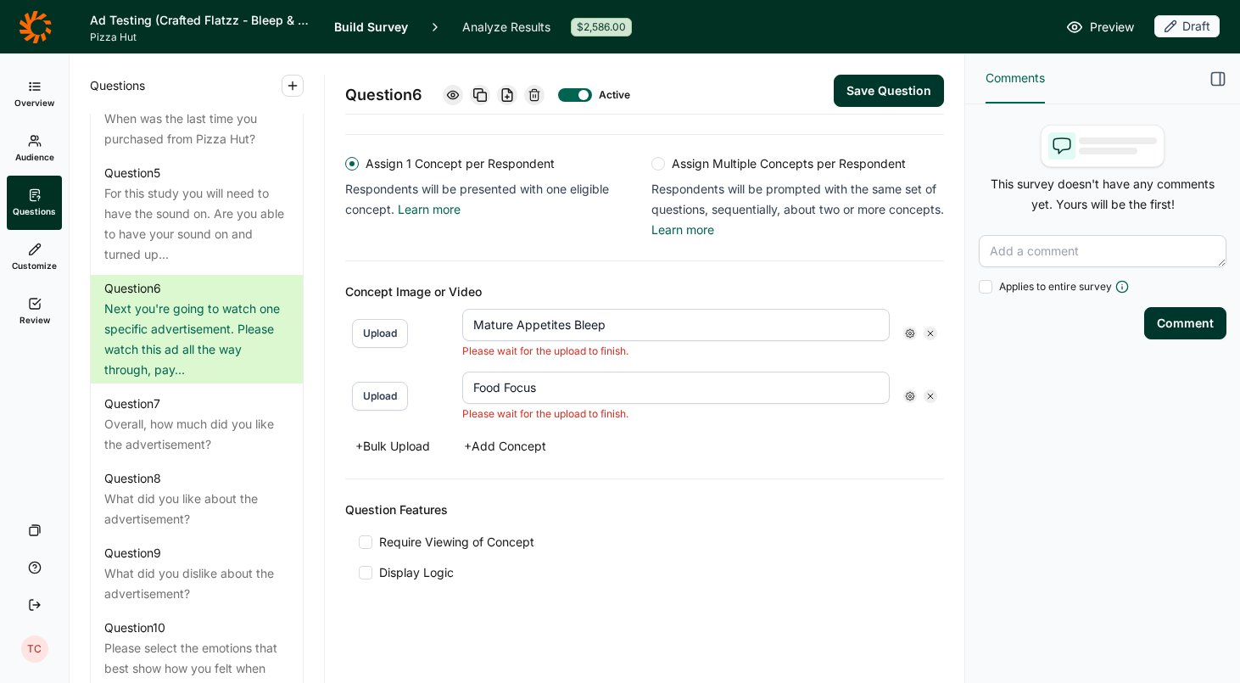
click at [533, 449] on button "+ Add Concept" at bounding box center [505, 446] width 103 height 24
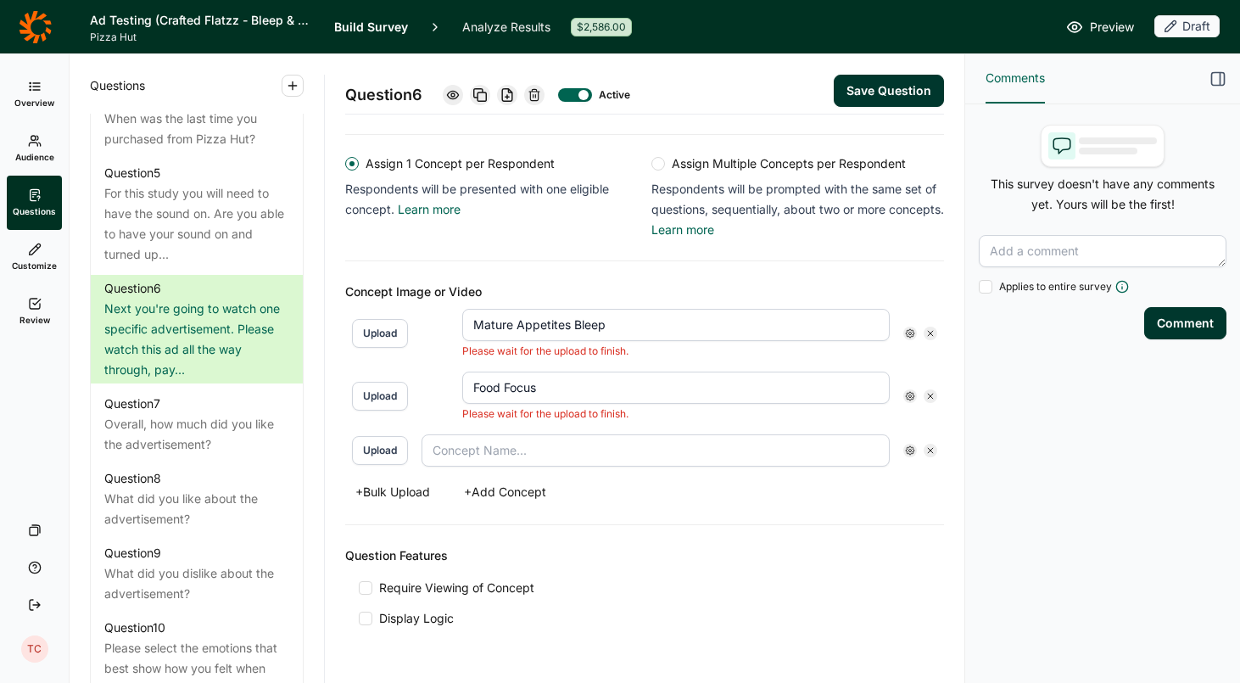
click at [358, 450] on button "Upload" at bounding box center [380, 450] width 56 height 29
click at [565, 445] on input "text" at bounding box center [675, 450] width 427 height 32
type input "Mature Appetites Bleep"
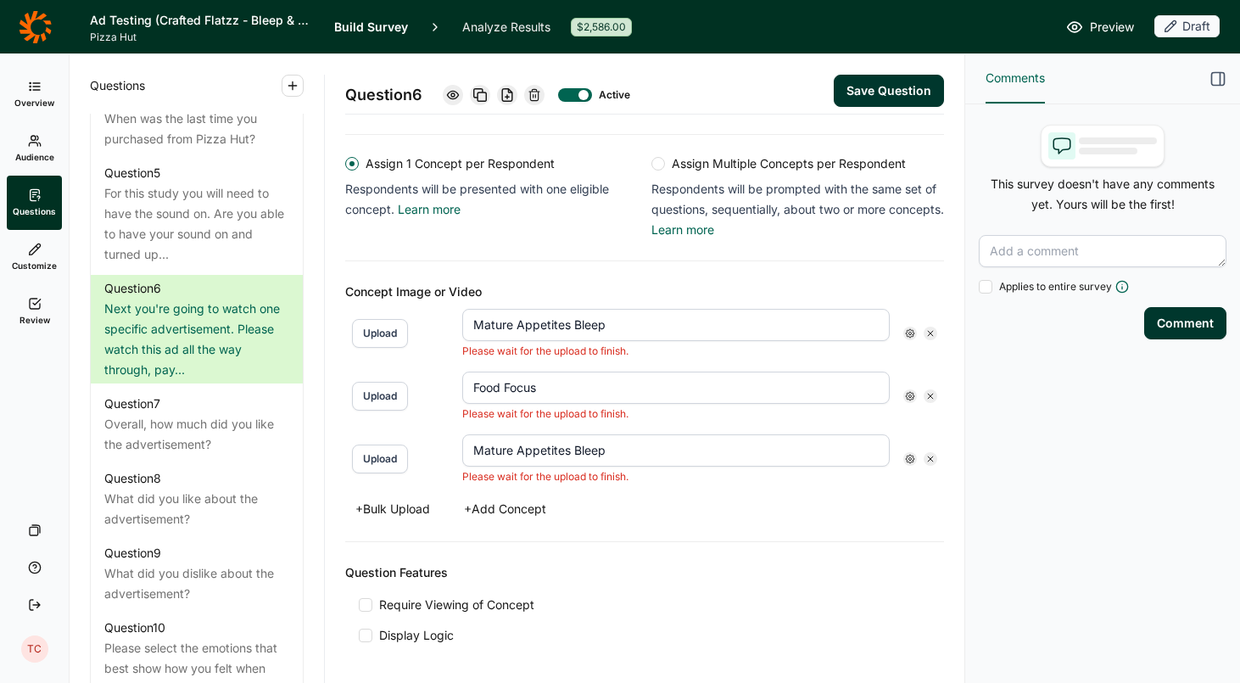
click at [930, 333] on use at bounding box center [930, 333] width 5 height 5
type input "Food Focus"
type input "Mature Appetites Bleep"
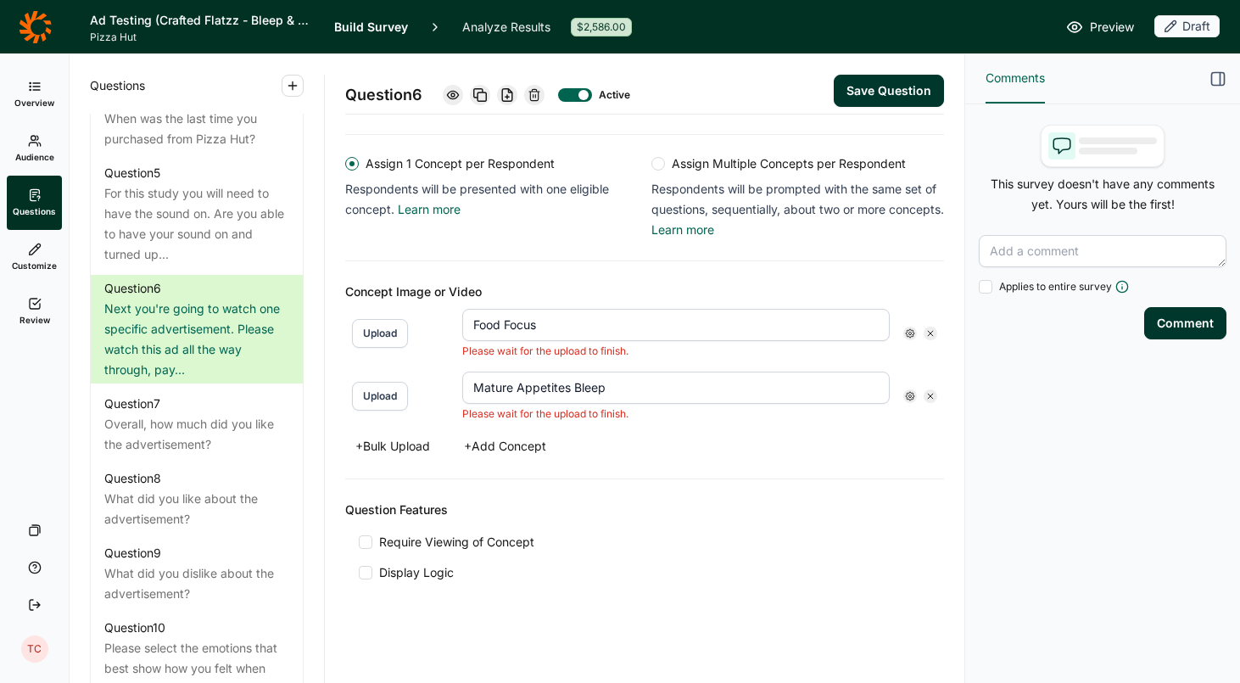
click at [908, 94] on button "Save Question" at bounding box center [889, 91] width 110 height 32
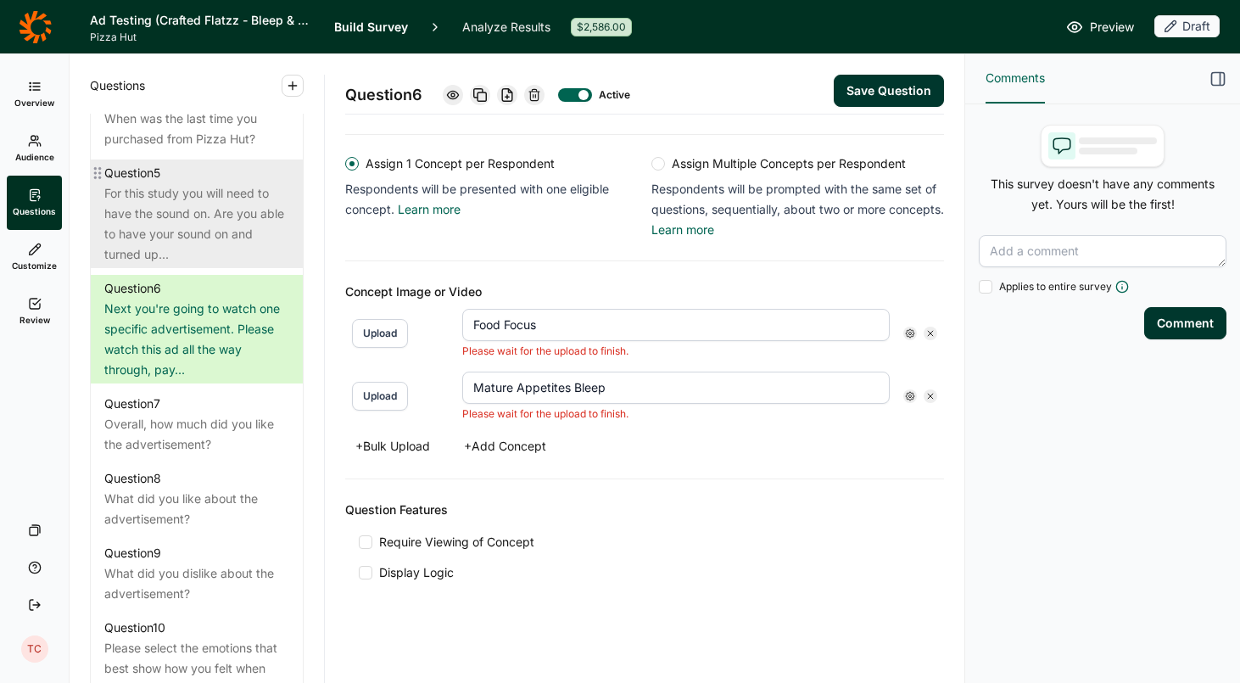
click at [223, 199] on div "For this study you will need to have the sound on. Are you able to have your so…" at bounding box center [196, 223] width 185 height 81
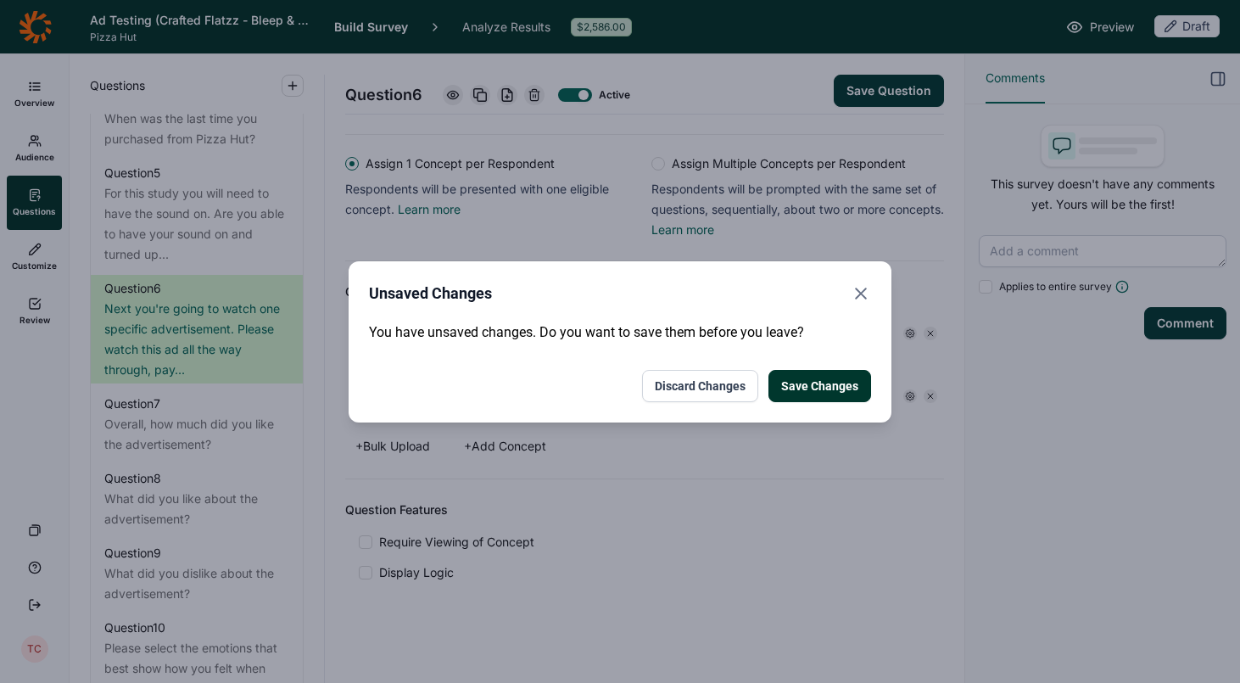
click at [811, 389] on button "Save Changes" at bounding box center [819, 386] width 103 height 32
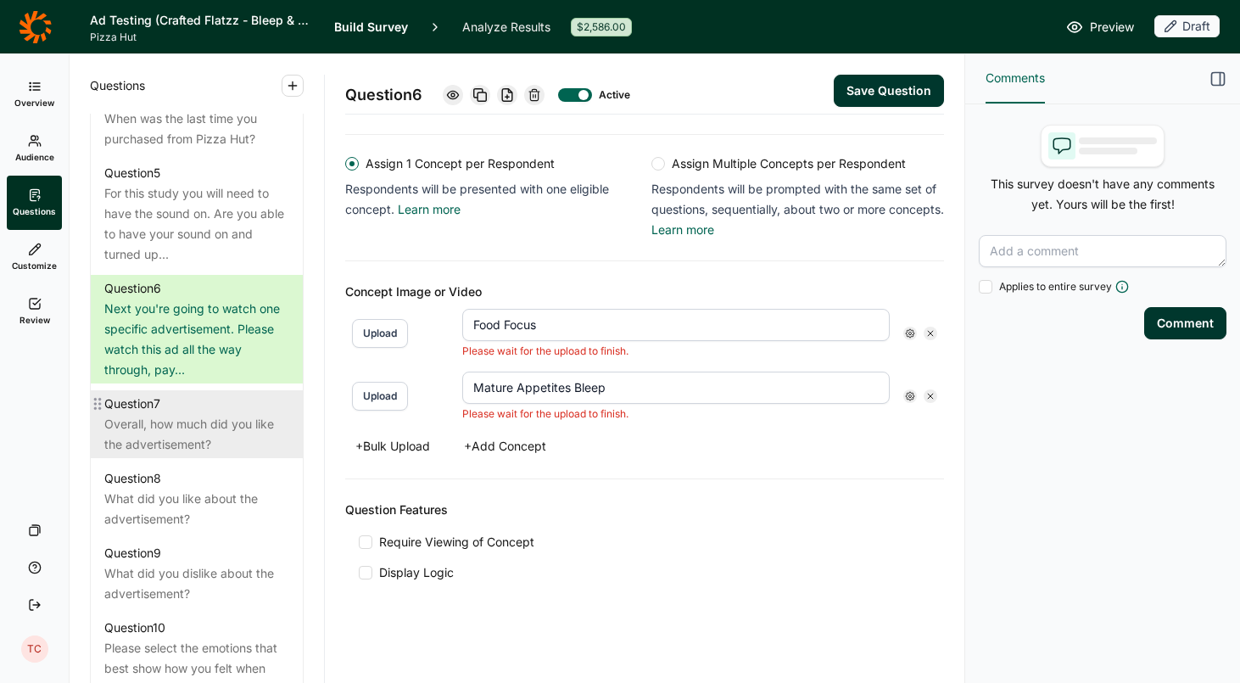
click at [203, 414] on div "Overall, how much did you like the advertisement?" at bounding box center [196, 434] width 185 height 41
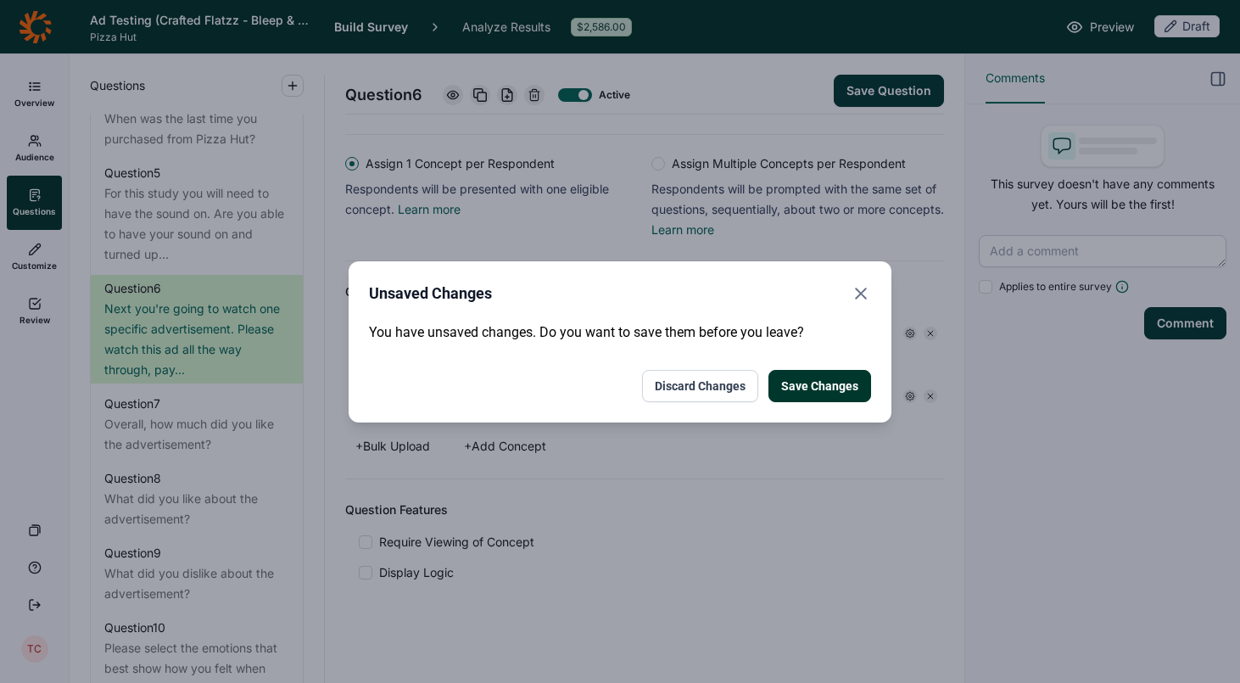
click at [700, 397] on button "Discard Changes" at bounding box center [700, 386] width 116 height 32
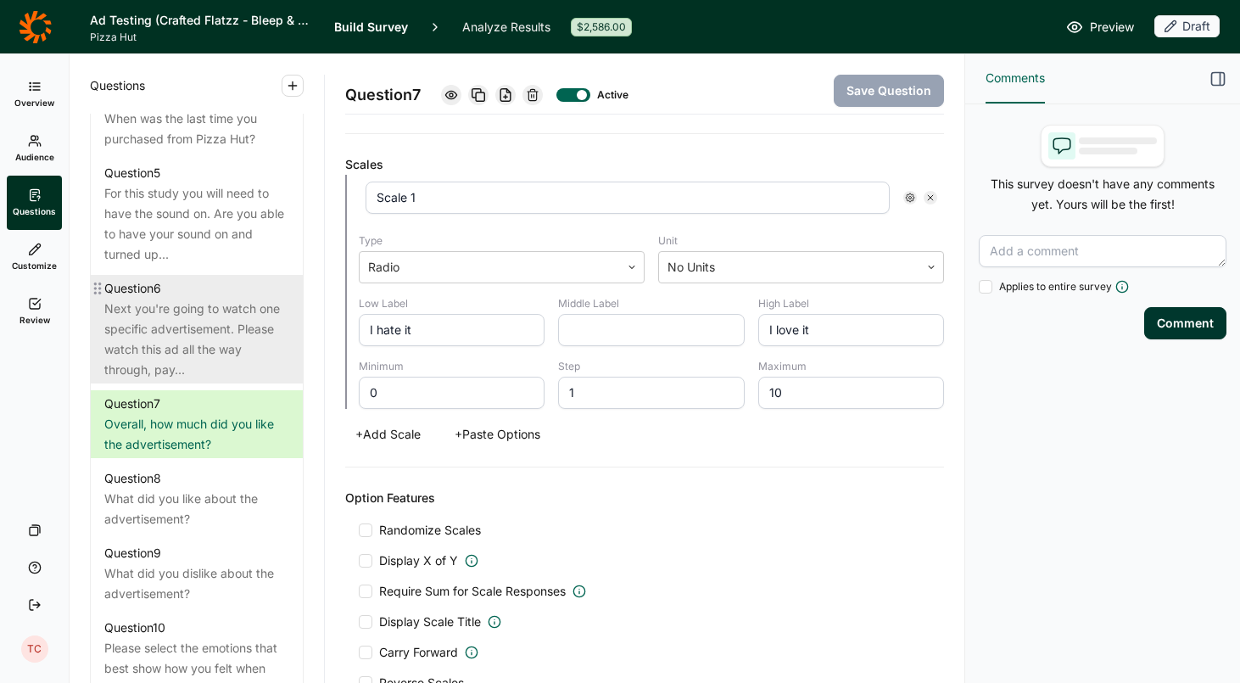
click at [229, 313] on div "Next you're going to watch one specific advertisement. Please watch this ad all…" at bounding box center [196, 339] width 185 height 81
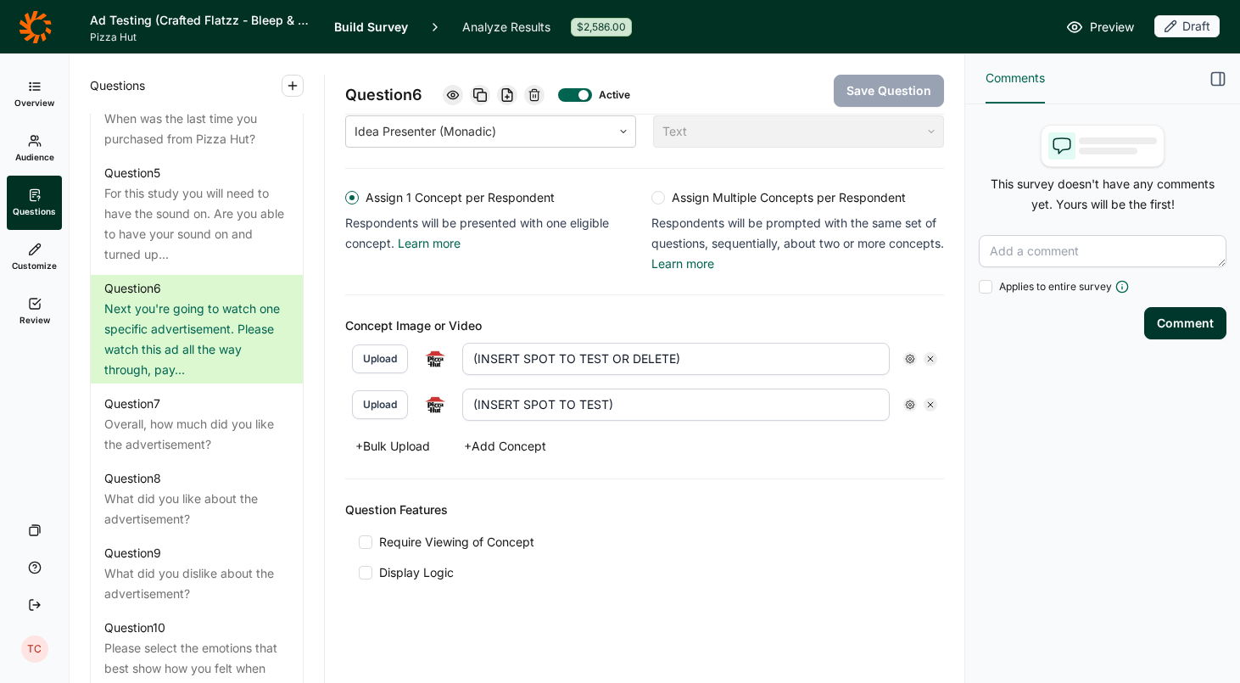
click at [385, 357] on button "Upload" at bounding box center [380, 358] width 56 height 29
click at [880, 96] on button "Save Question" at bounding box center [889, 91] width 110 height 32
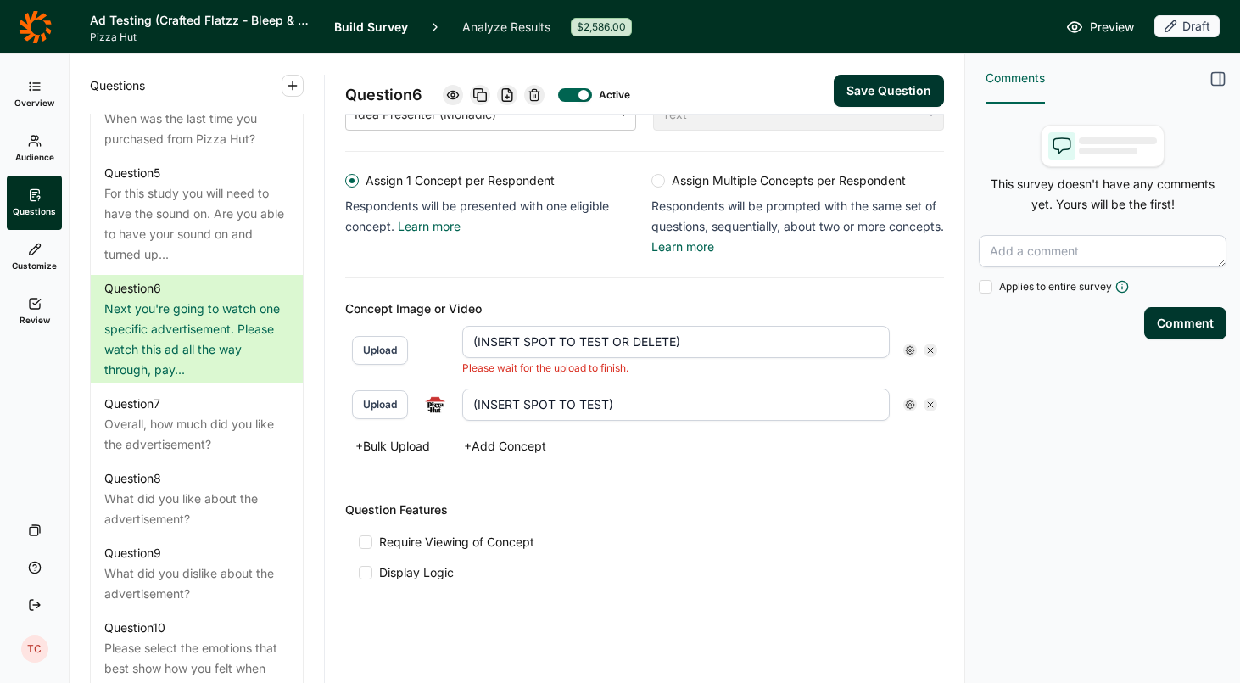
scroll to position [415, 0]
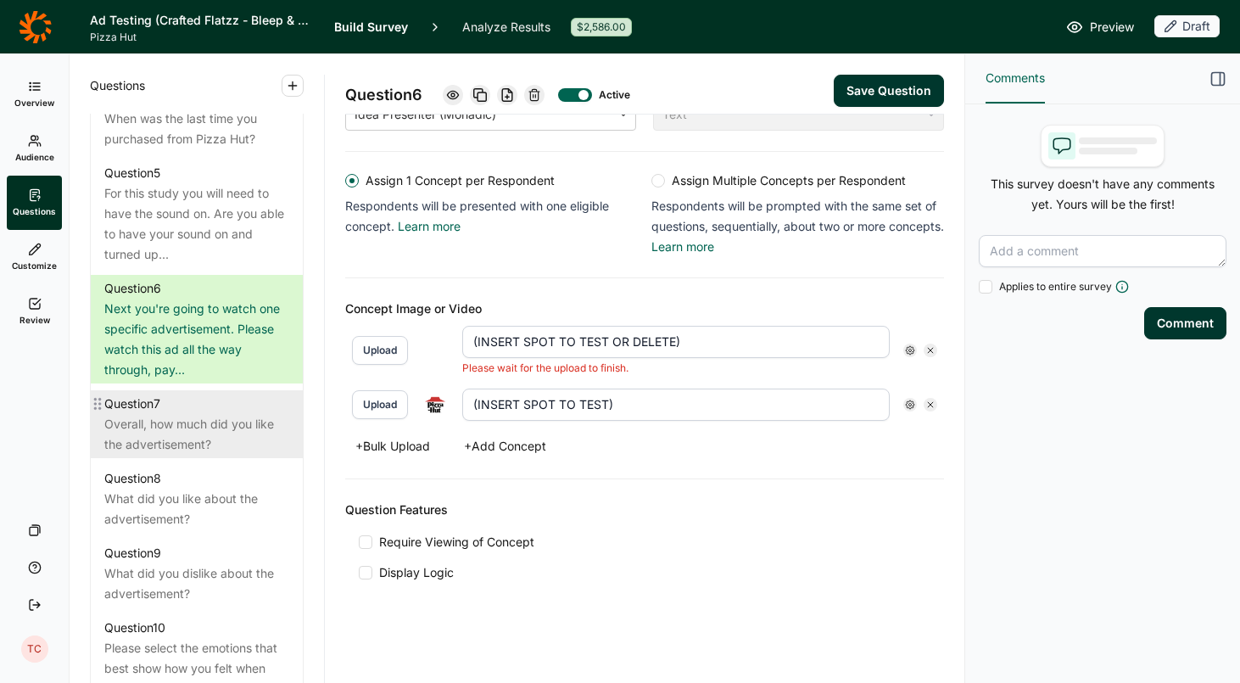
click at [176, 414] on div "Overall, how much did you like the advertisement?" at bounding box center [196, 434] width 185 height 41
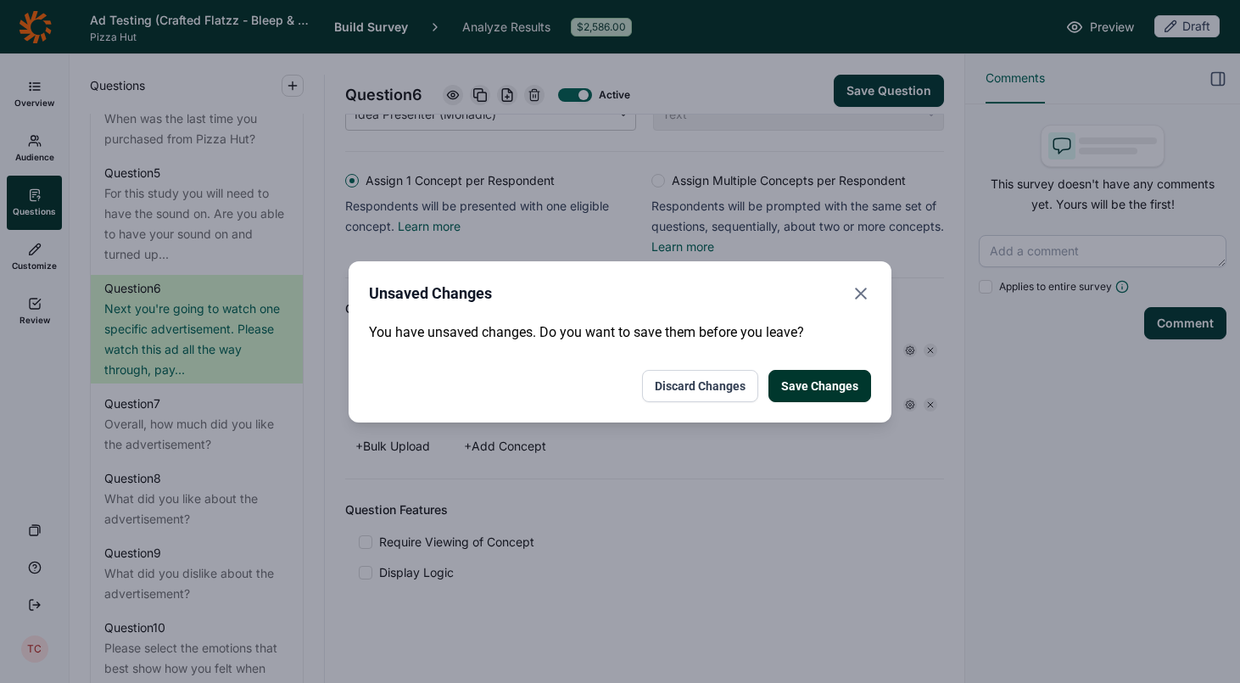
click at [672, 372] on button "Discard Changes" at bounding box center [700, 386] width 116 height 32
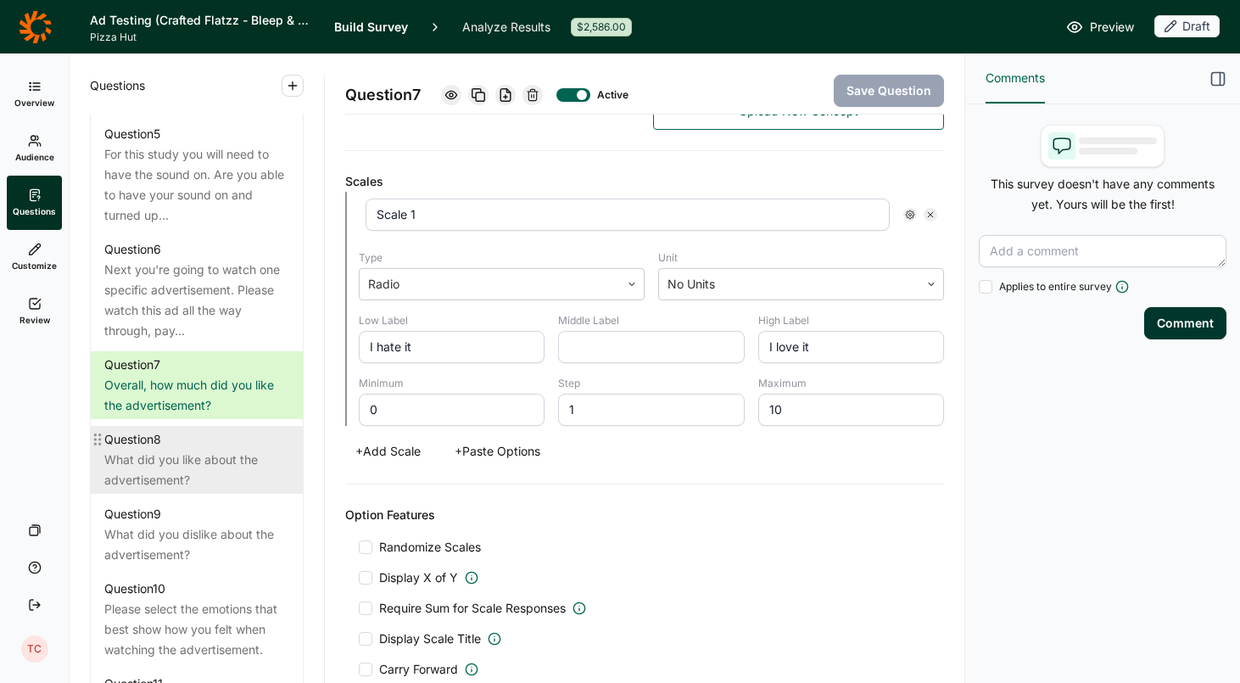
scroll to position [1199, 0]
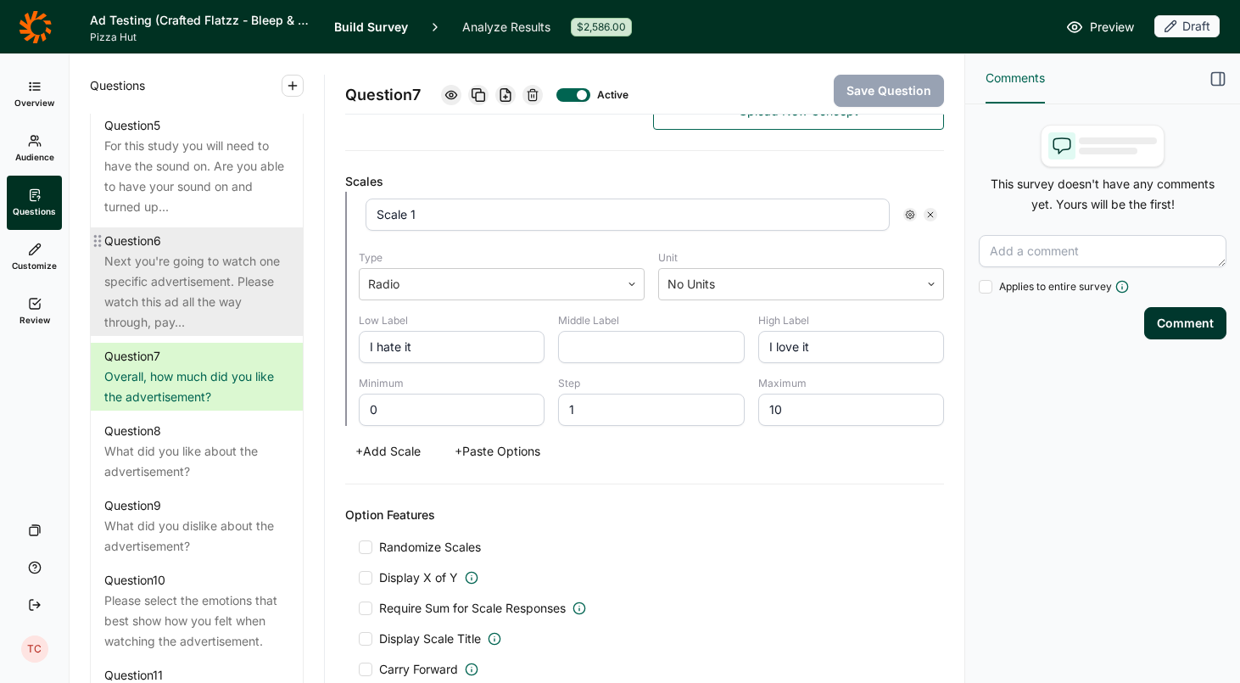
click at [169, 292] on div "Next you're going to watch one specific advertisement. Please watch this ad all…" at bounding box center [196, 291] width 185 height 81
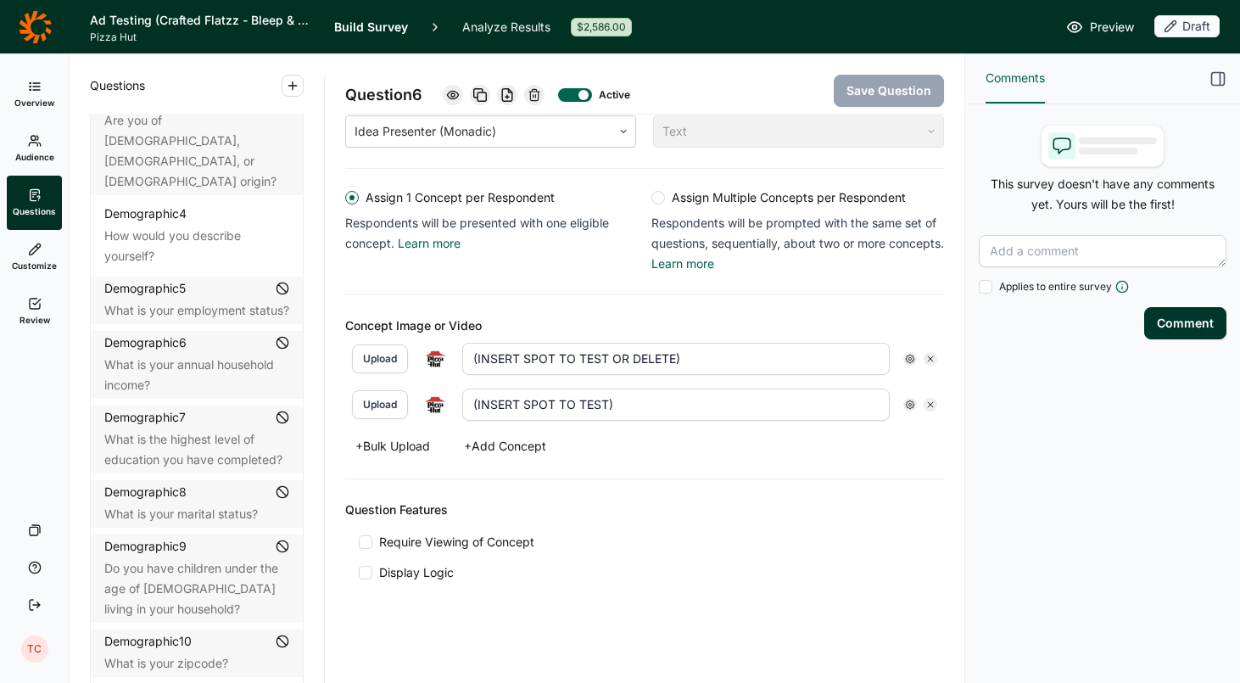
scroll to position [138, 0]
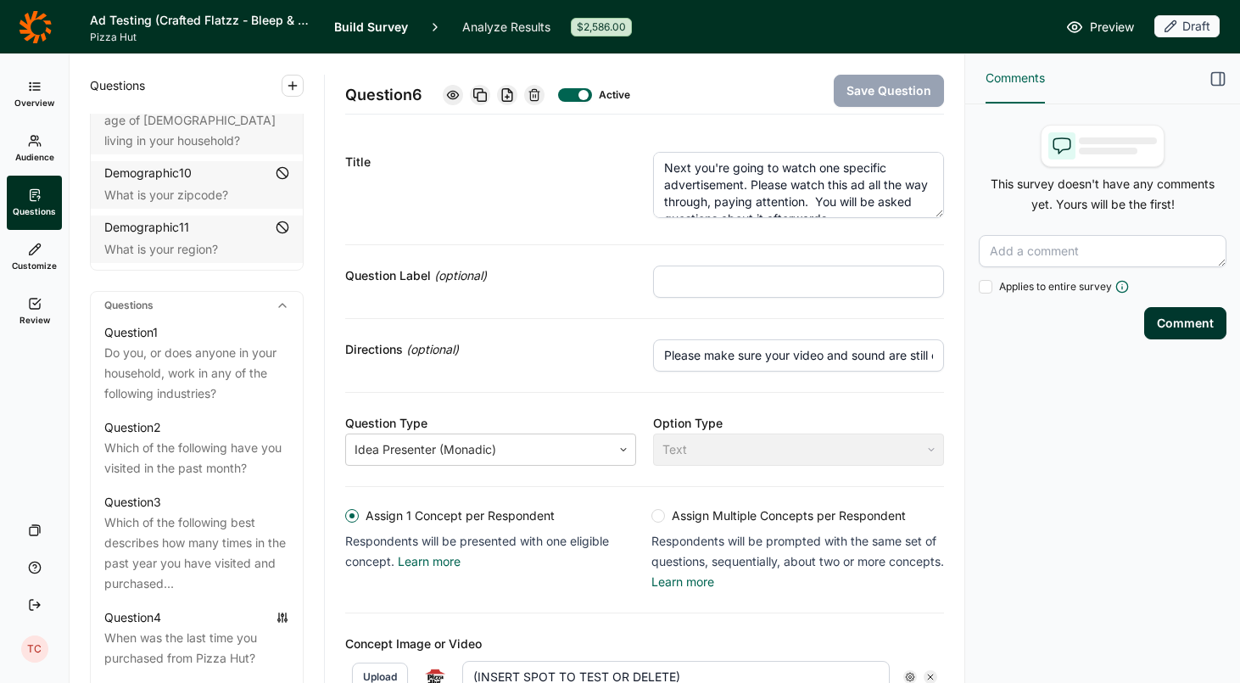
scroll to position [633, 0]
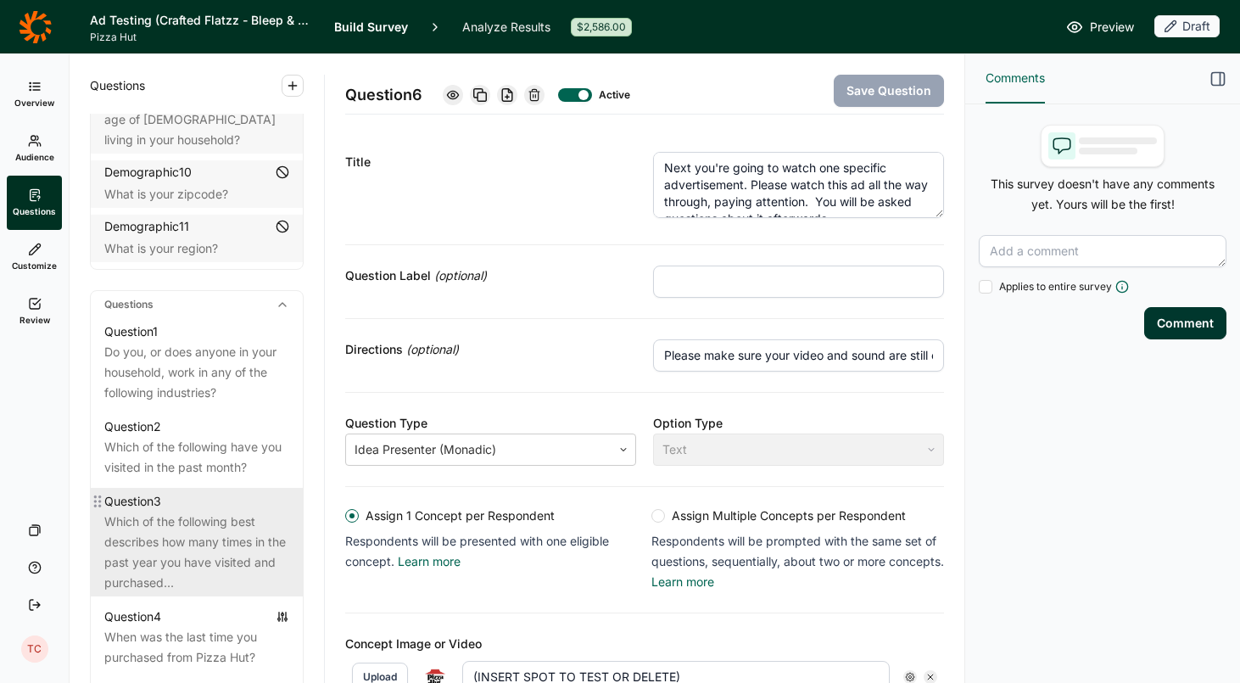
click at [187, 517] on div "Which of the following best describes how many times in the past year you have …" at bounding box center [196, 551] width 185 height 81
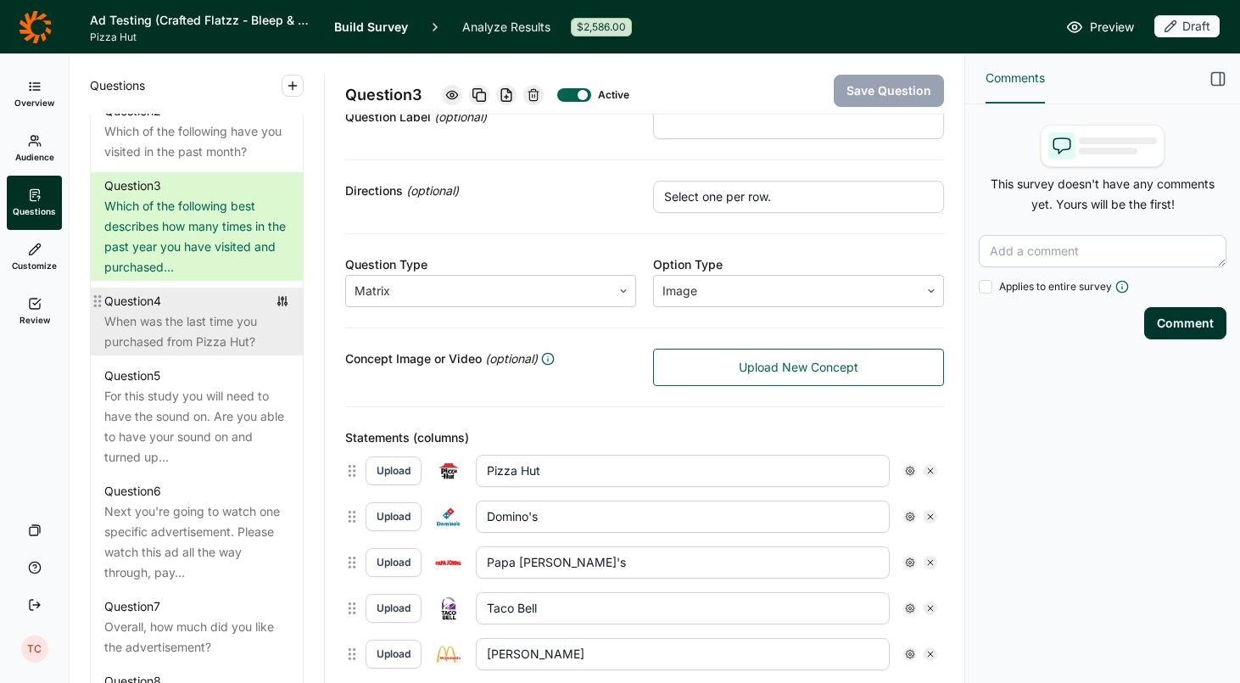
scroll to position [949, 0]
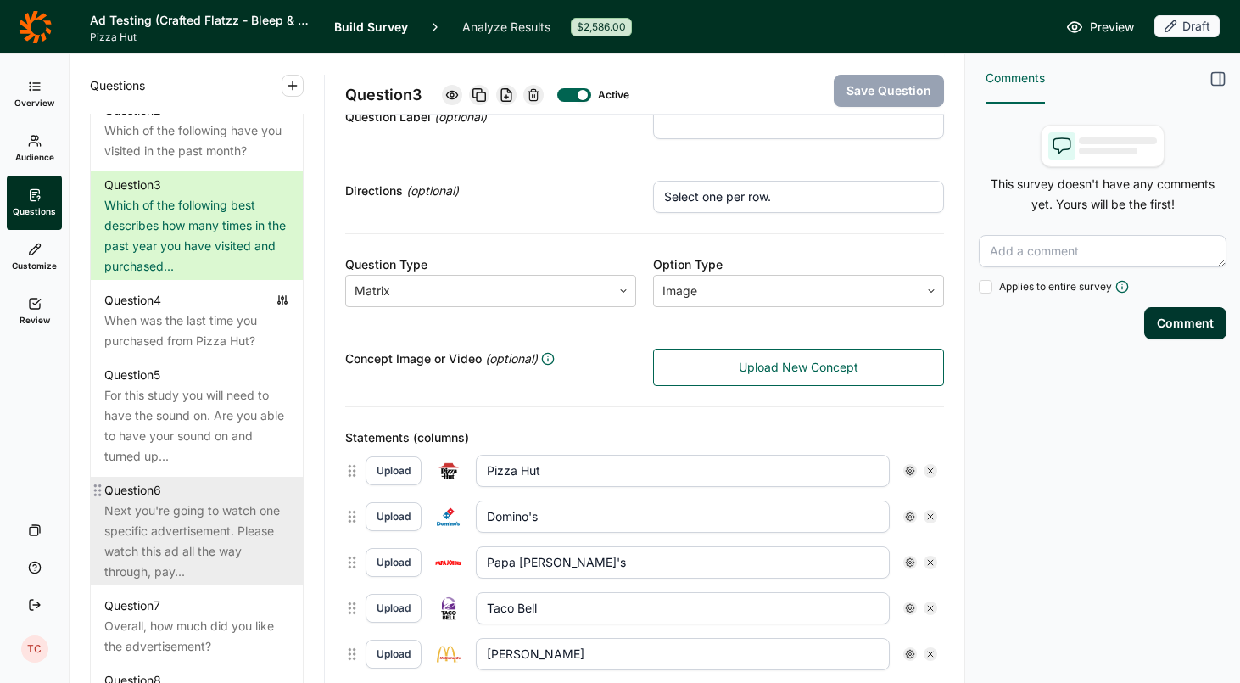
click at [198, 516] on div "Next you're going to watch one specific advertisement. Please watch this ad all…" at bounding box center [196, 540] width 185 height 81
